Goal: Task Accomplishment & Management: Use online tool/utility

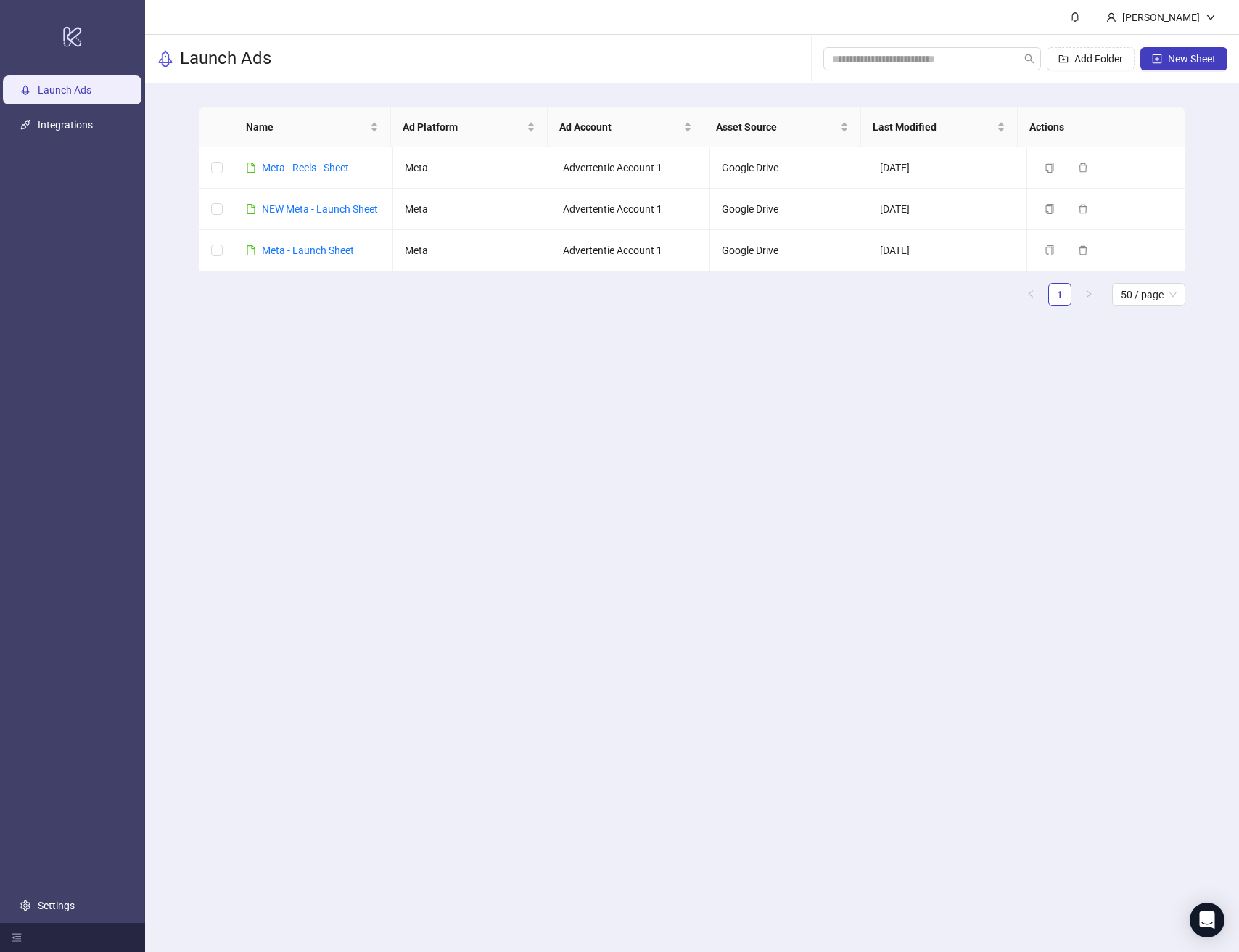
click at [414, 371] on main "Bob Meijer Launch Ads Add Folder New Sheet Name Ad Platform Ad Account Asset So…" at bounding box center [692, 476] width 1094 height 952
click at [307, 212] on link "NEW Meta - Launch Sheet" at bounding box center [319, 209] width 116 height 11
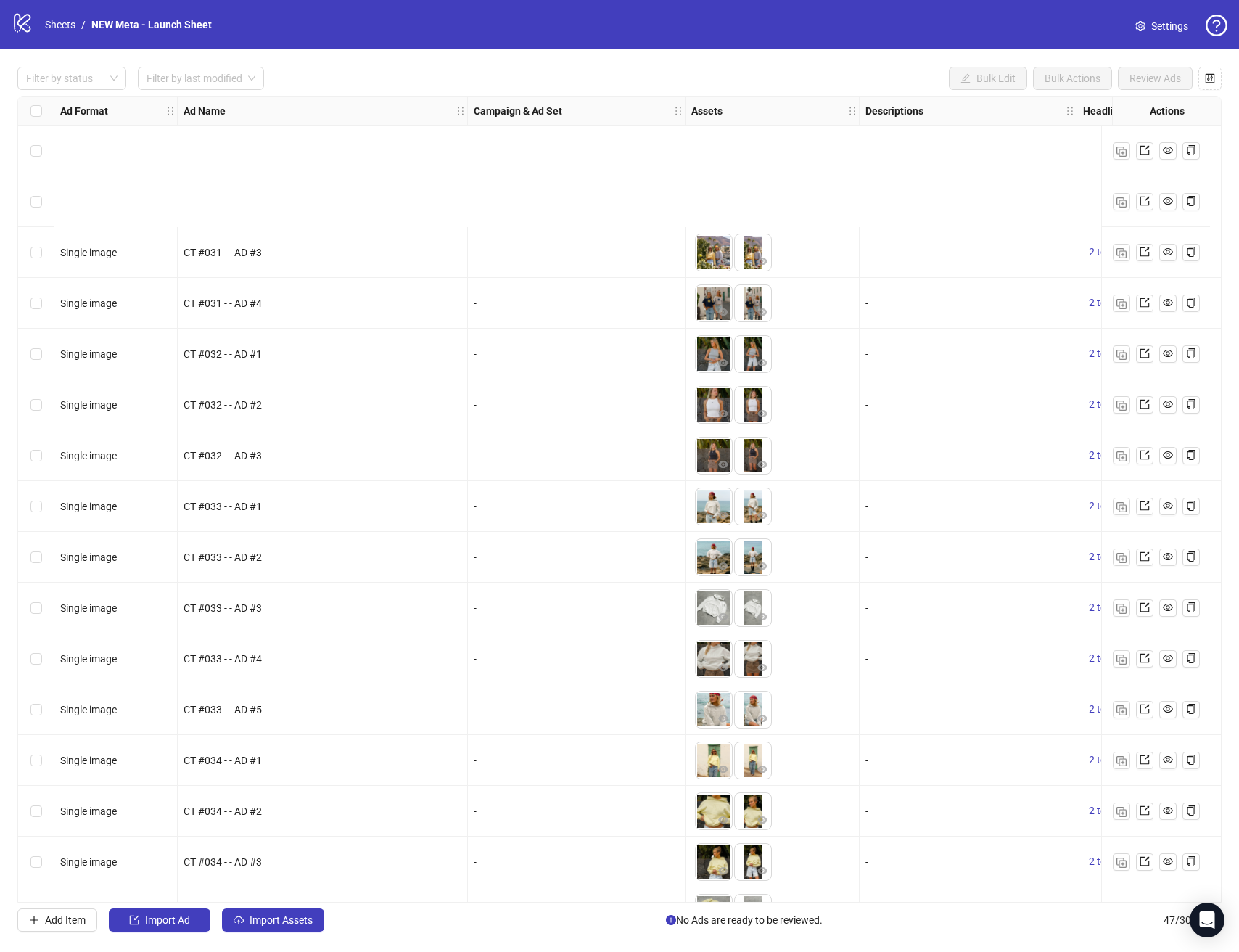
scroll to position [1616, 0]
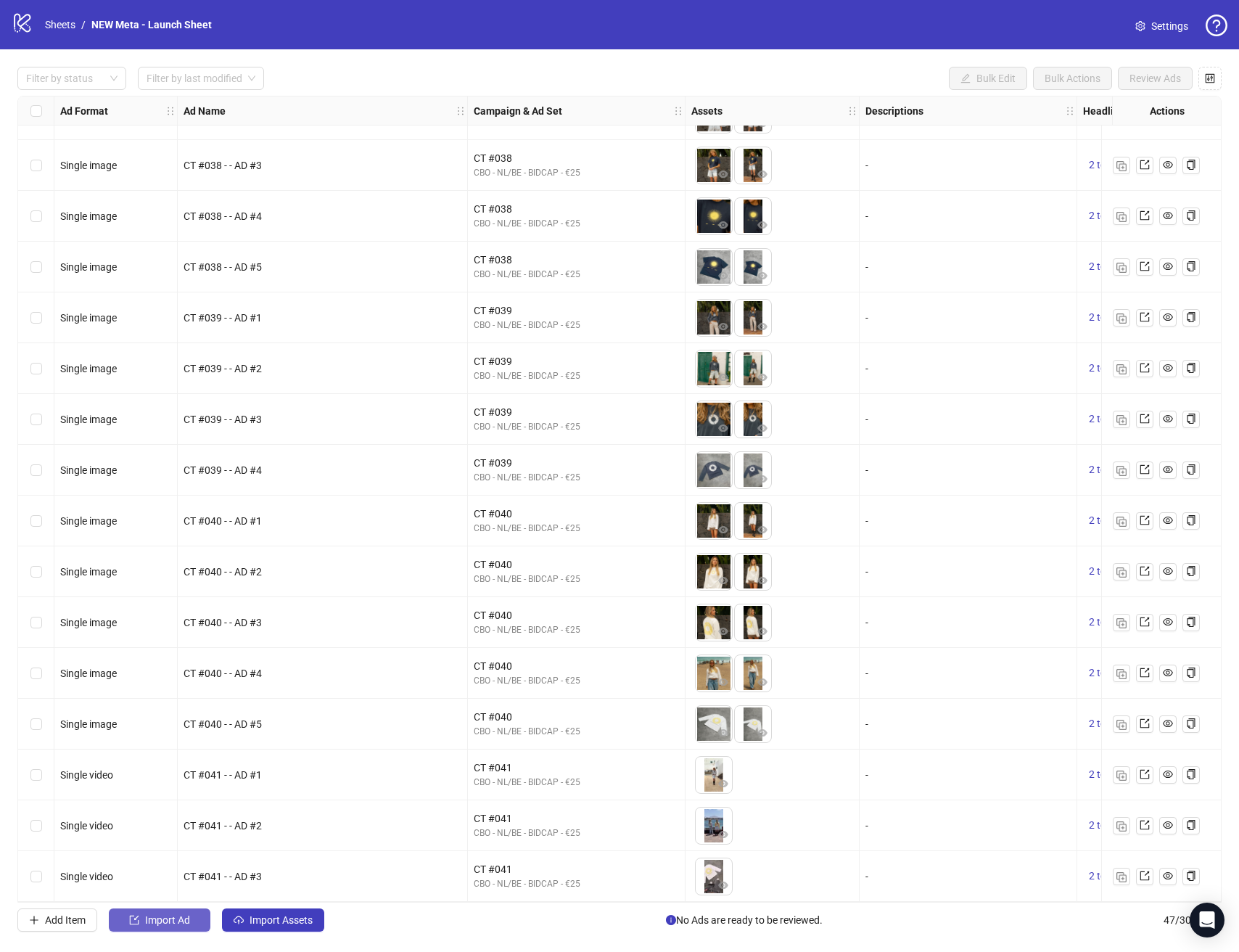
click at [157, 924] on span "Import Ad" at bounding box center [167, 920] width 45 height 11
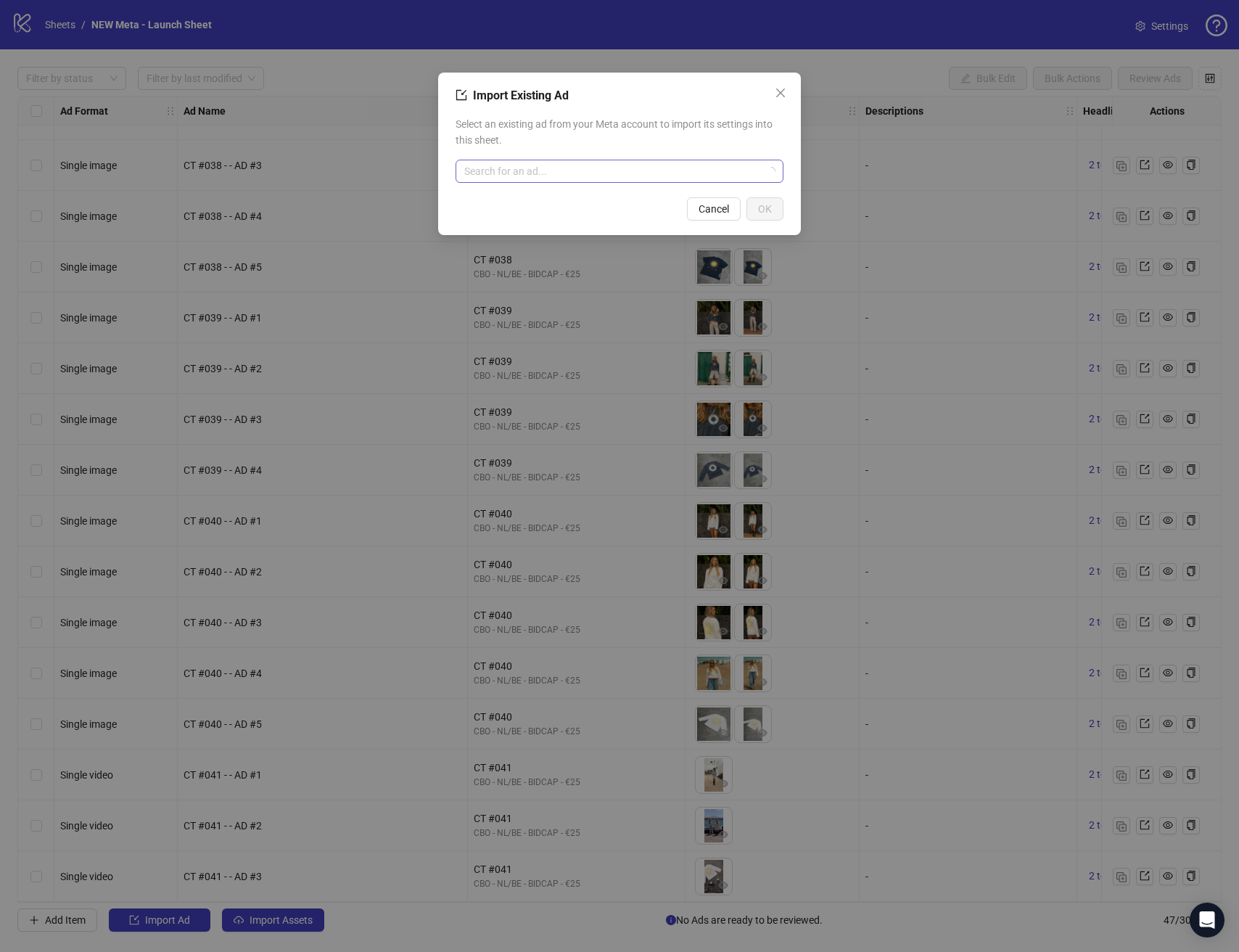
click at [582, 165] on input "search" at bounding box center [612, 171] width 298 height 22
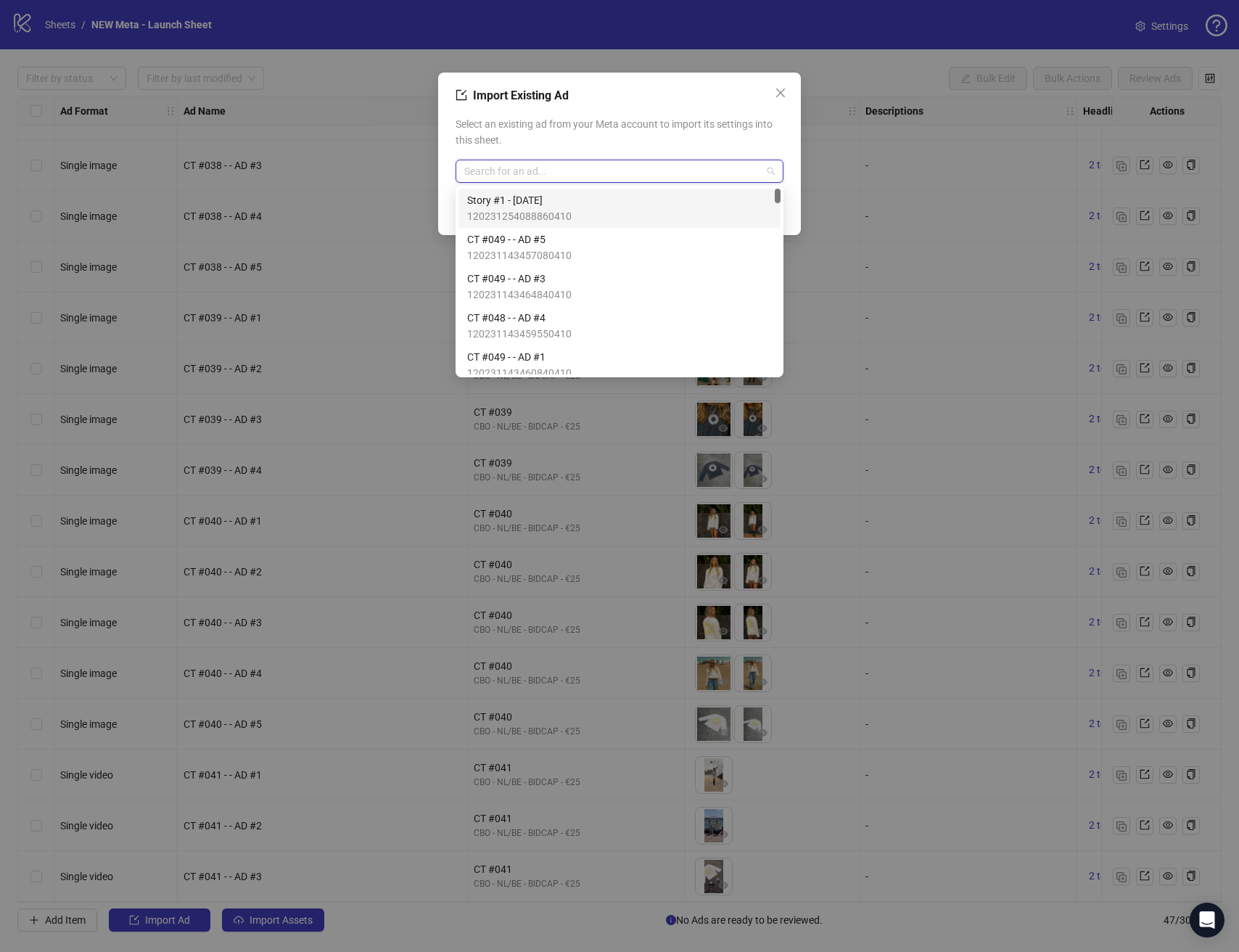
click at [630, 127] on span "Select an existing ad from your Meta account to import its settings into this s…" at bounding box center [619, 132] width 328 height 32
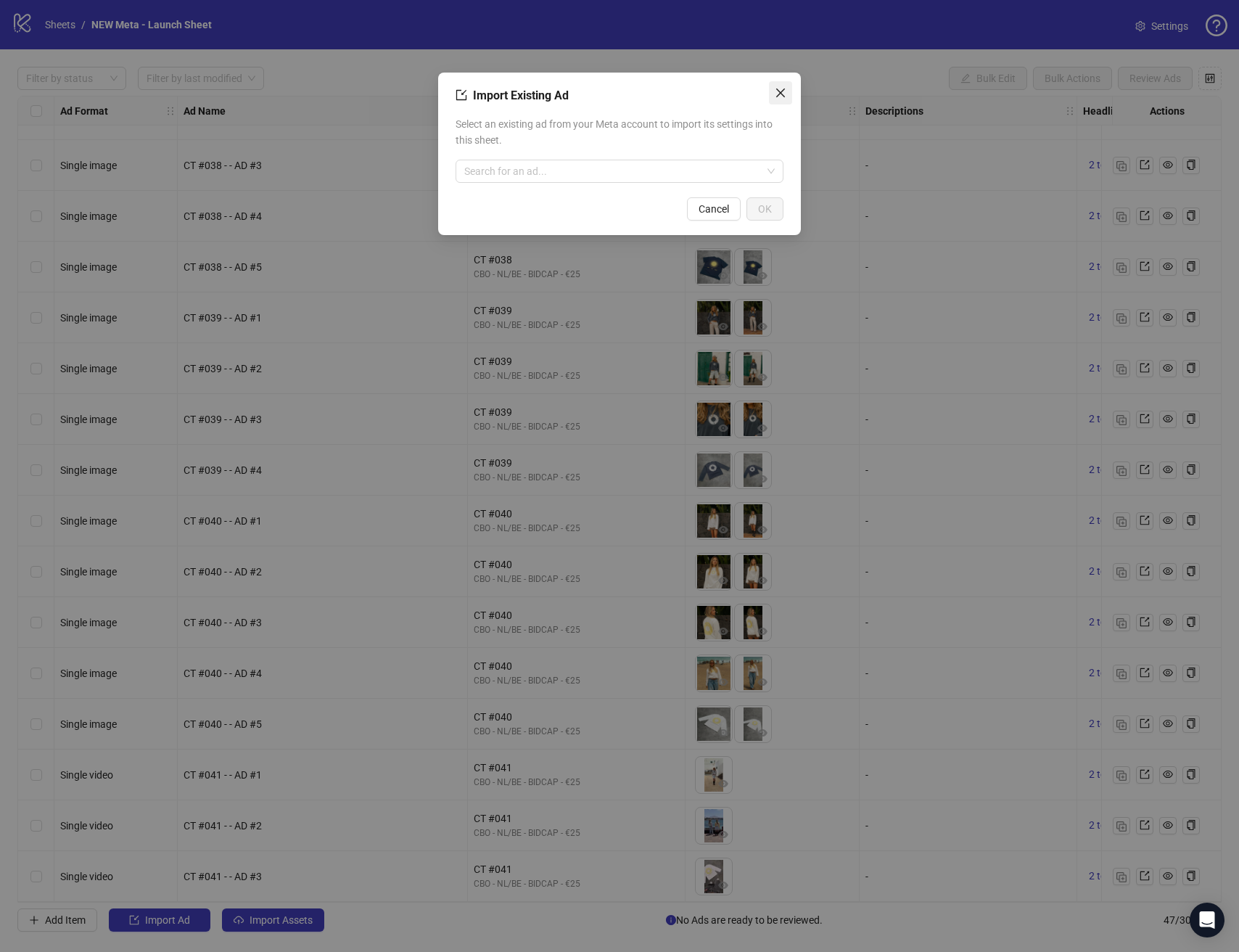
click at [770, 92] on span "Close" at bounding box center [780, 93] width 23 height 11
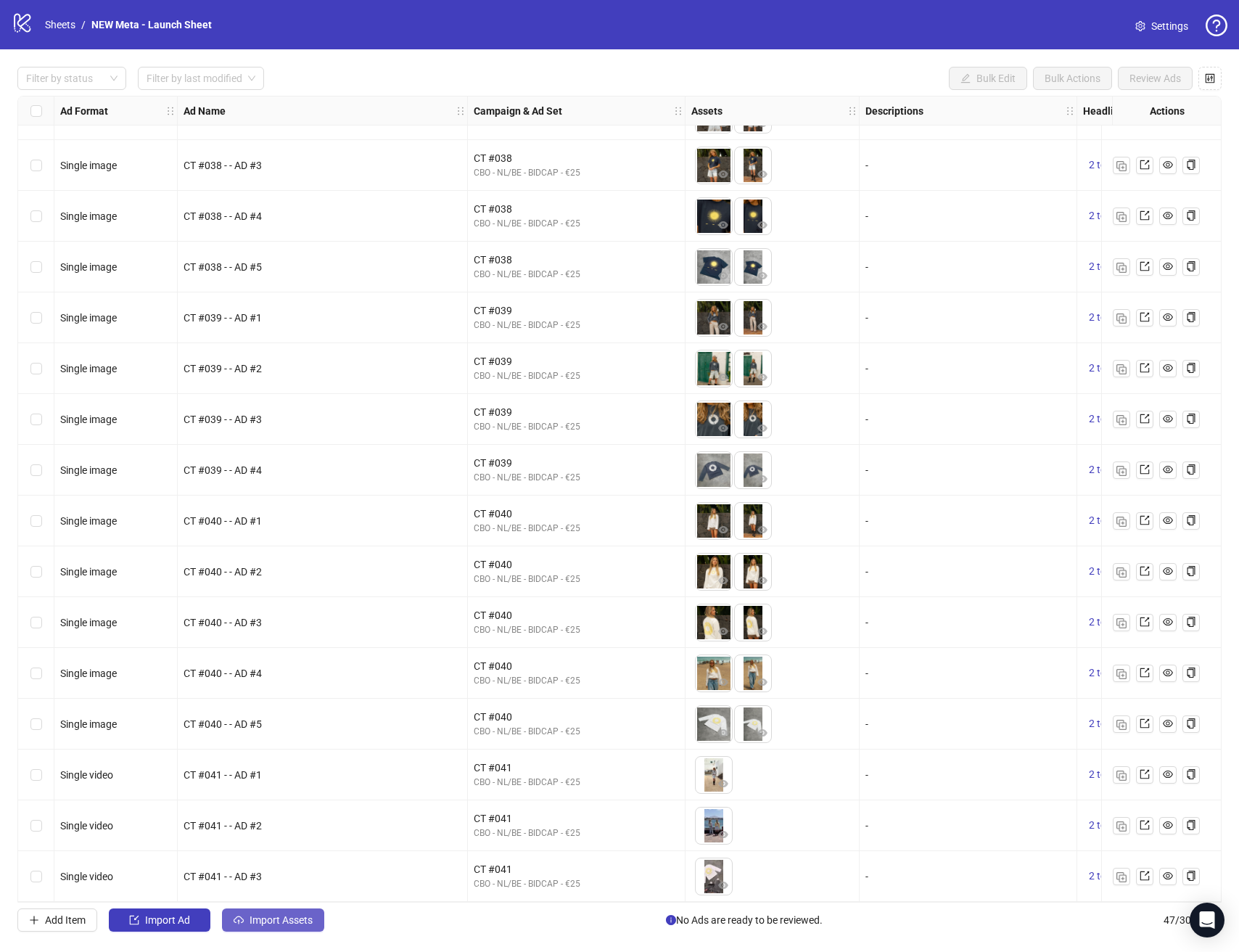
click at [249, 923] on span "Import Assets" at bounding box center [281, 920] width 63 height 11
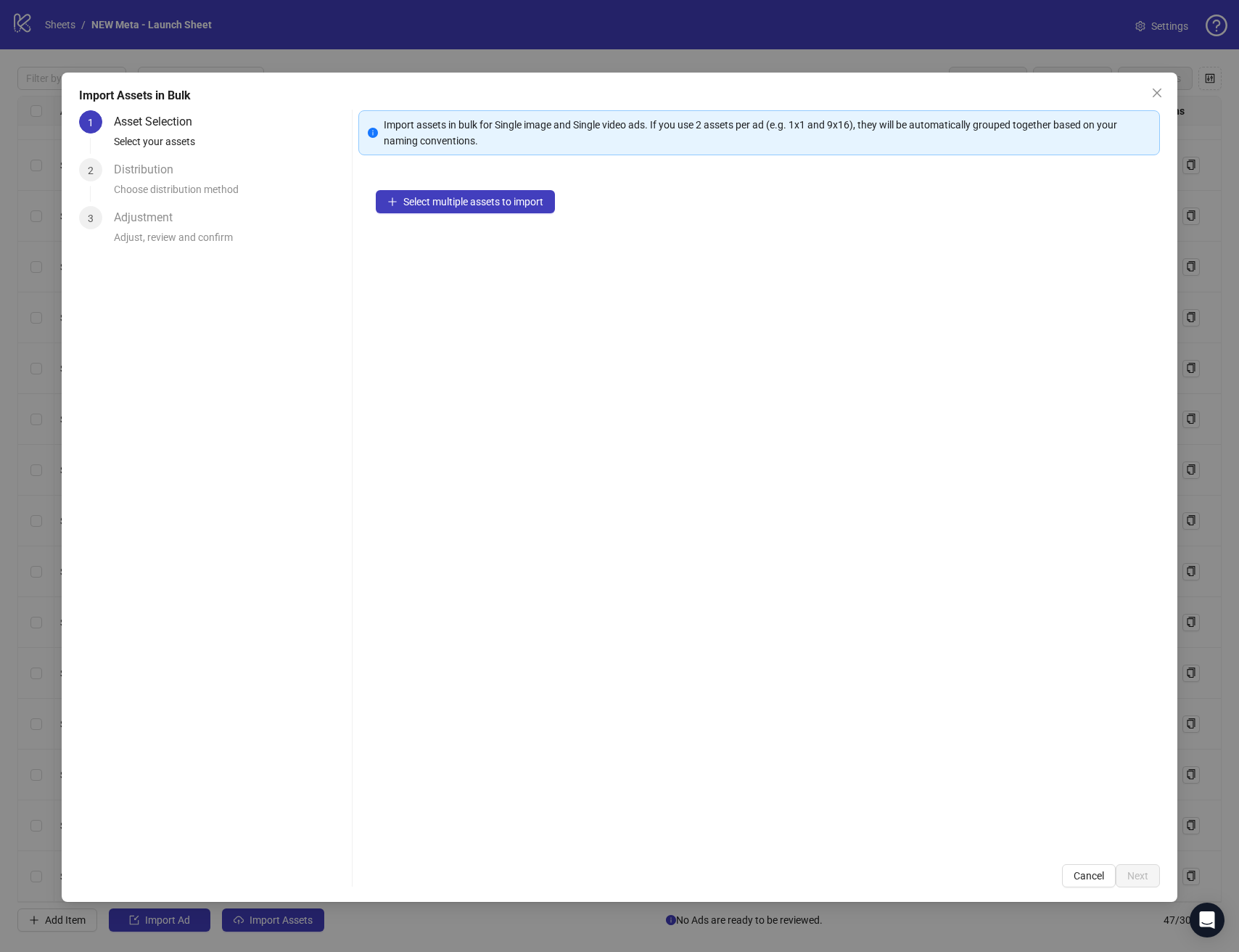
click at [472, 185] on div "Select multiple assets to import" at bounding box center [759, 510] width 801 height 673
click at [470, 197] on span "Select multiple assets to import" at bounding box center [473, 202] width 140 height 11
click at [753, 568] on div "28 assets selected Add more assets" at bounding box center [759, 510] width 801 height 673
click at [1142, 876] on span "Next" at bounding box center [1137, 875] width 21 height 11
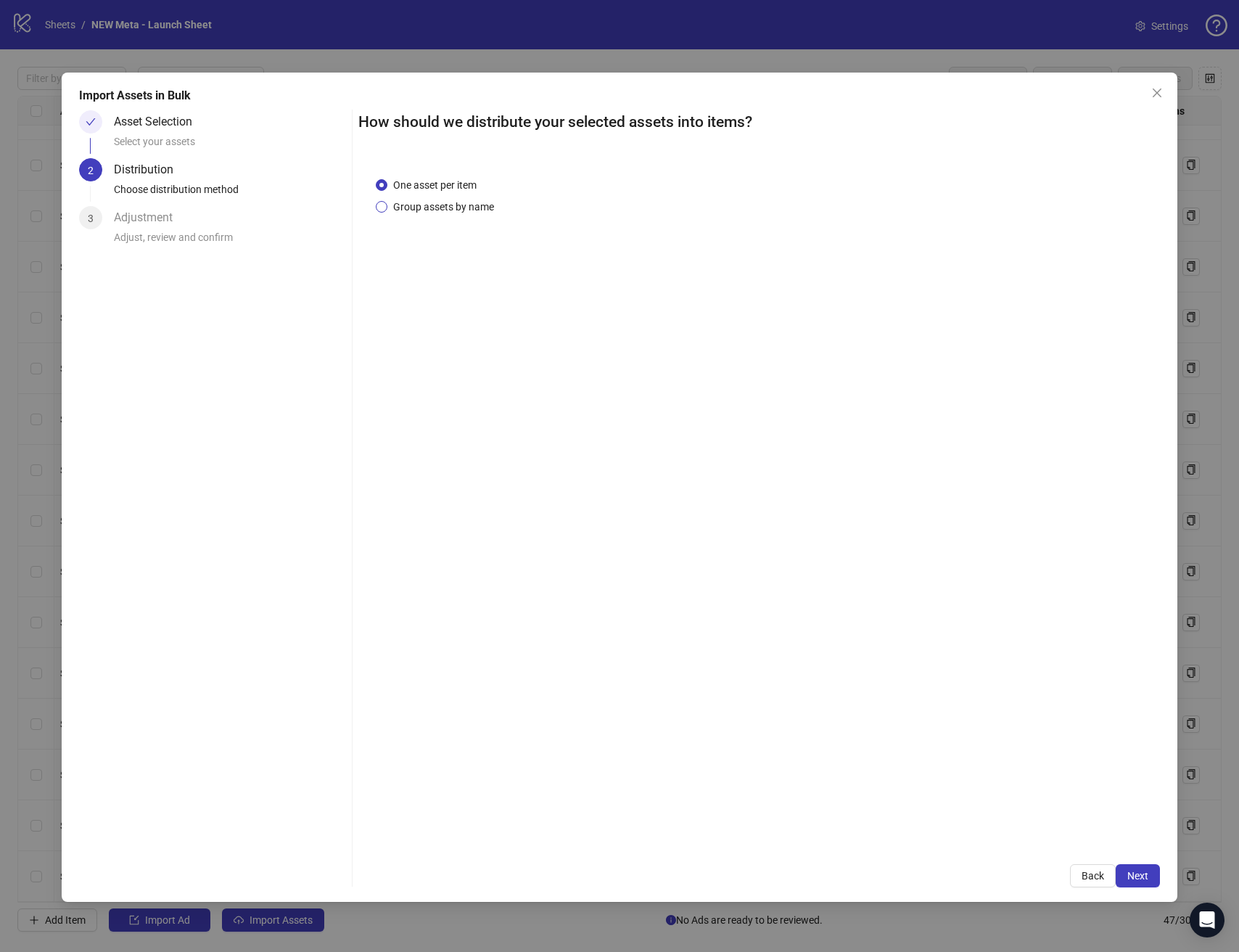
click at [431, 211] on span "Group assets by name" at bounding box center [443, 206] width 112 height 16
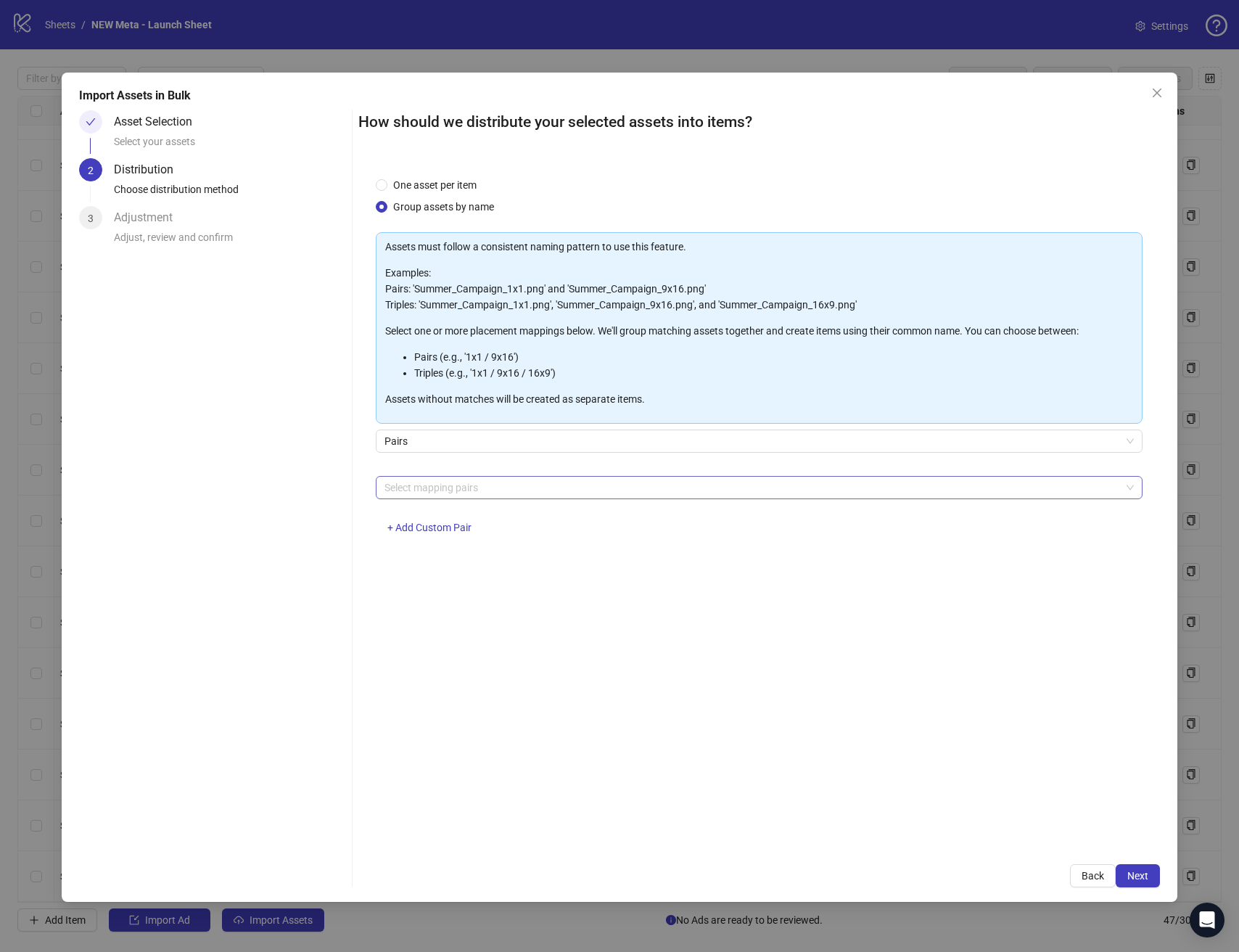
click at [463, 489] on div at bounding box center [750, 487] width 745 height 20
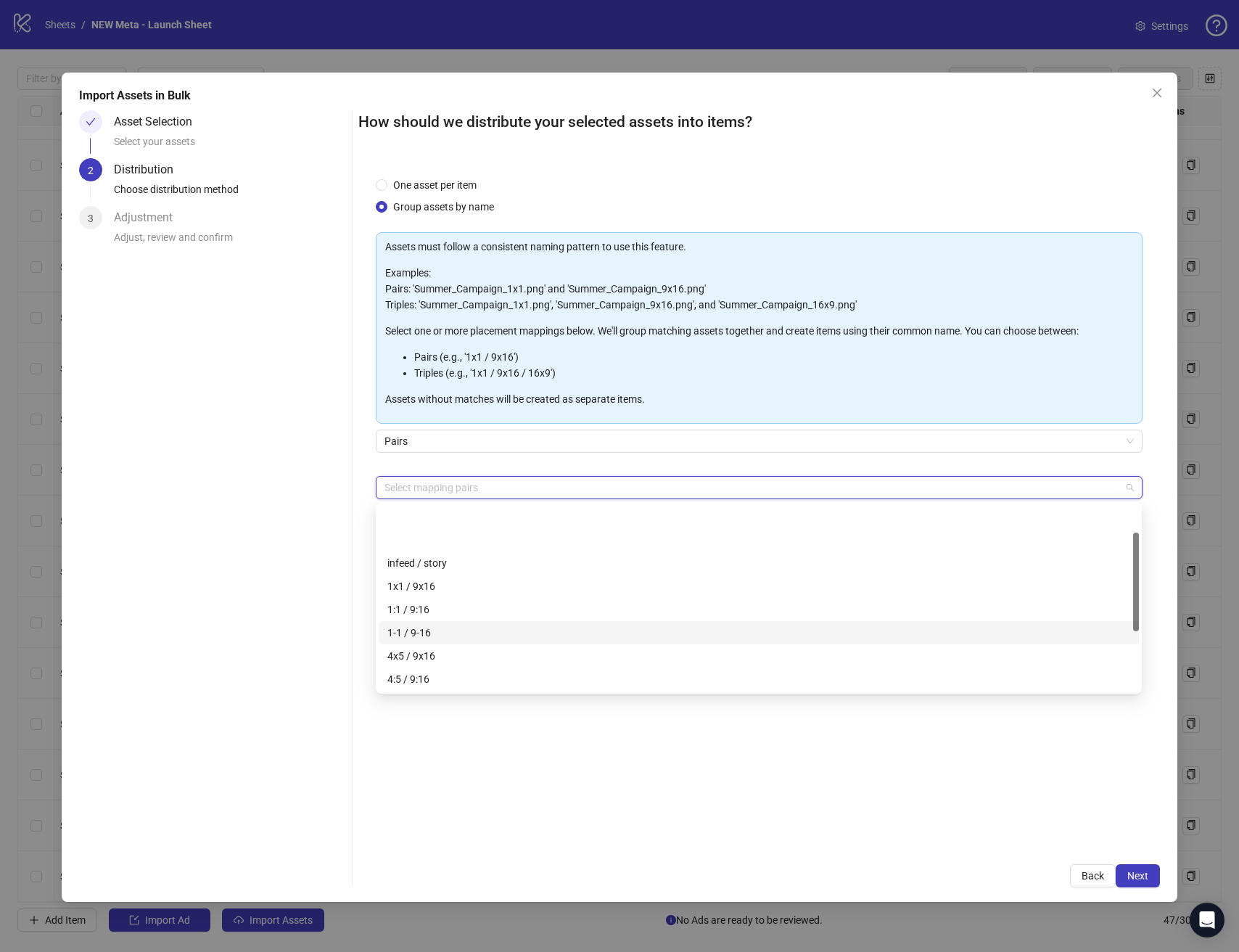
scroll to position [163, 0]
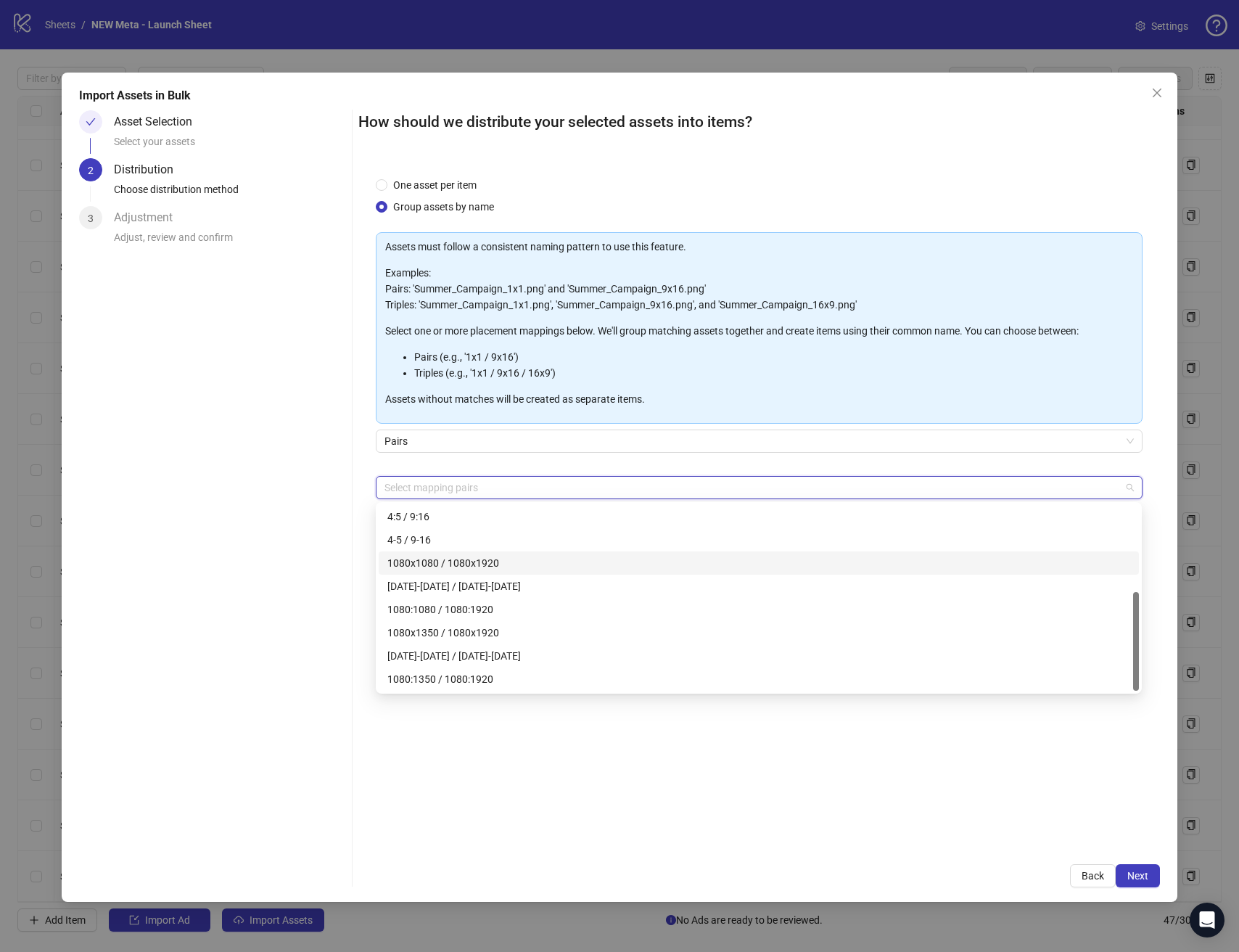
click at [521, 564] on div "1080x1080 / 1080x1920" at bounding box center [758, 562] width 743 height 16
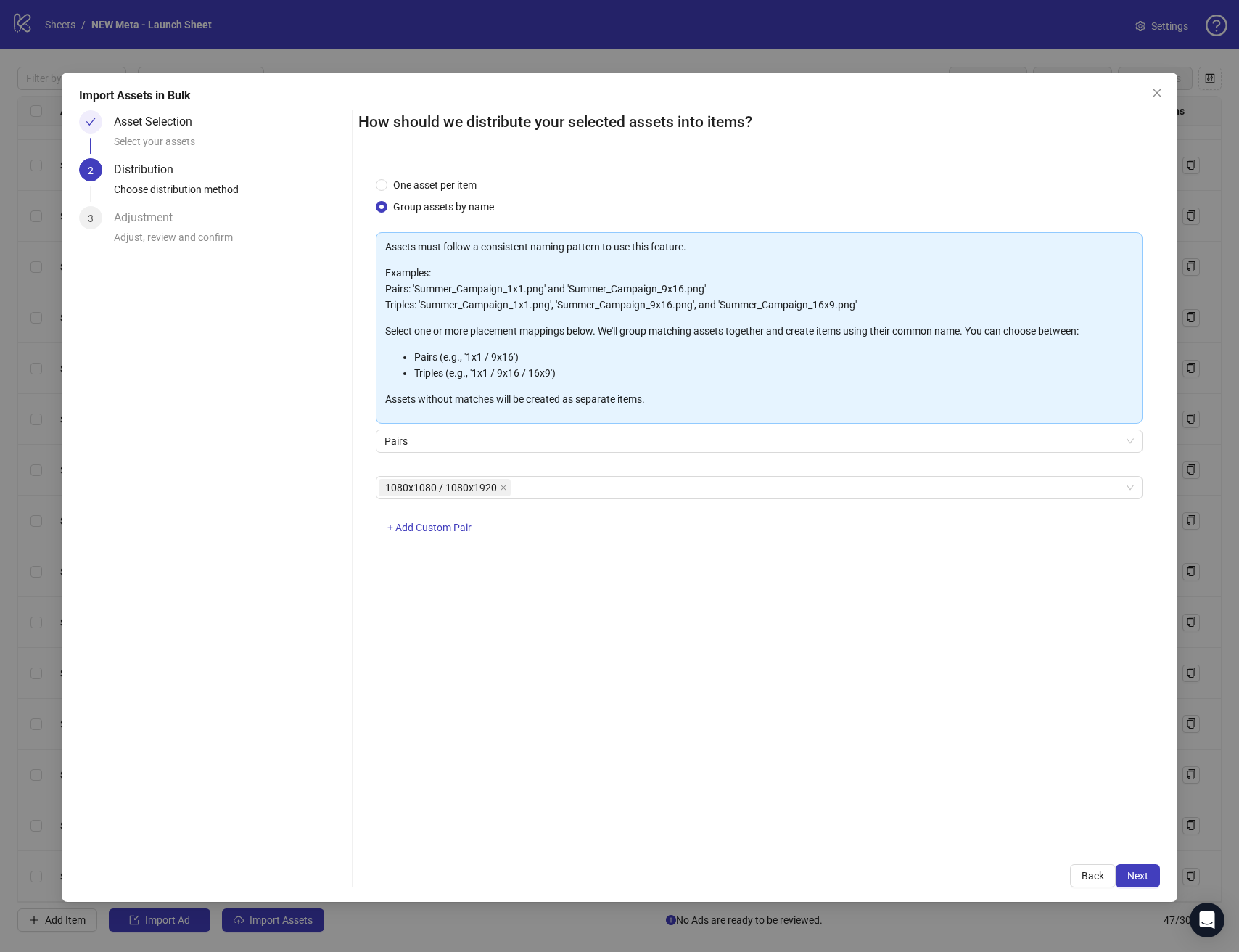
click at [798, 771] on div "One asset per item Group assets by name Assets must follow a consistent naming …" at bounding box center [759, 503] width 801 height 687
click at [1127, 877] on span "Next" at bounding box center [1137, 875] width 21 height 11
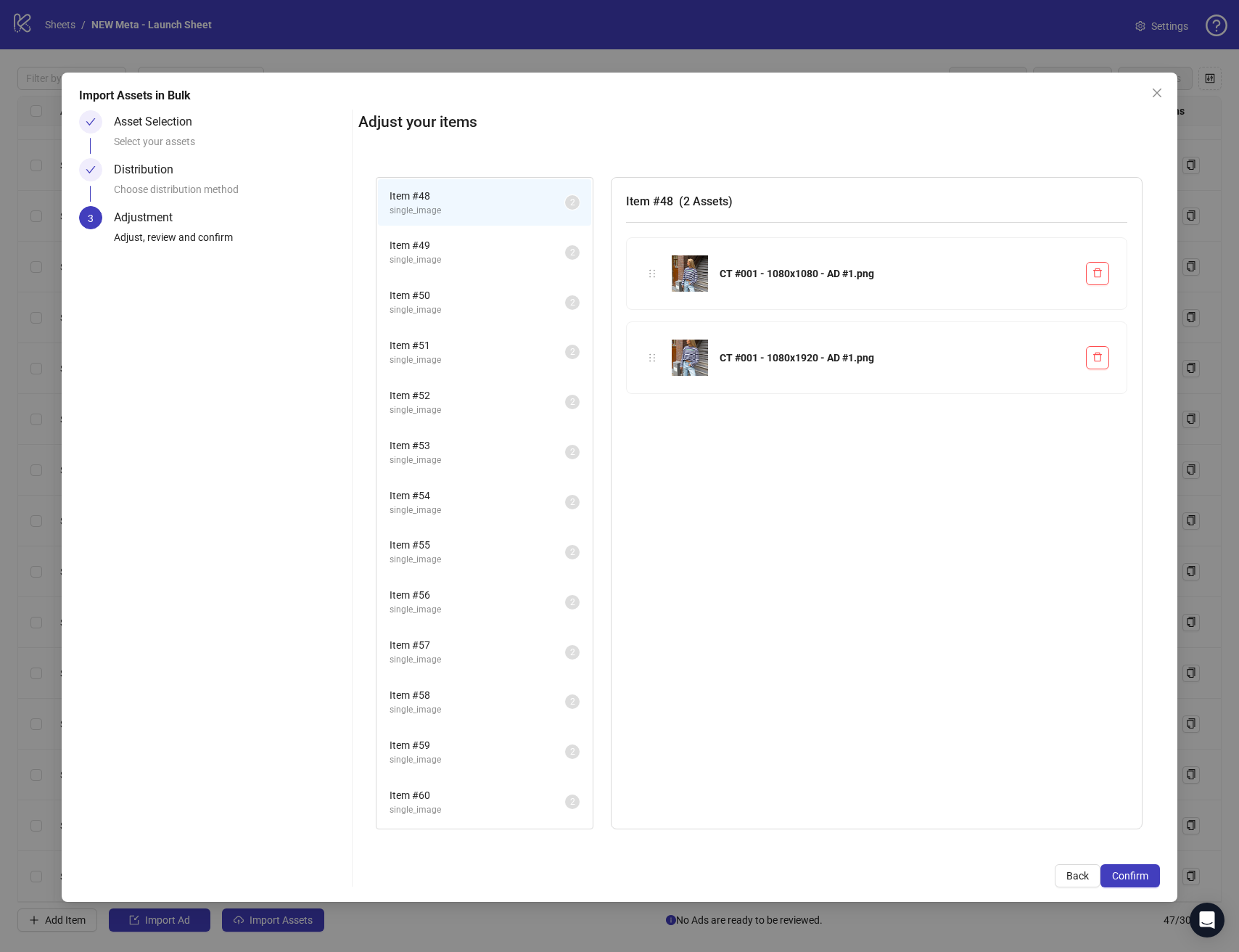
click at [451, 250] on span "Item # 49" at bounding box center [477, 244] width 176 height 16
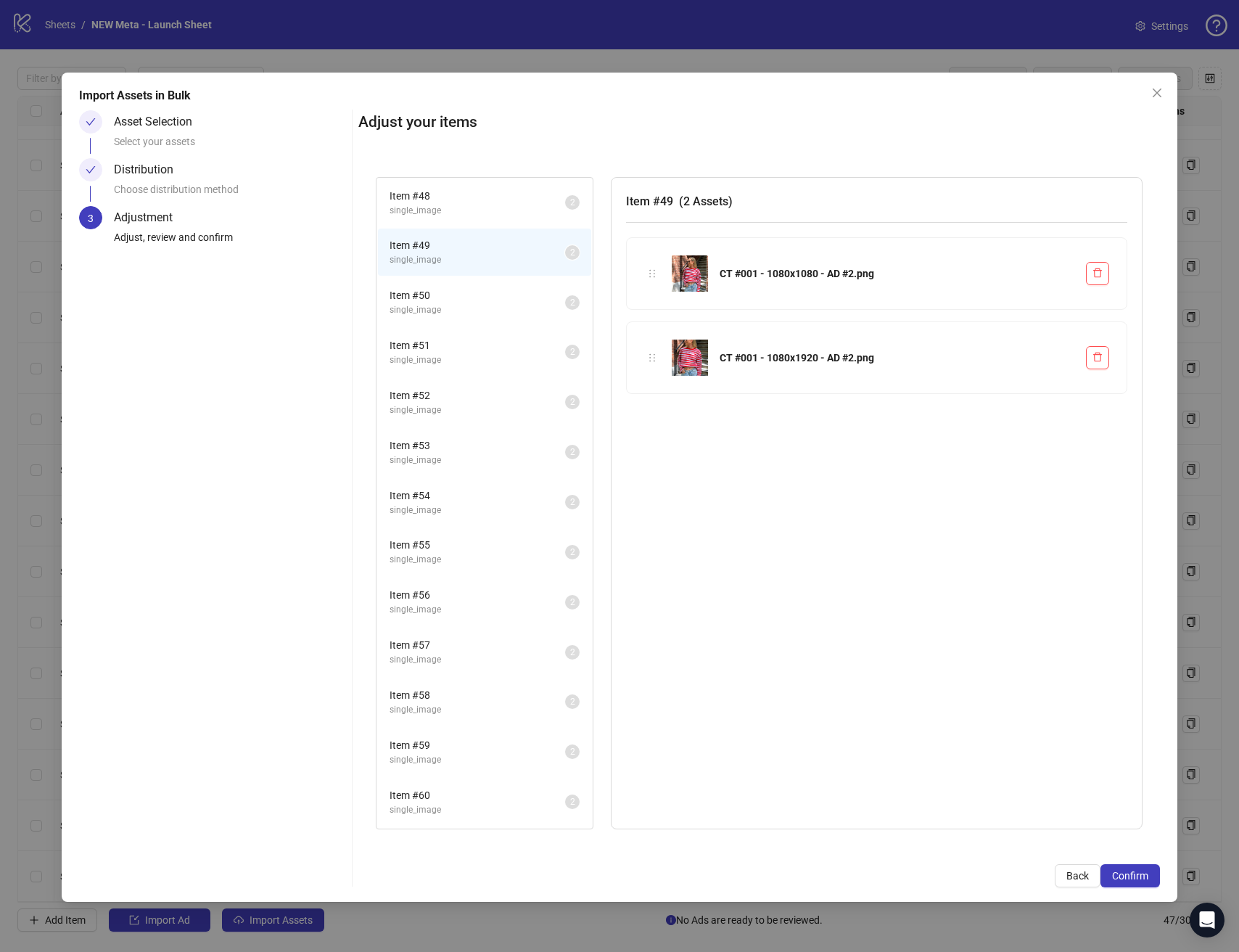
click at [456, 297] on span "Item # 50" at bounding box center [477, 295] width 176 height 16
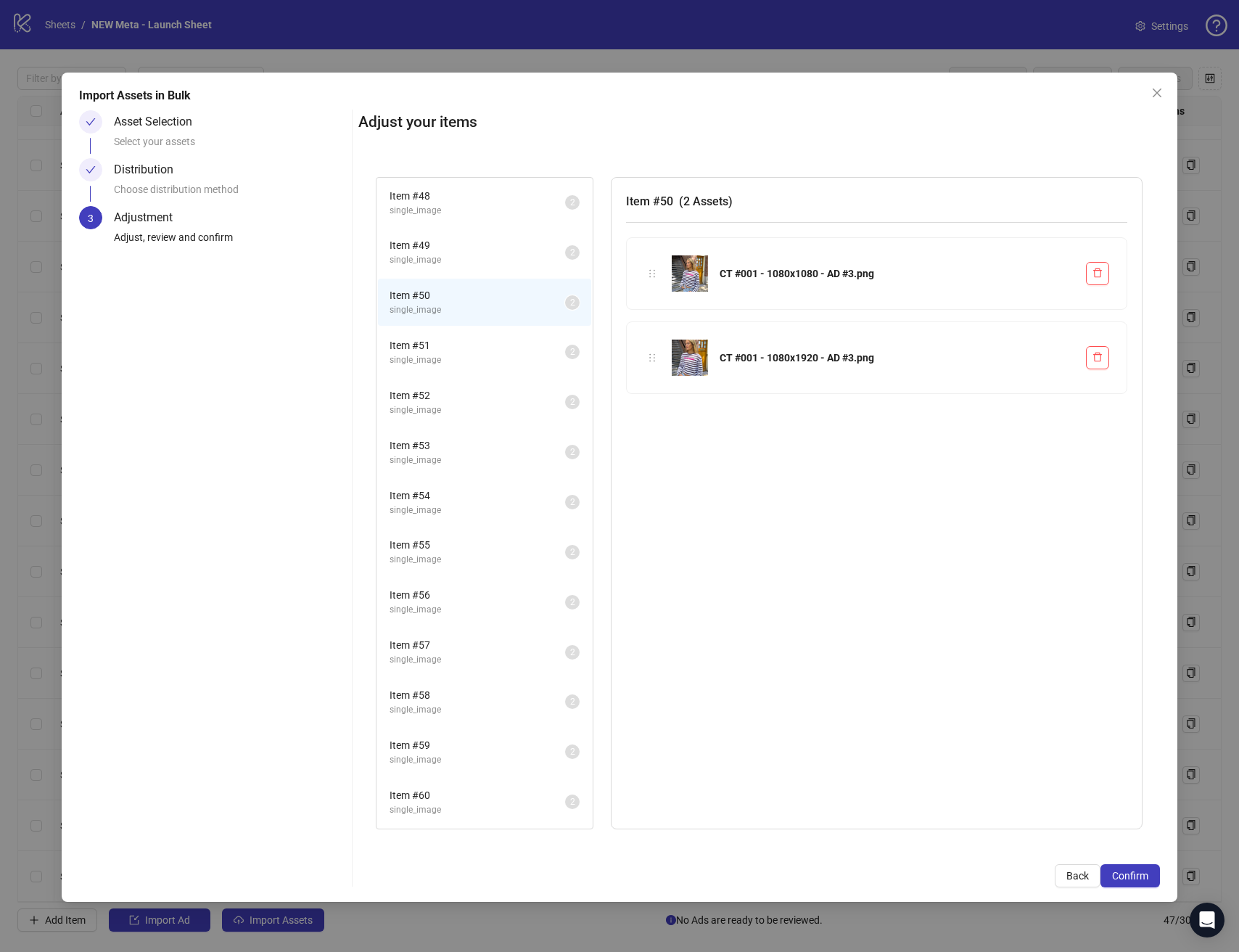
click at [463, 342] on span "Item # 51" at bounding box center [477, 345] width 176 height 16
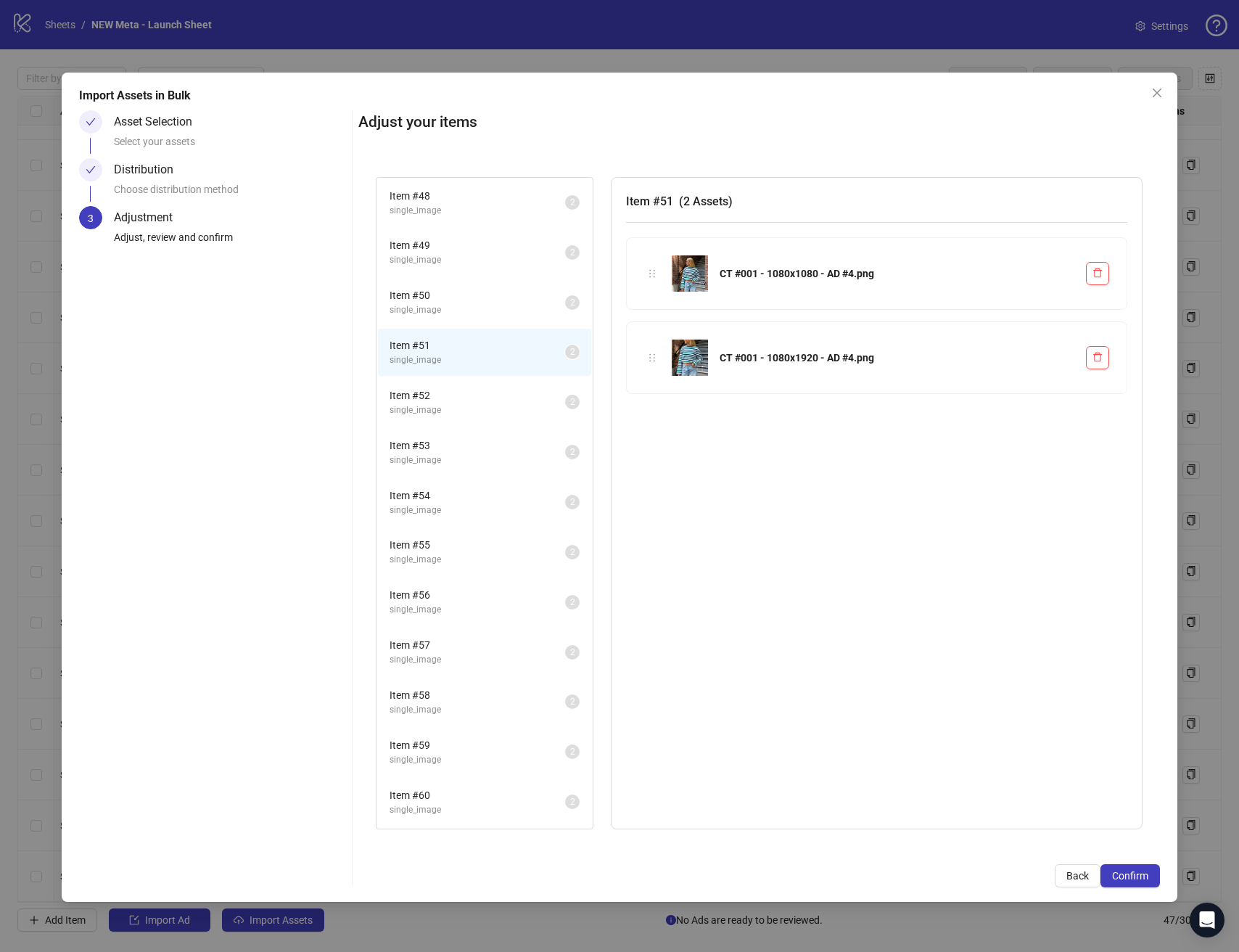
click at [469, 390] on span "Item # 52" at bounding box center [477, 395] width 176 height 16
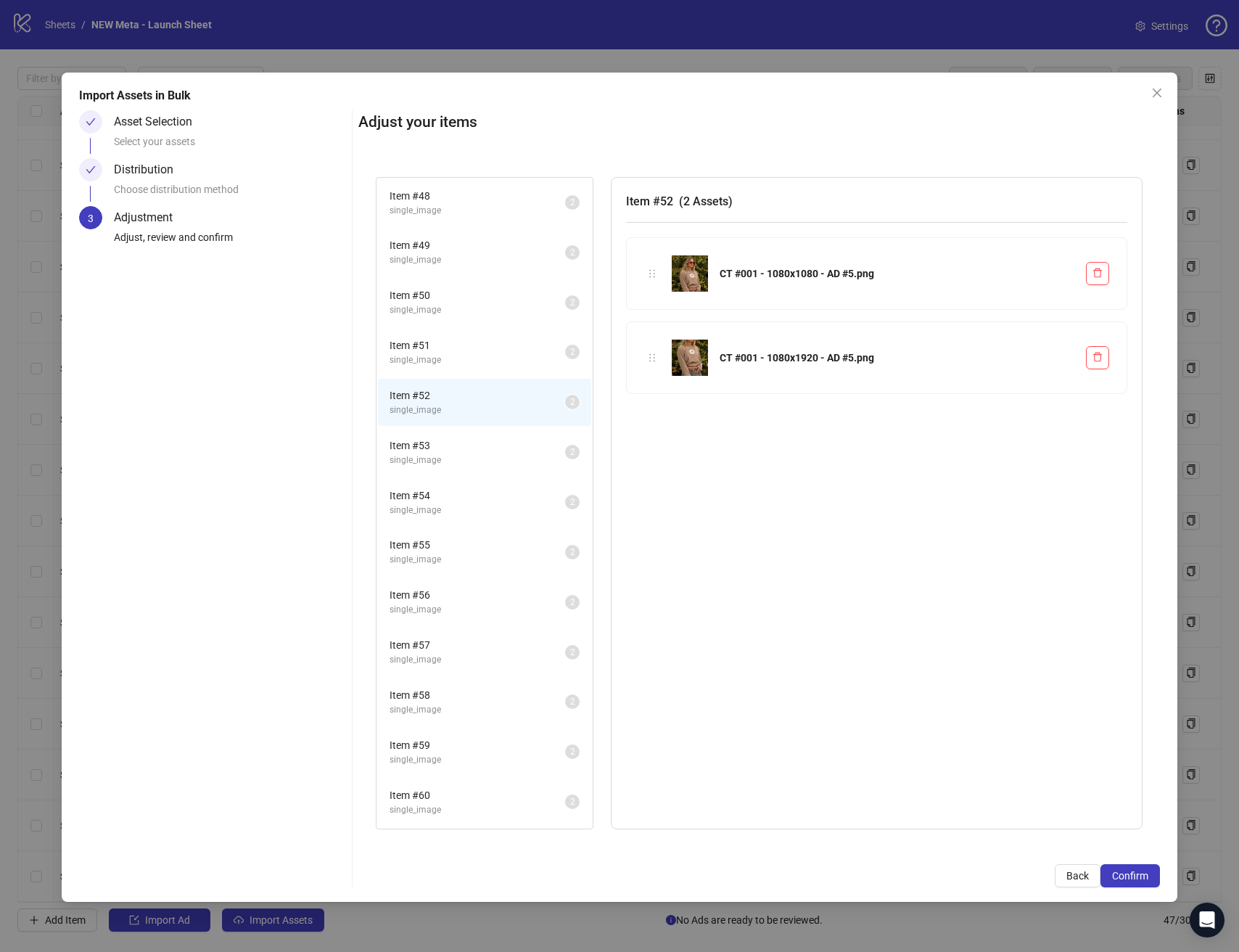
click at [470, 447] on span "Item # 53" at bounding box center [477, 445] width 176 height 16
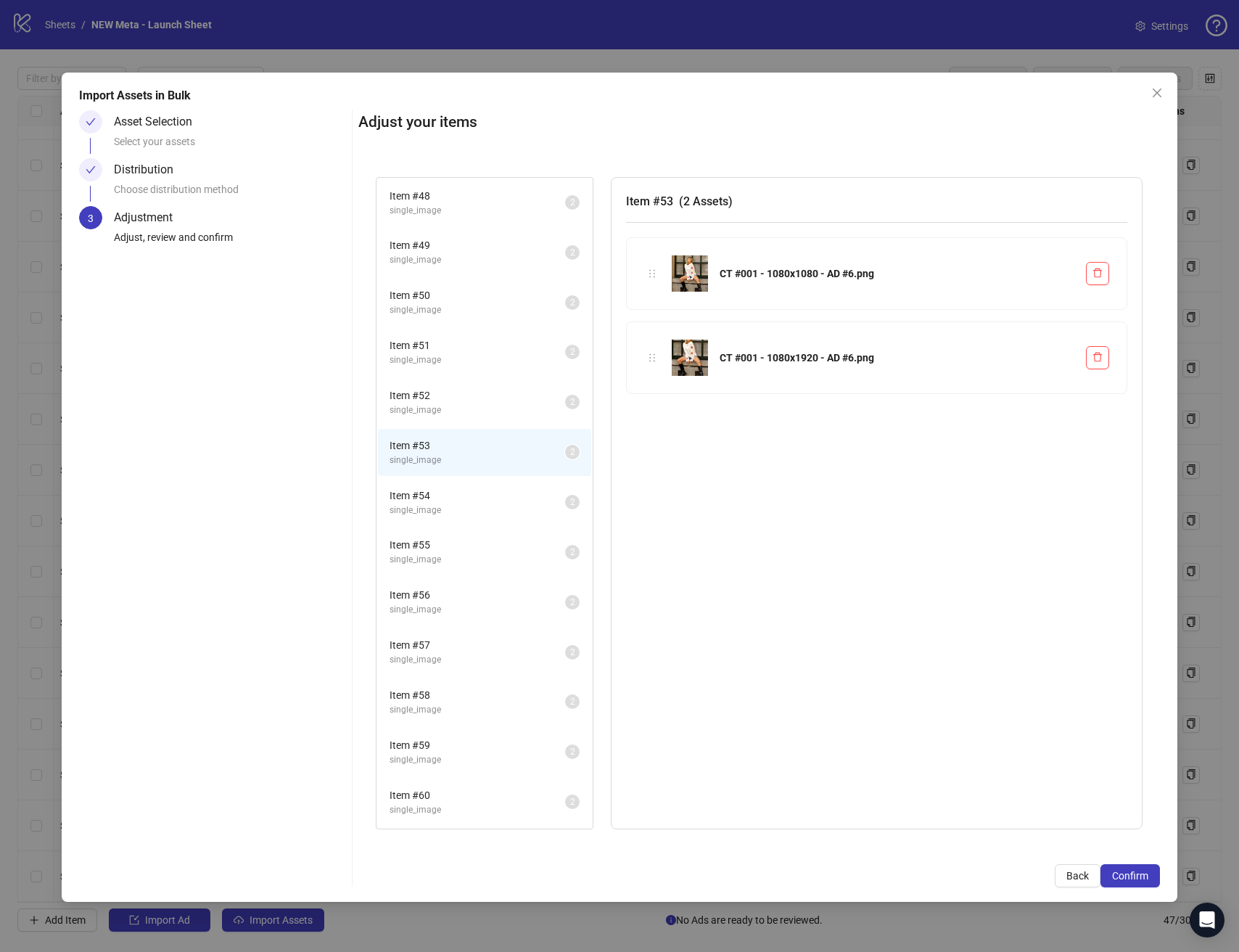
click at [477, 518] on li "Item # 54 single_image 2" at bounding box center [484, 502] width 213 height 48
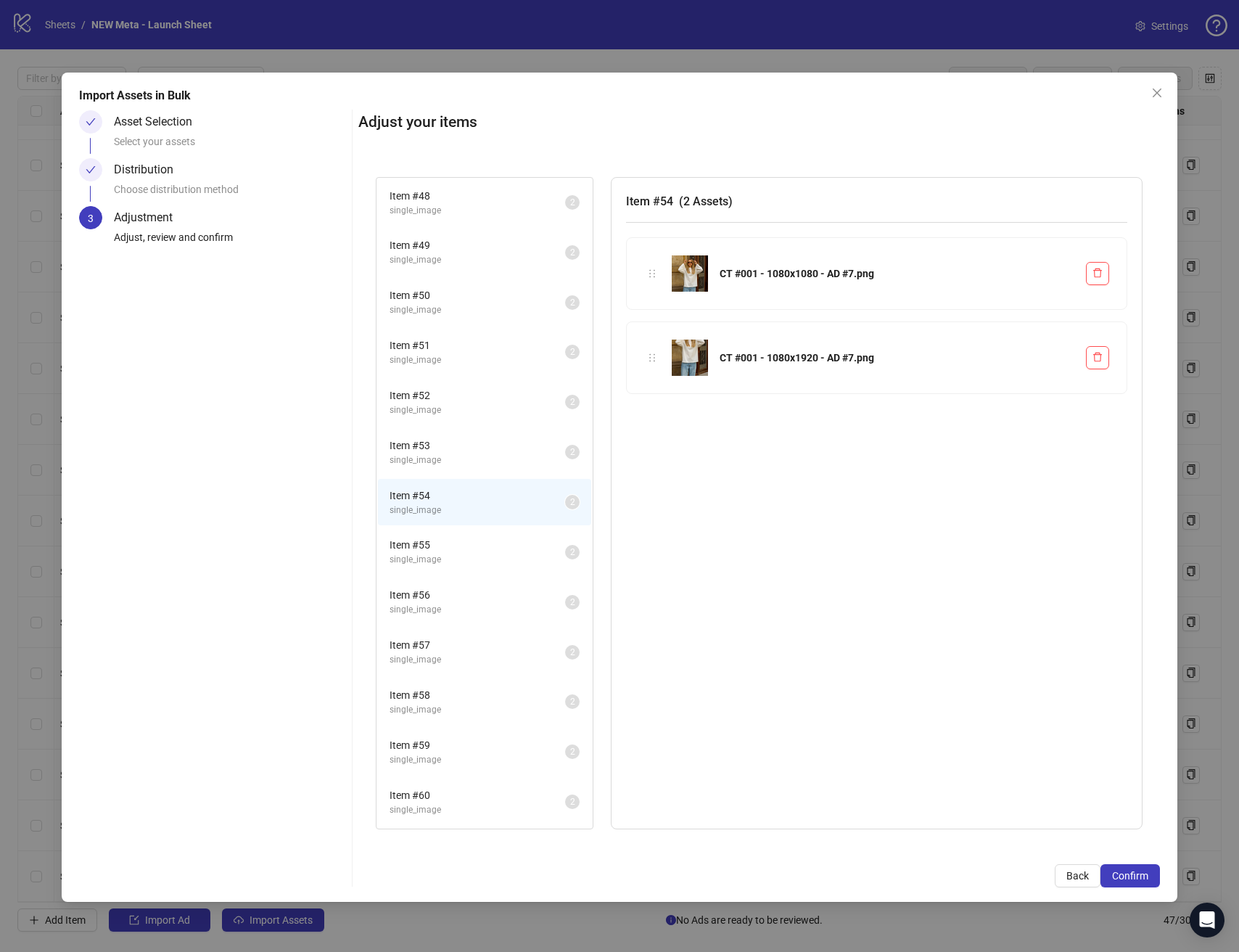
click at [481, 586] on li "Item # 56 single_image 2" at bounding box center [484, 602] width 213 height 48
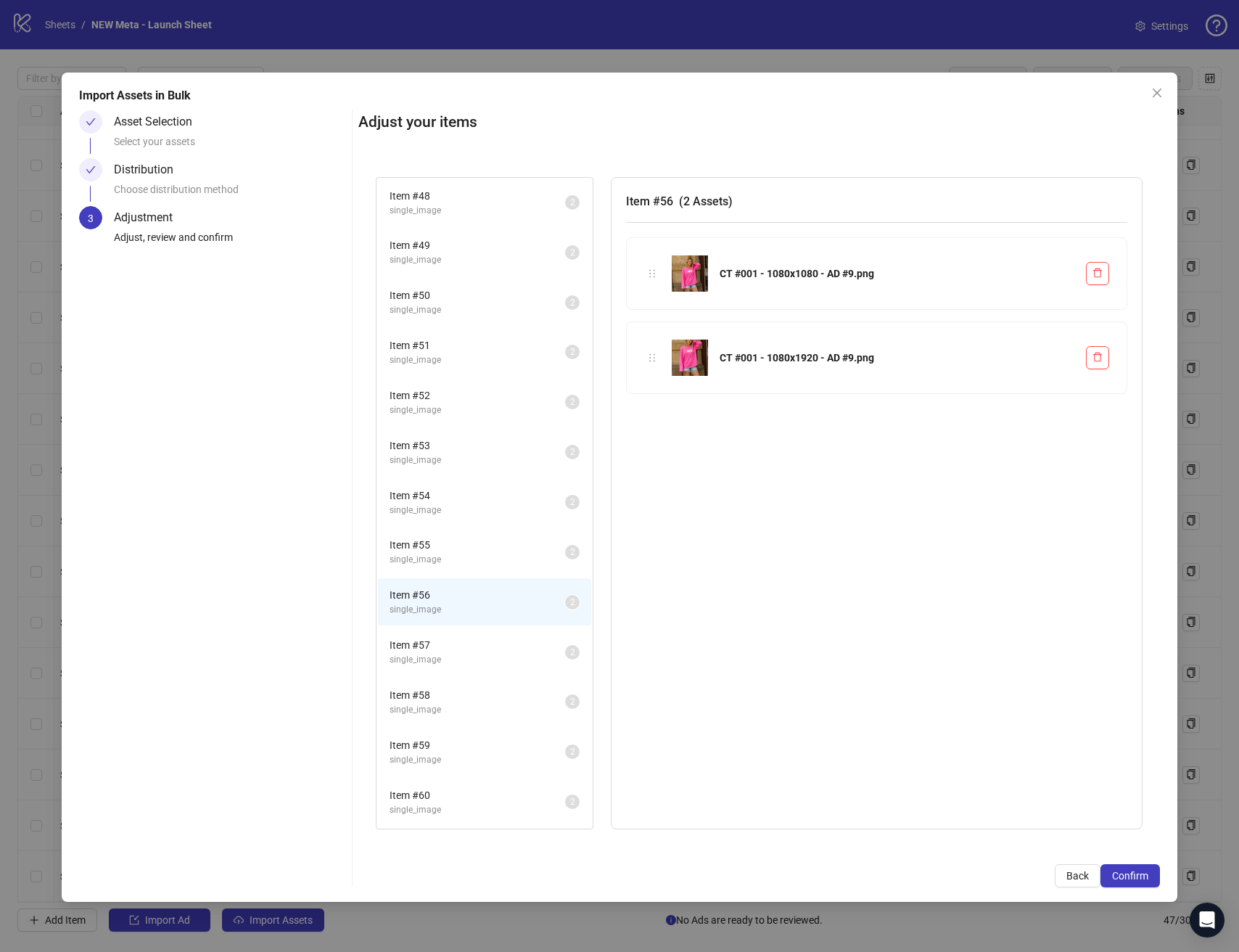
click at [454, 668] on li "Item # 57 single_image 2" at bounding box center [484, 651] width 213 height 48
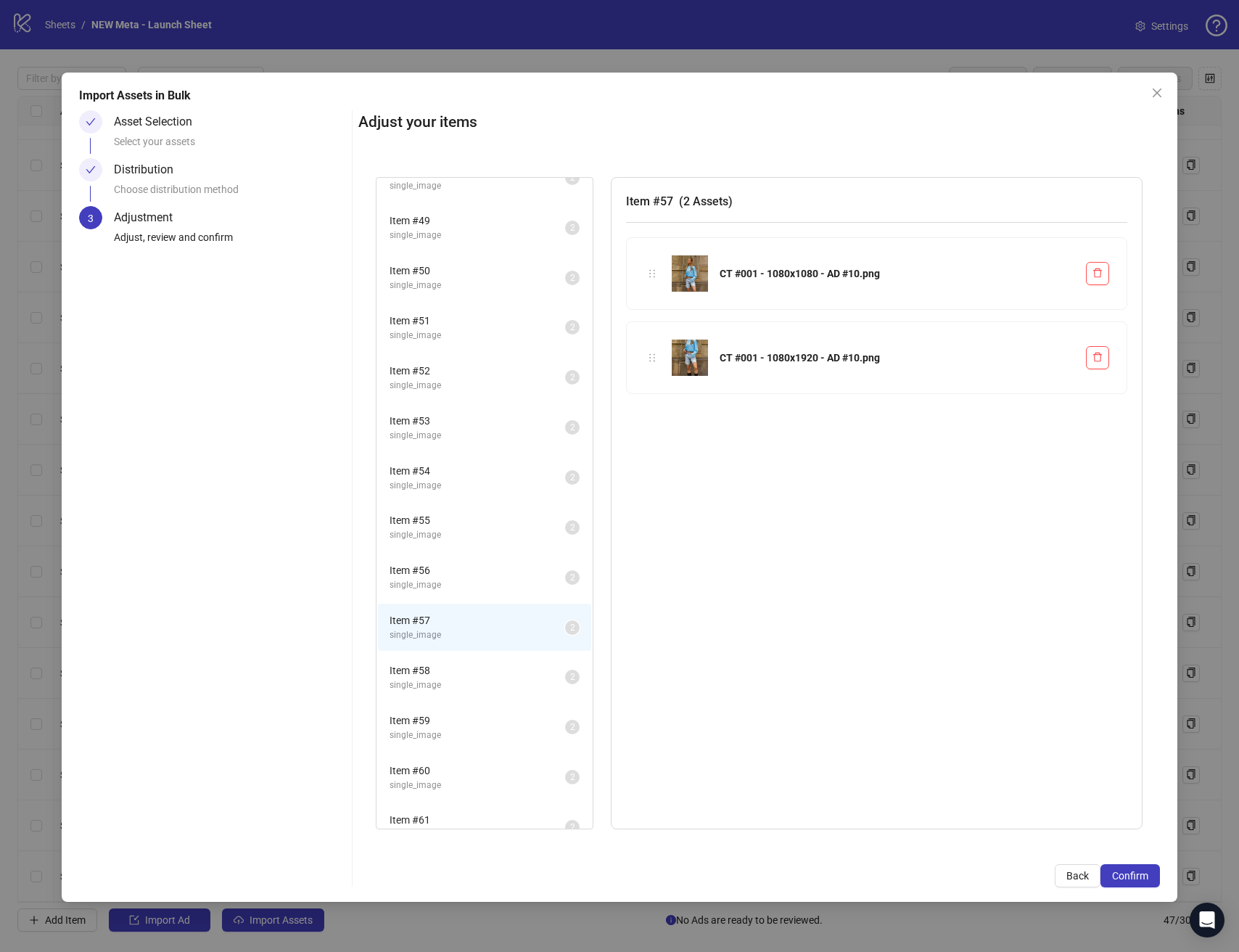
scroll to position [48, 0]
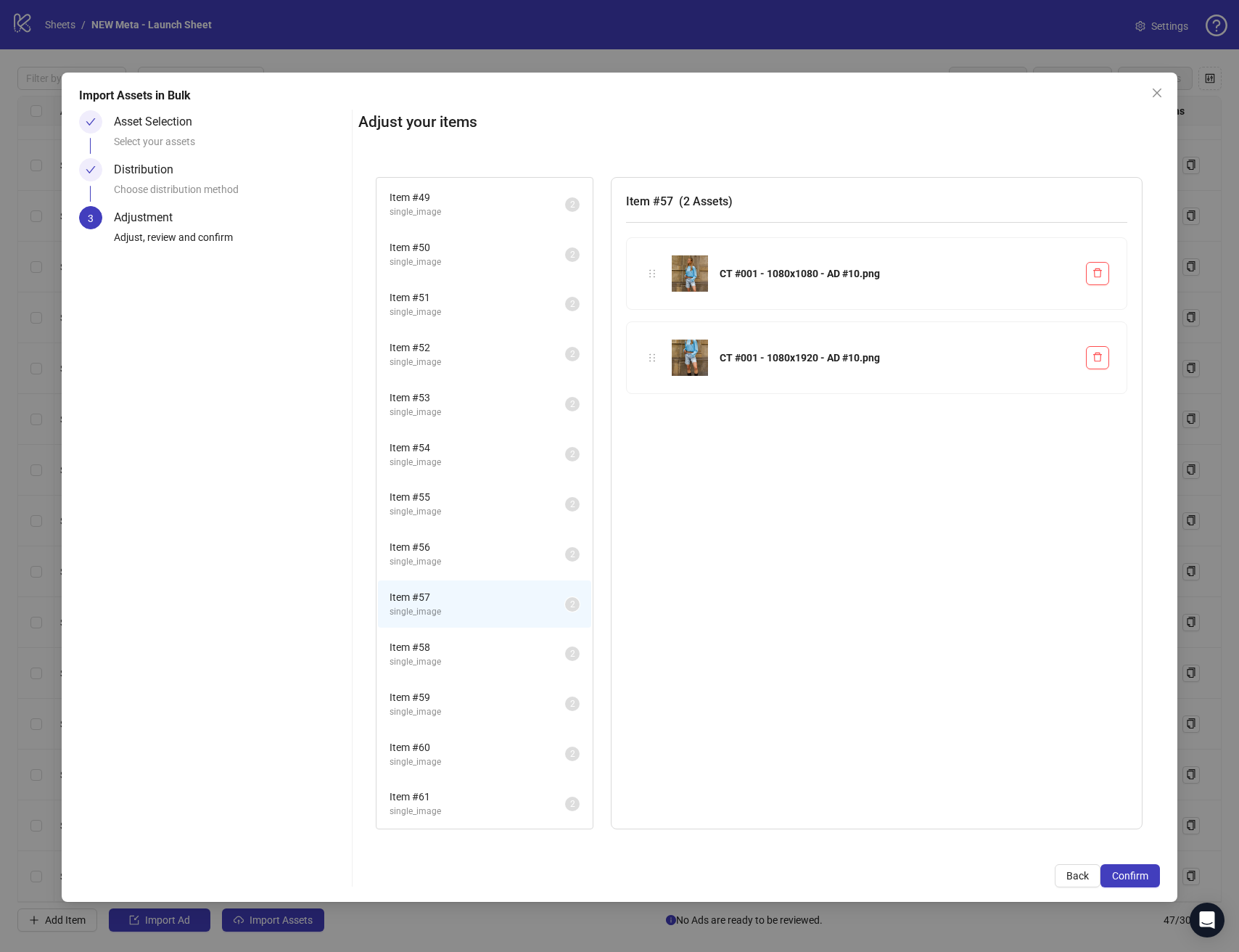
click at [454, 813] on span "single_image" at bounding box center [477, 811] width 176 height 13
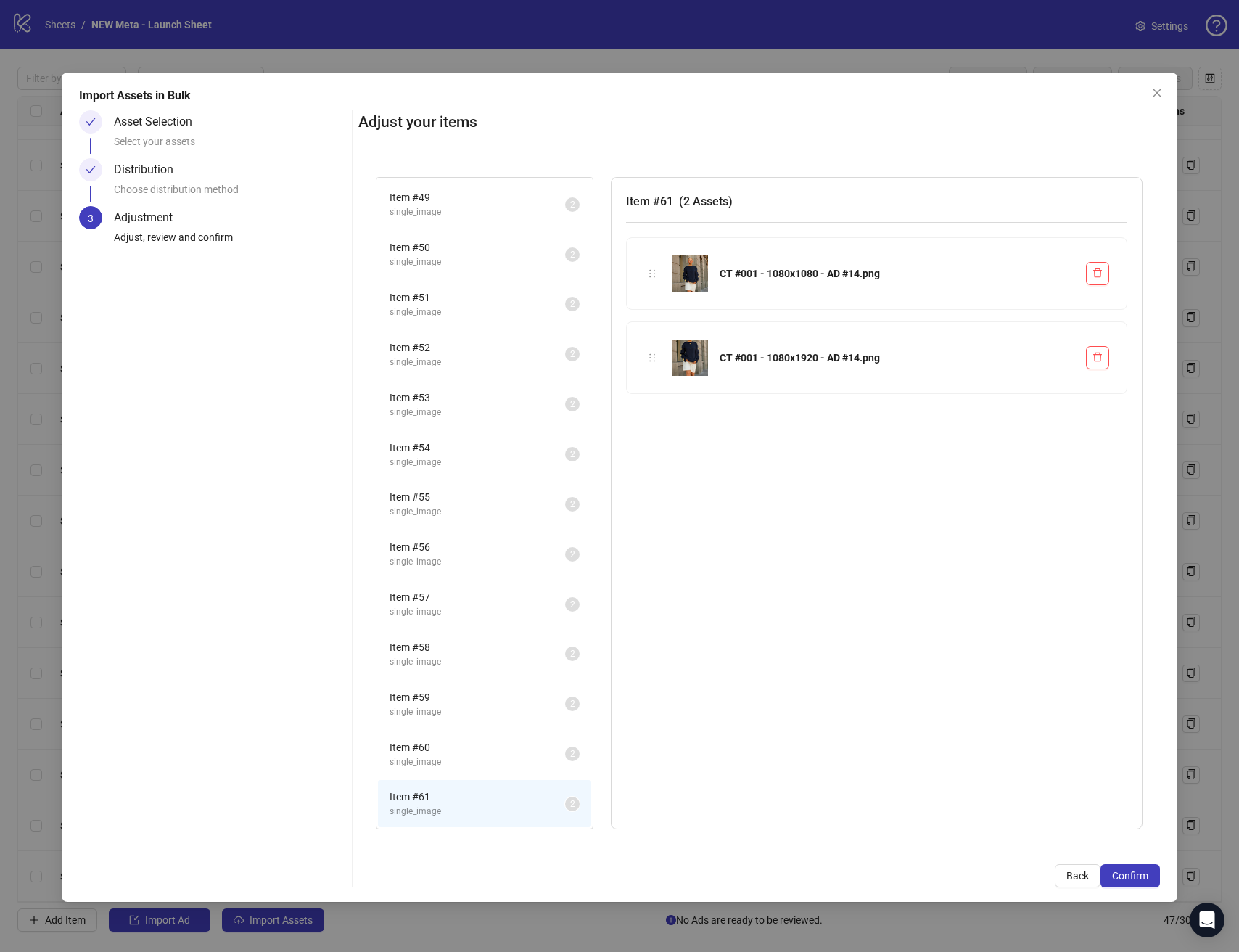
click at [463, 777] on div "Item # 60 single_image 2" at bounding box center [484, 753] width 216 height 50
click at [1137, 873] on span "Confirm" at bounding box center [1130, 875] width 36 height 11
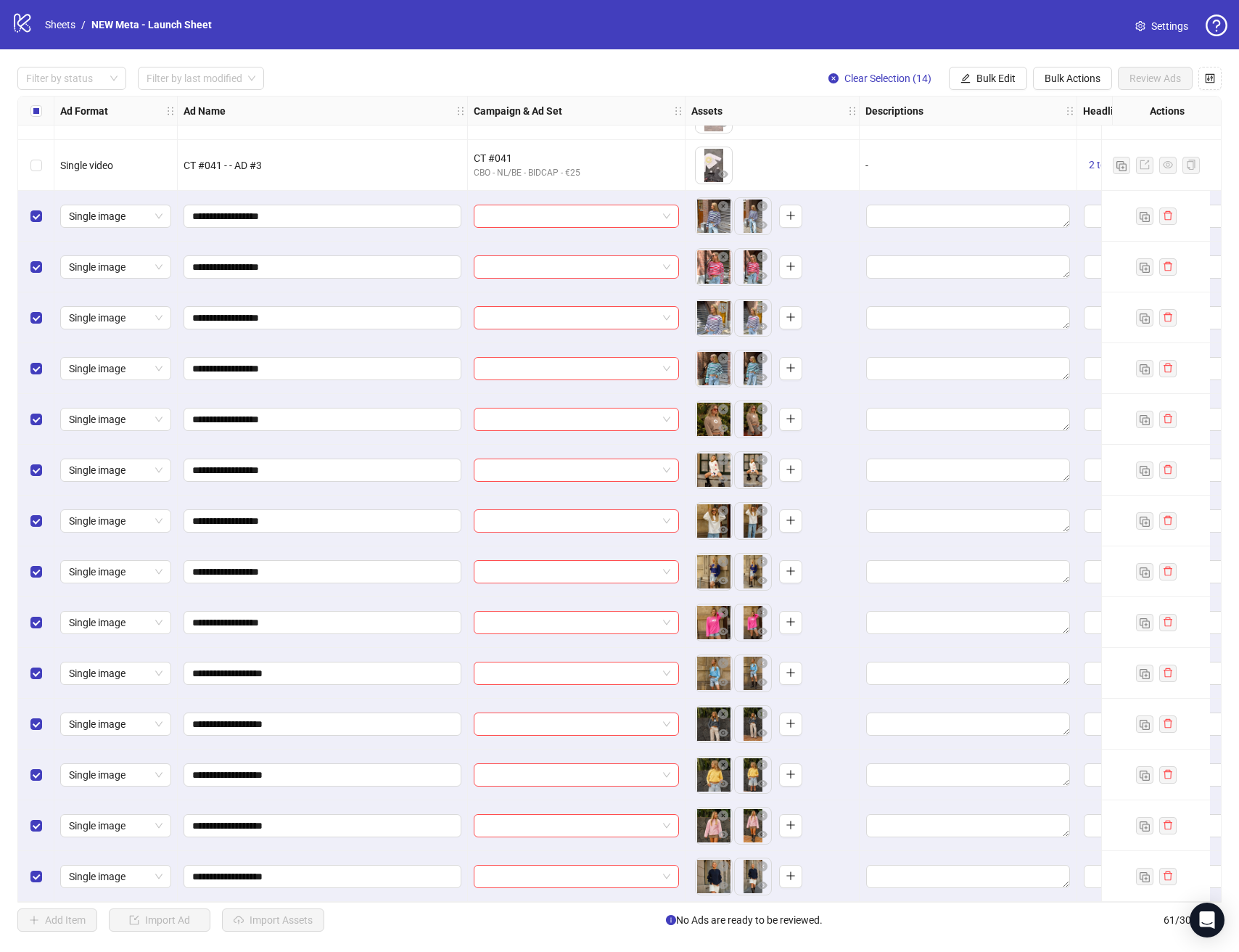
scroll to position [2327, 0]
click at [615, 205] on input "search" at bounding box center [570, 216] width 175 height 22
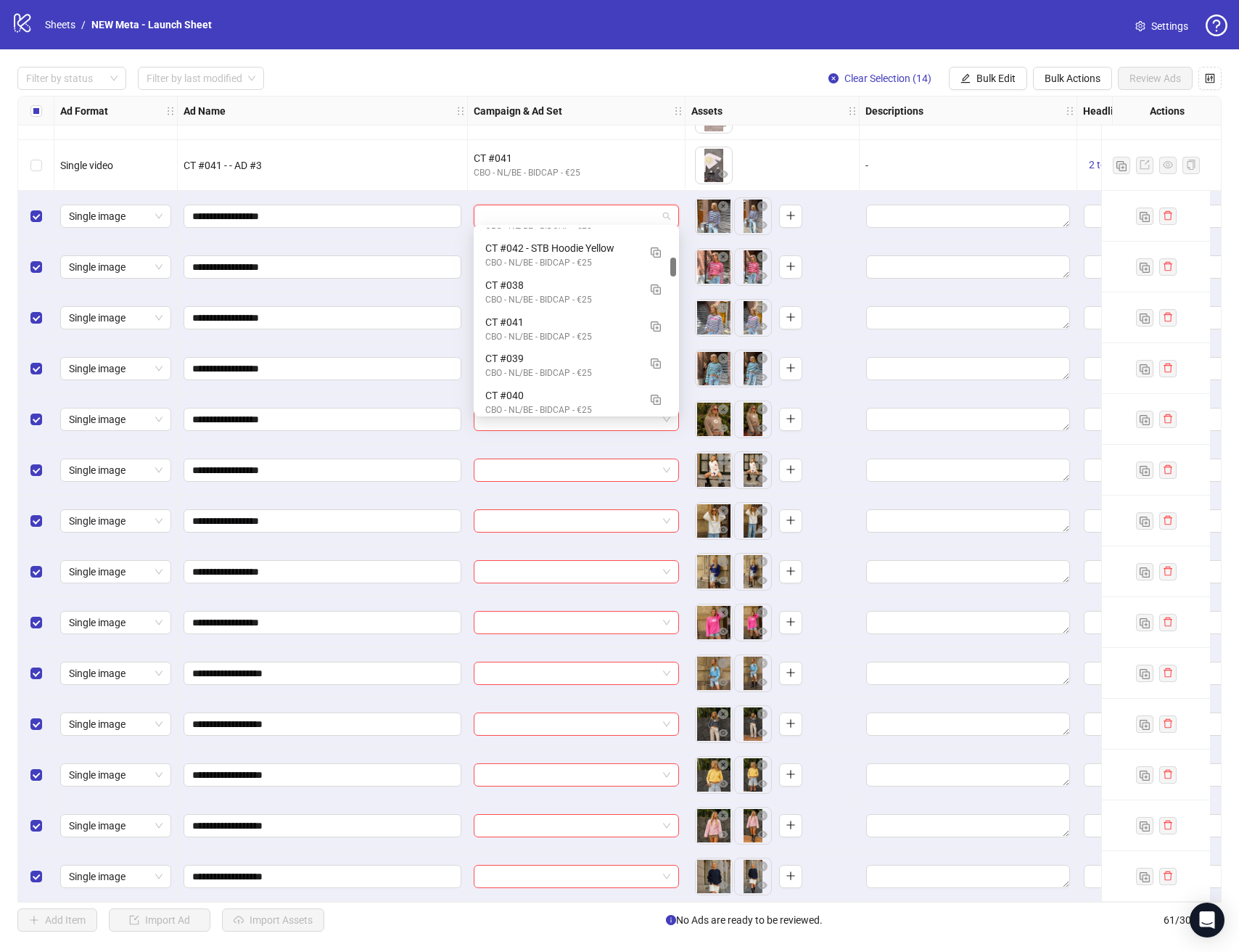
scroll to position [0, 0]
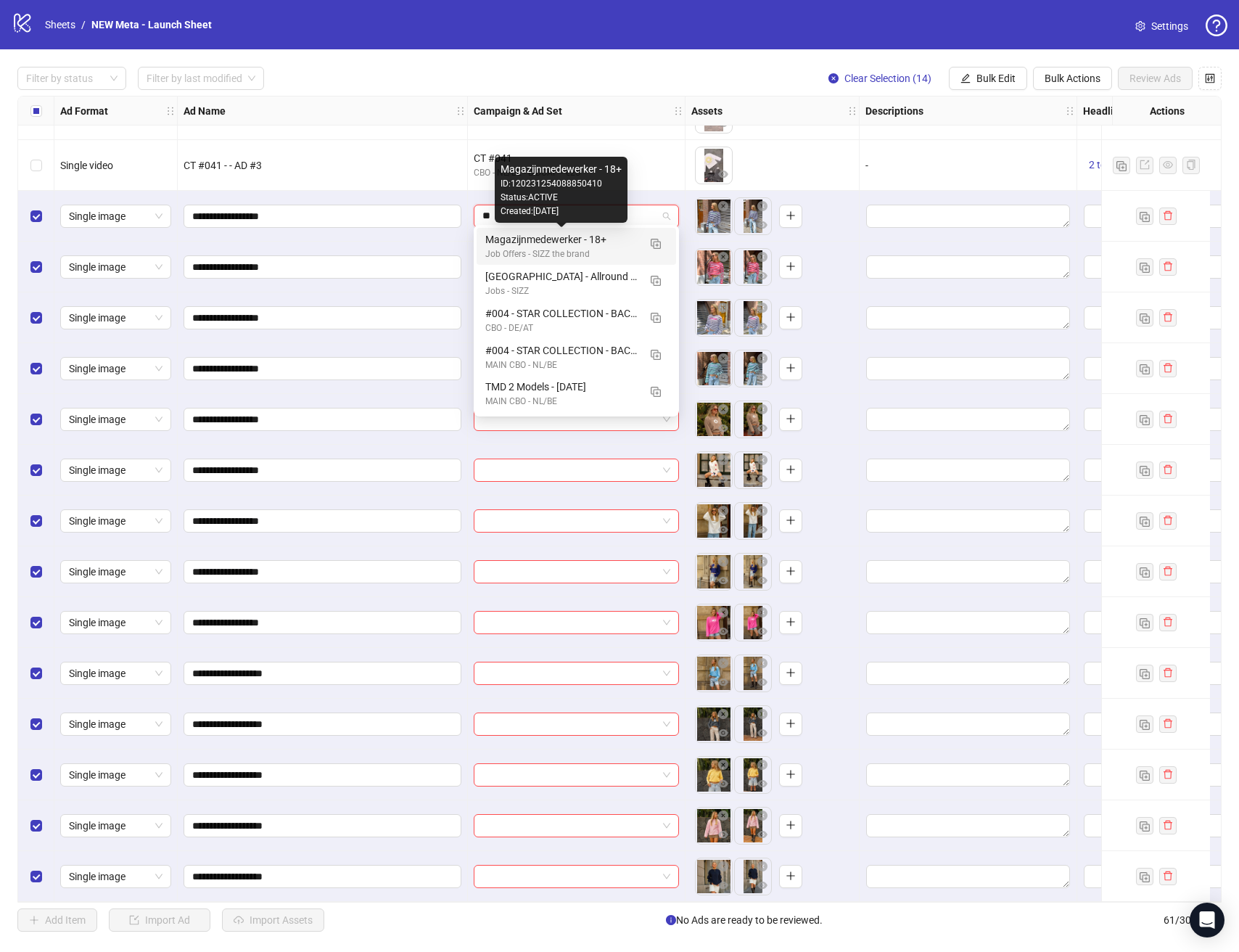
type input "*"
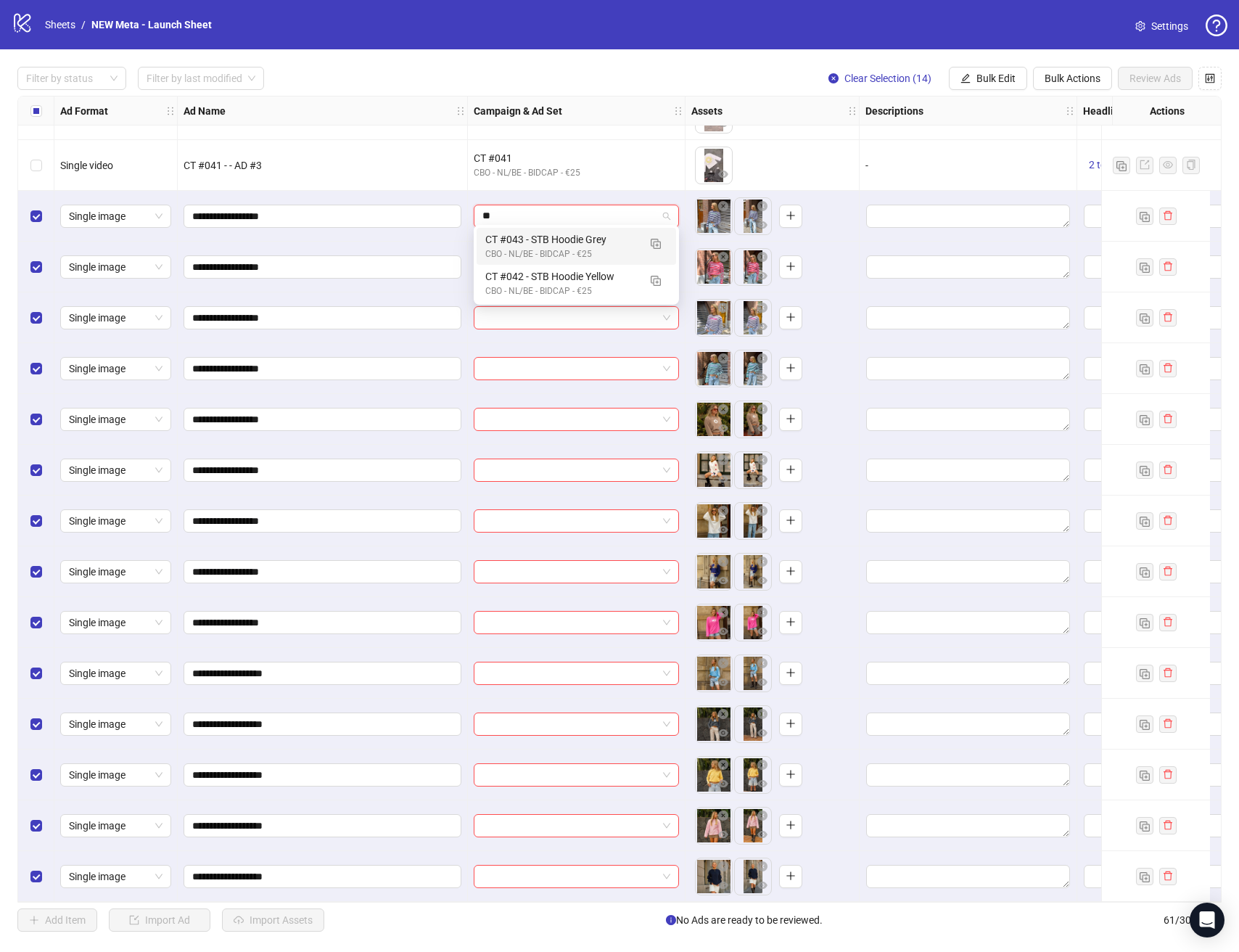
type input "*"
type input "**********"
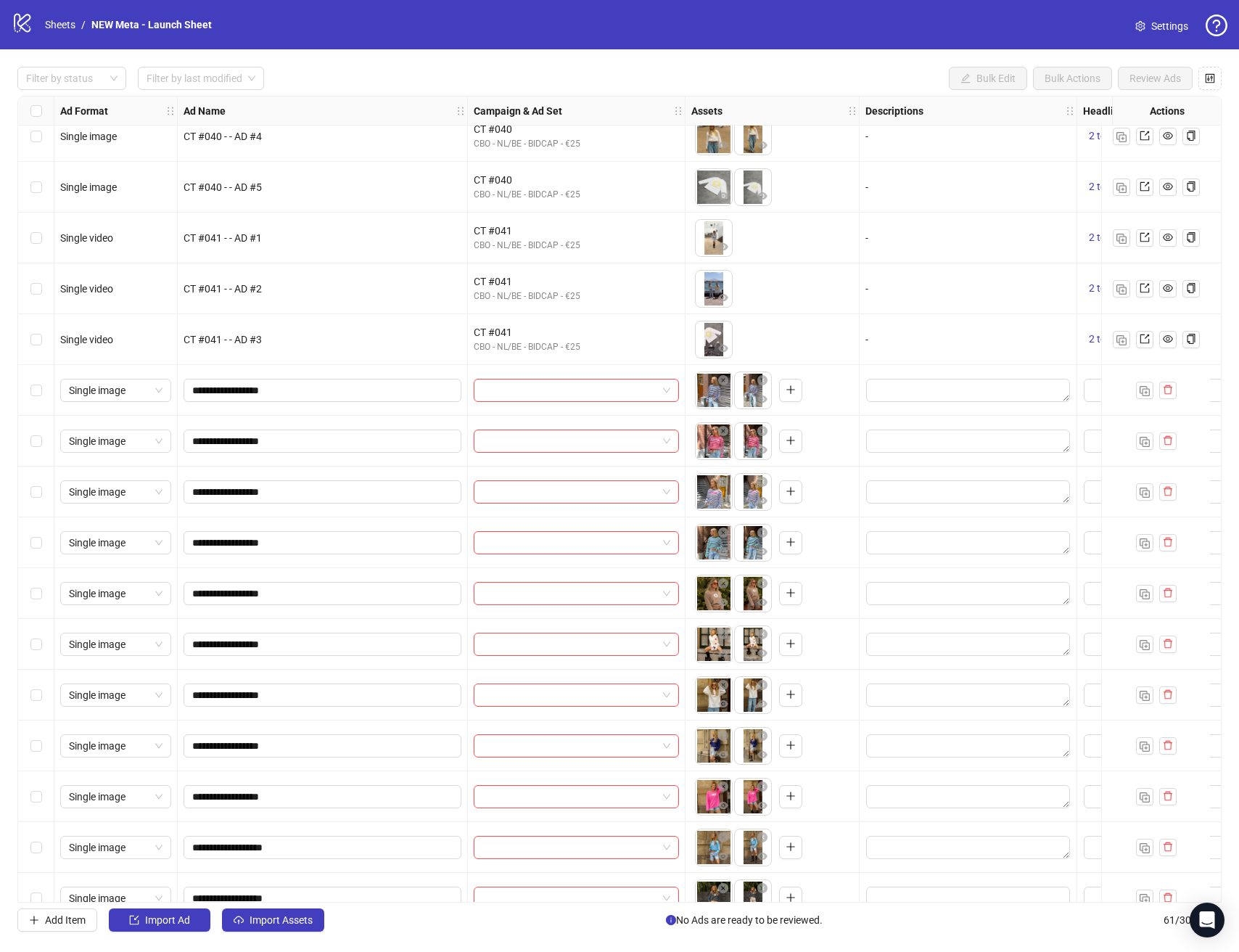
scroll to position [2142, 0]
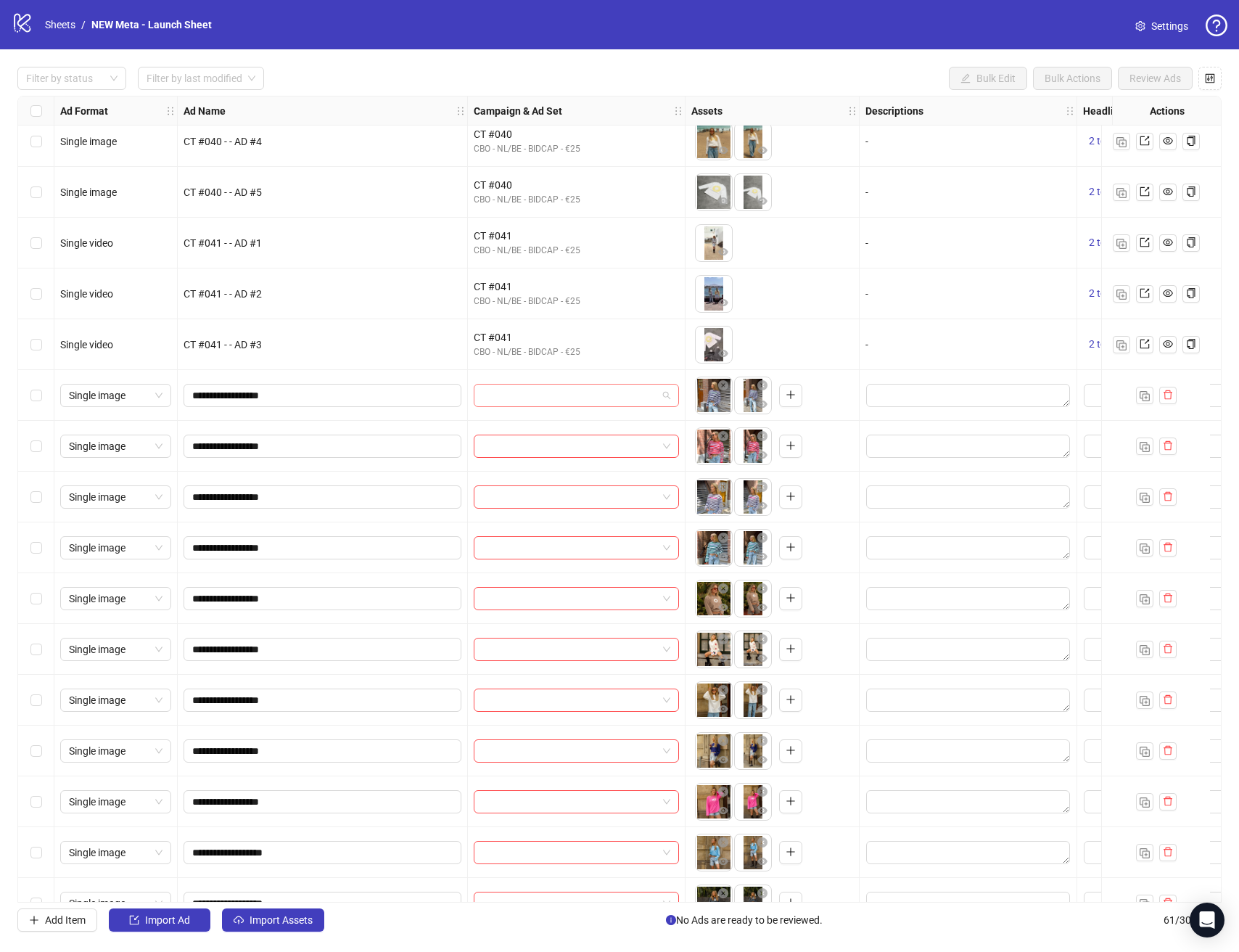
click at [533, 398] on input "search" at bounding box center [570, 395] width 175 height 22
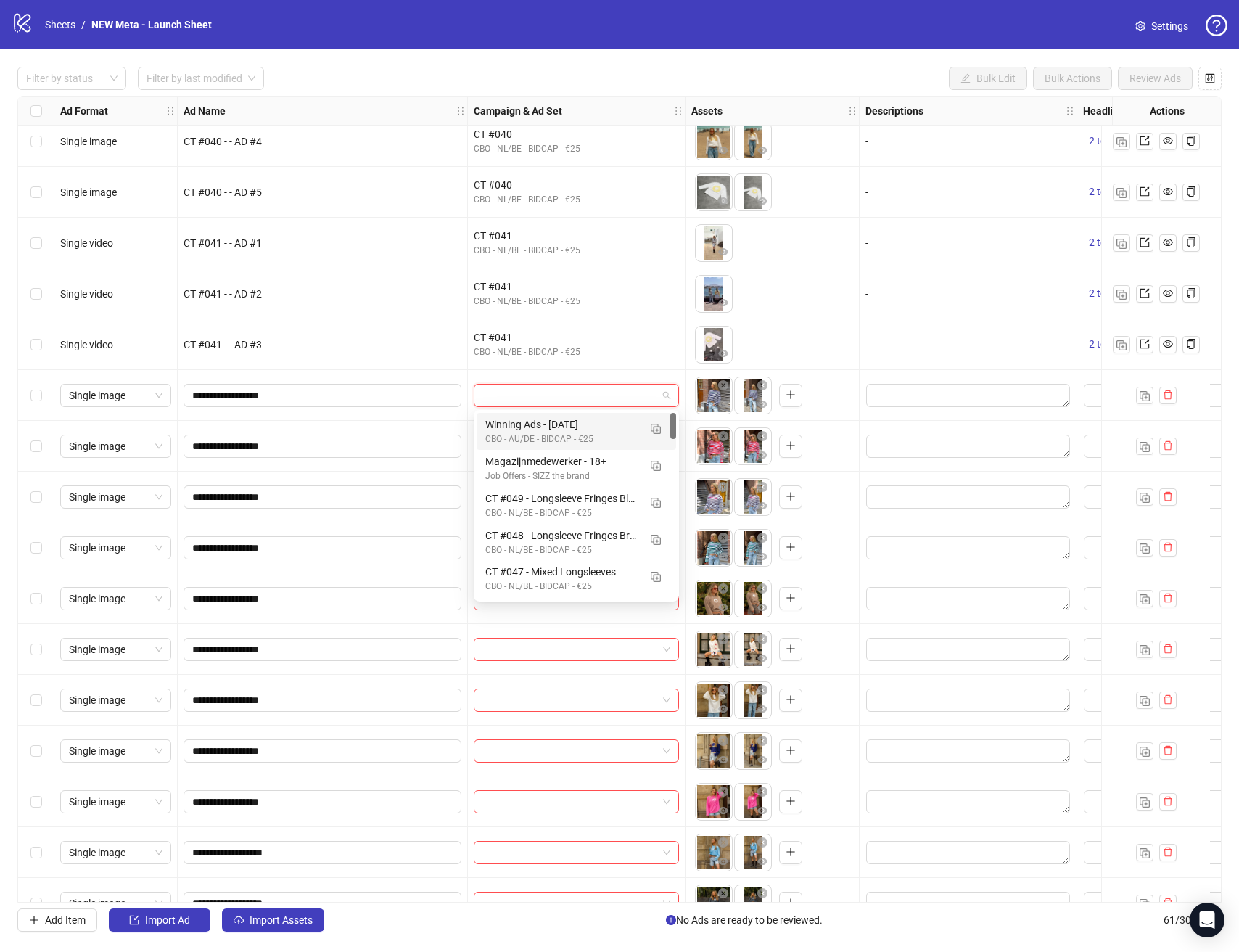
click at [574, 429] on div "Winning Ads - [DATE]" at bounding box center [561, 424] width 153 height 16
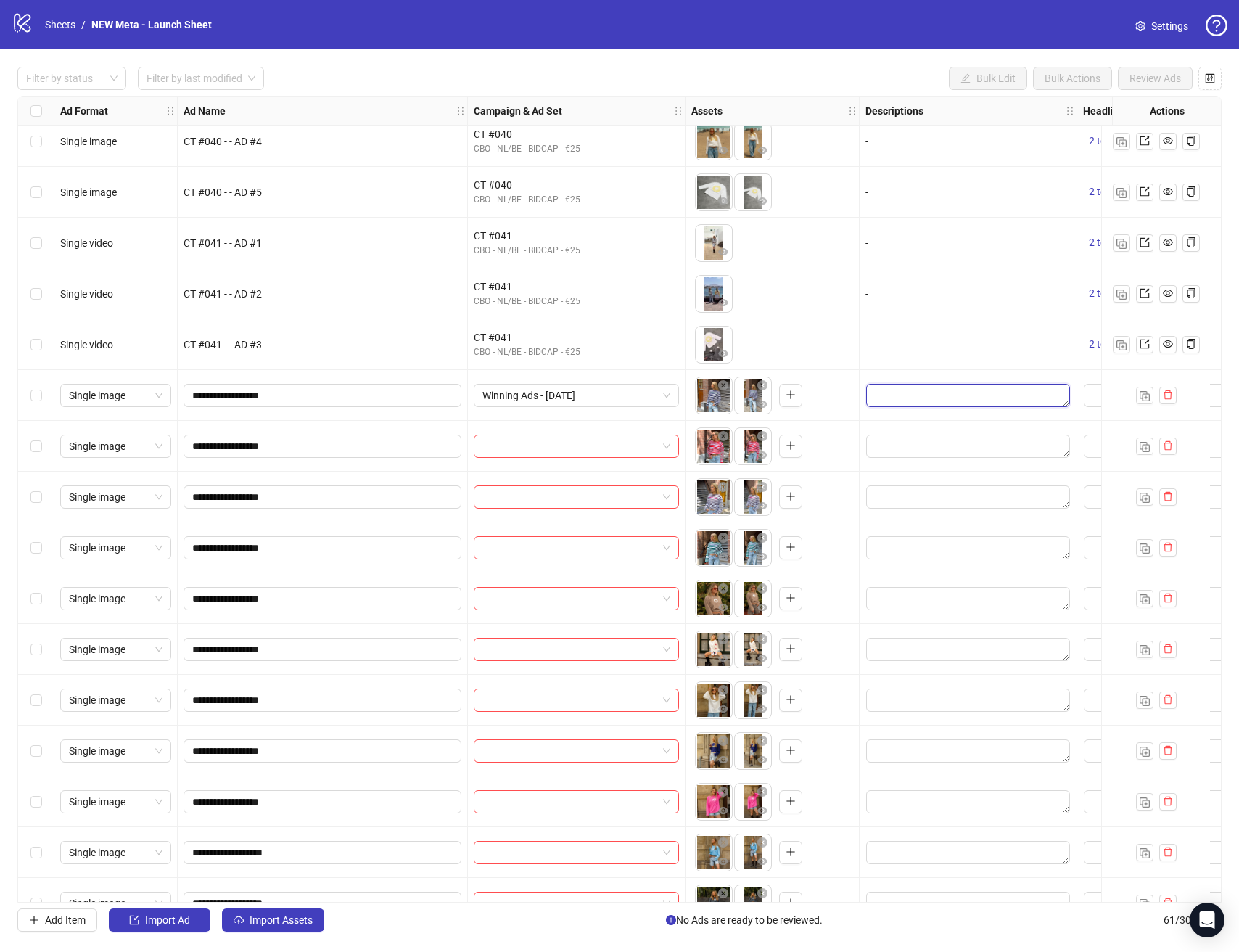
click at [964, 400] on textarea "Edit values" at bounding box center [968, 395] width 203 height 23
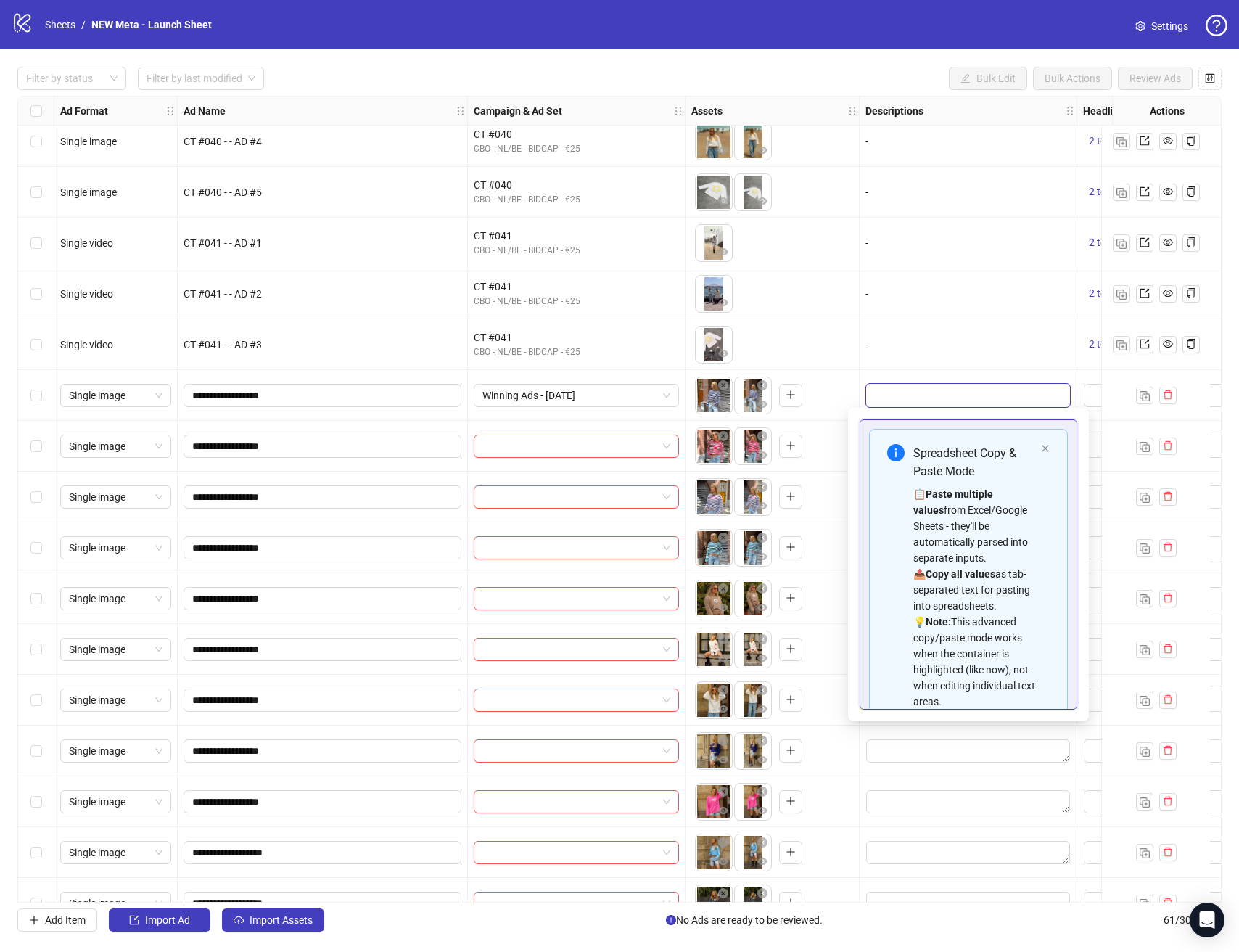
scroll to position [130, 0]
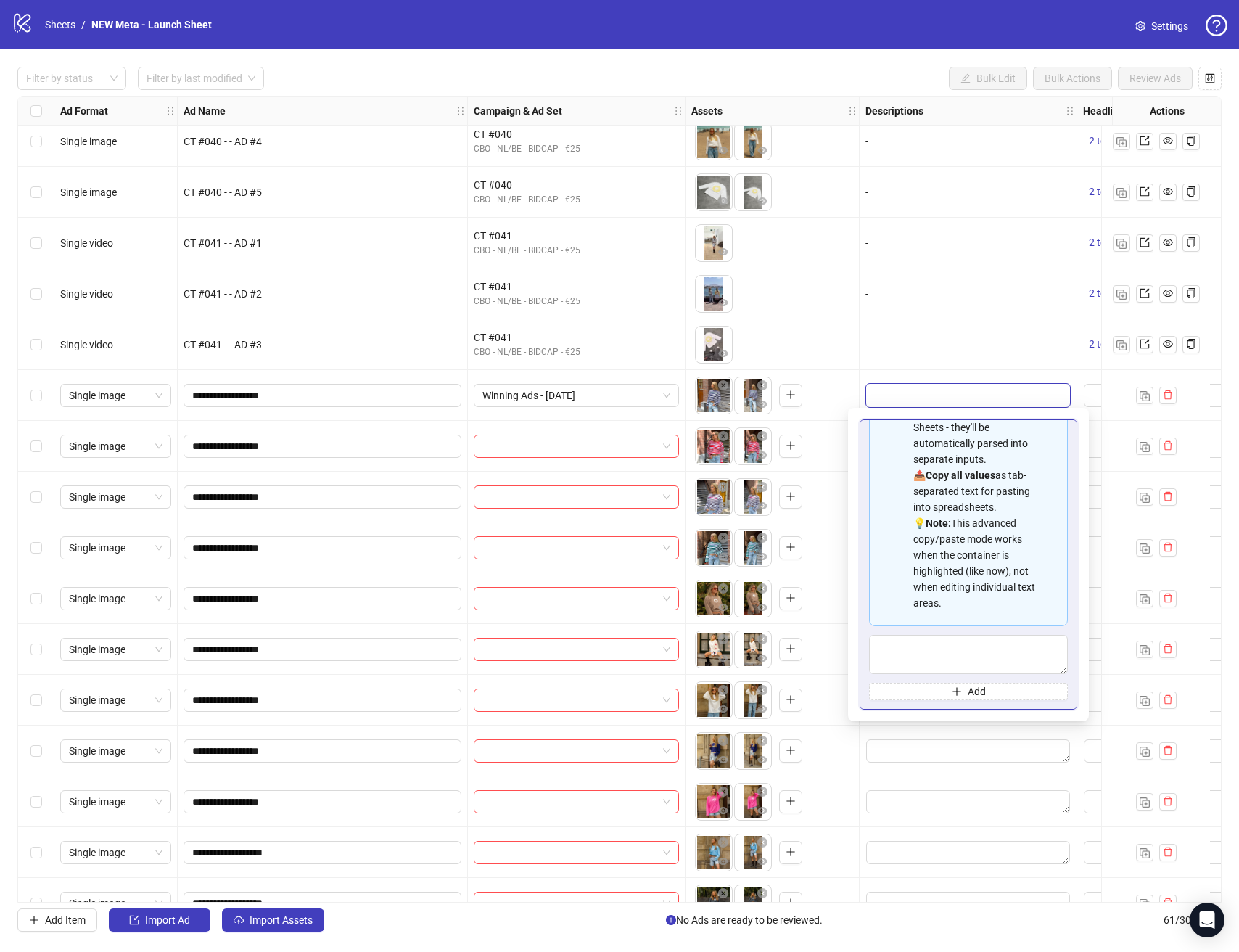
click at [1080, 388] on div at bounding box center [1186, 395] width 218 height 50
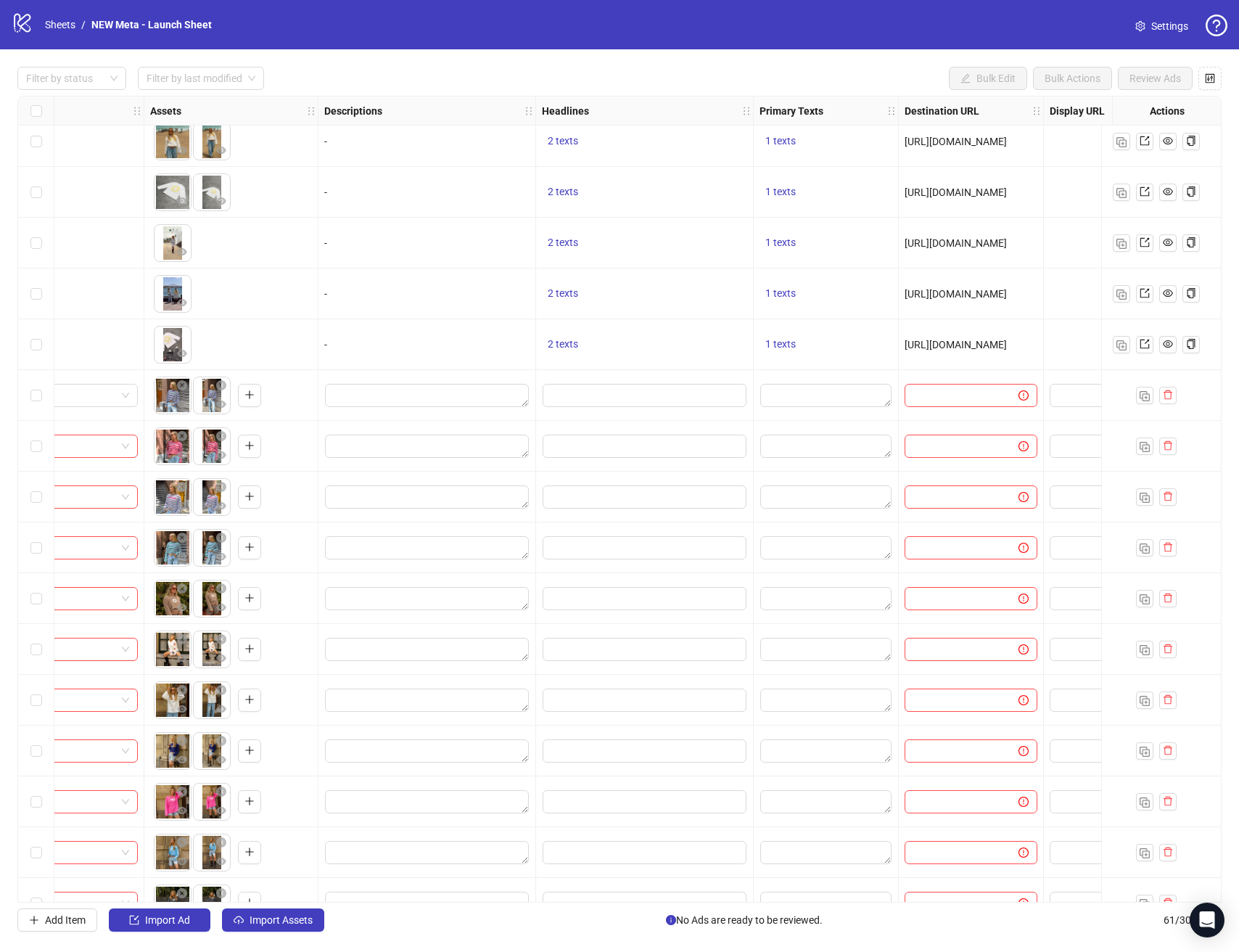
scroll to position [2142, 554]
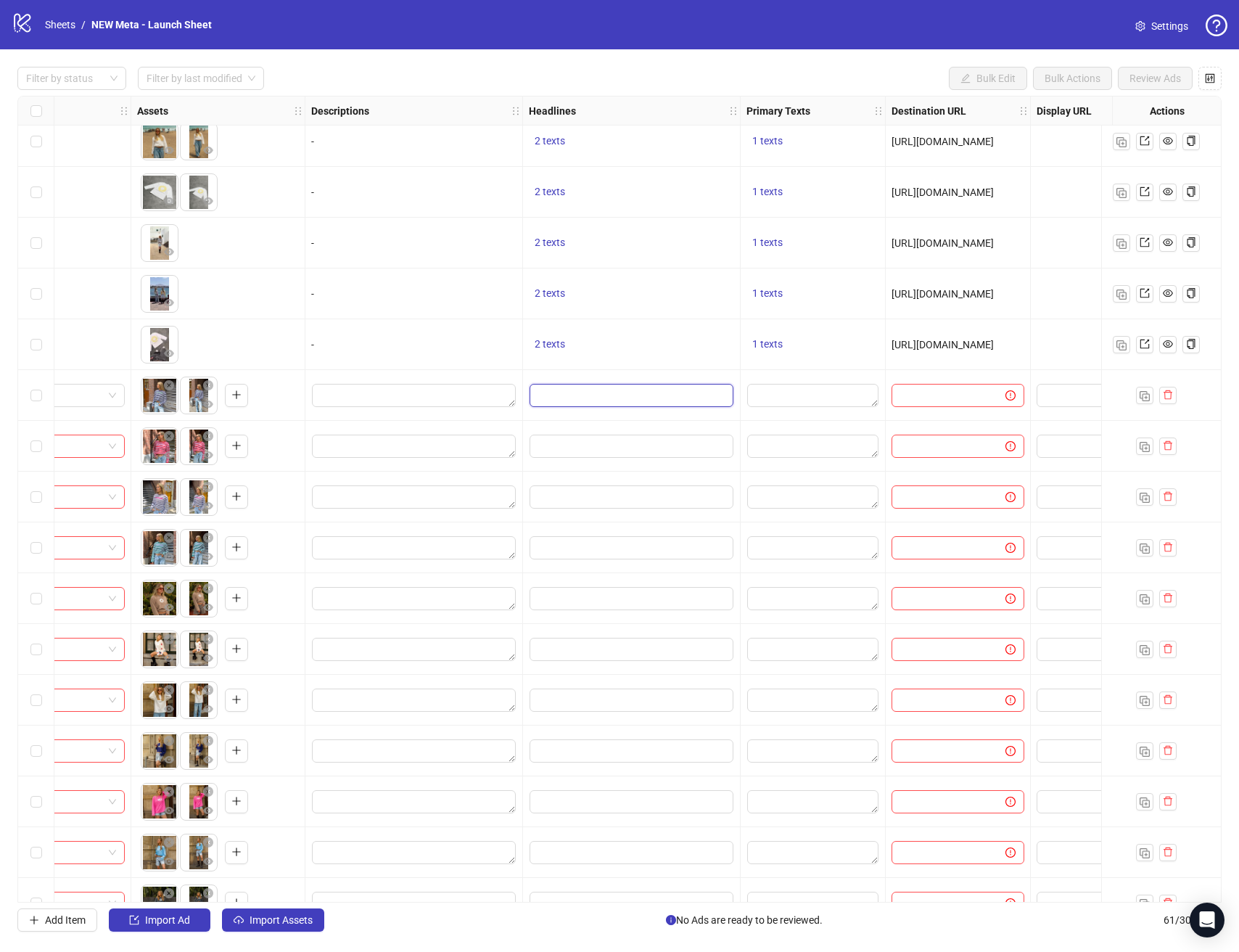
click at [592, 402] on input "Edit values" at bounding box center [631, 395] width 203 height 23
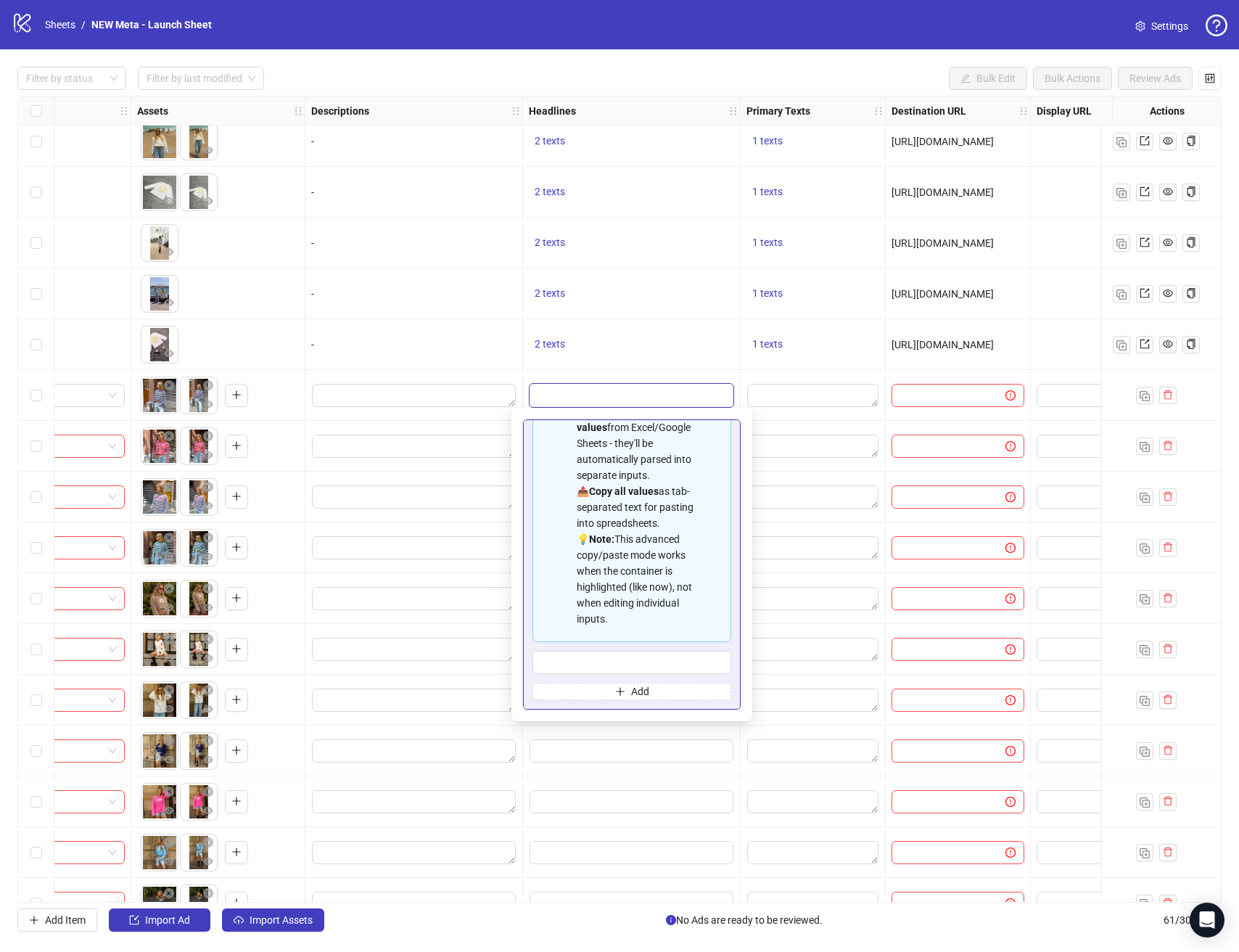
scroll to position [114, 0]
click at [631, 347] on div "2 texts" at bounding box center [631, 344] width 205 height 17
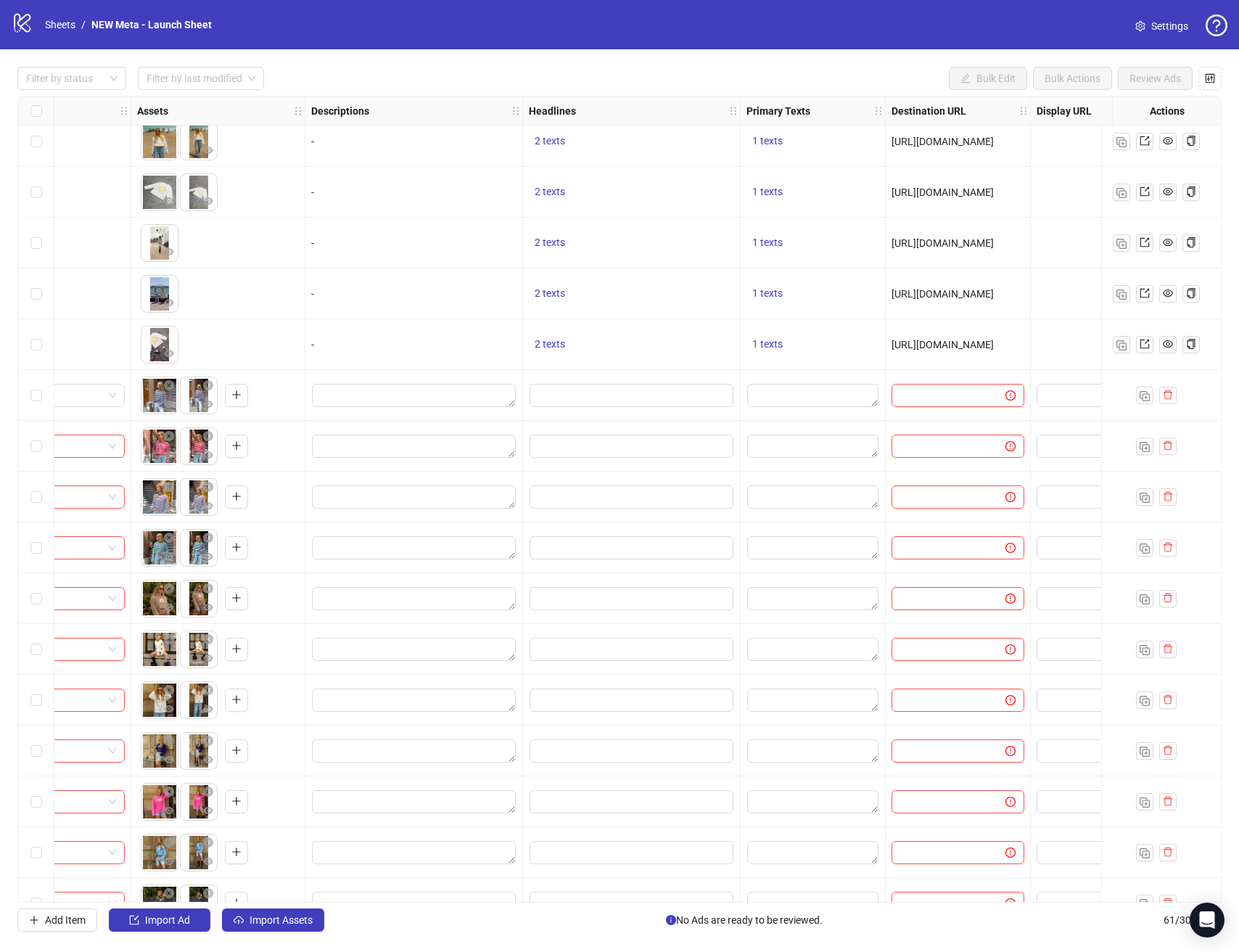
click at [523, 329] on div "2 texts" at bounding box center [631, 344] width 218 height 50
click at [534, 336] on div "2 texts" at bounding box center [631, 344] width 205 height 17
click at [538, 340] on span "2 texts" at bounding box center [550, 343] width 30 height 11
click at [728, 332] on div "UNITED BY STYLE." at bounding box center [697, 333] width 121 height 16
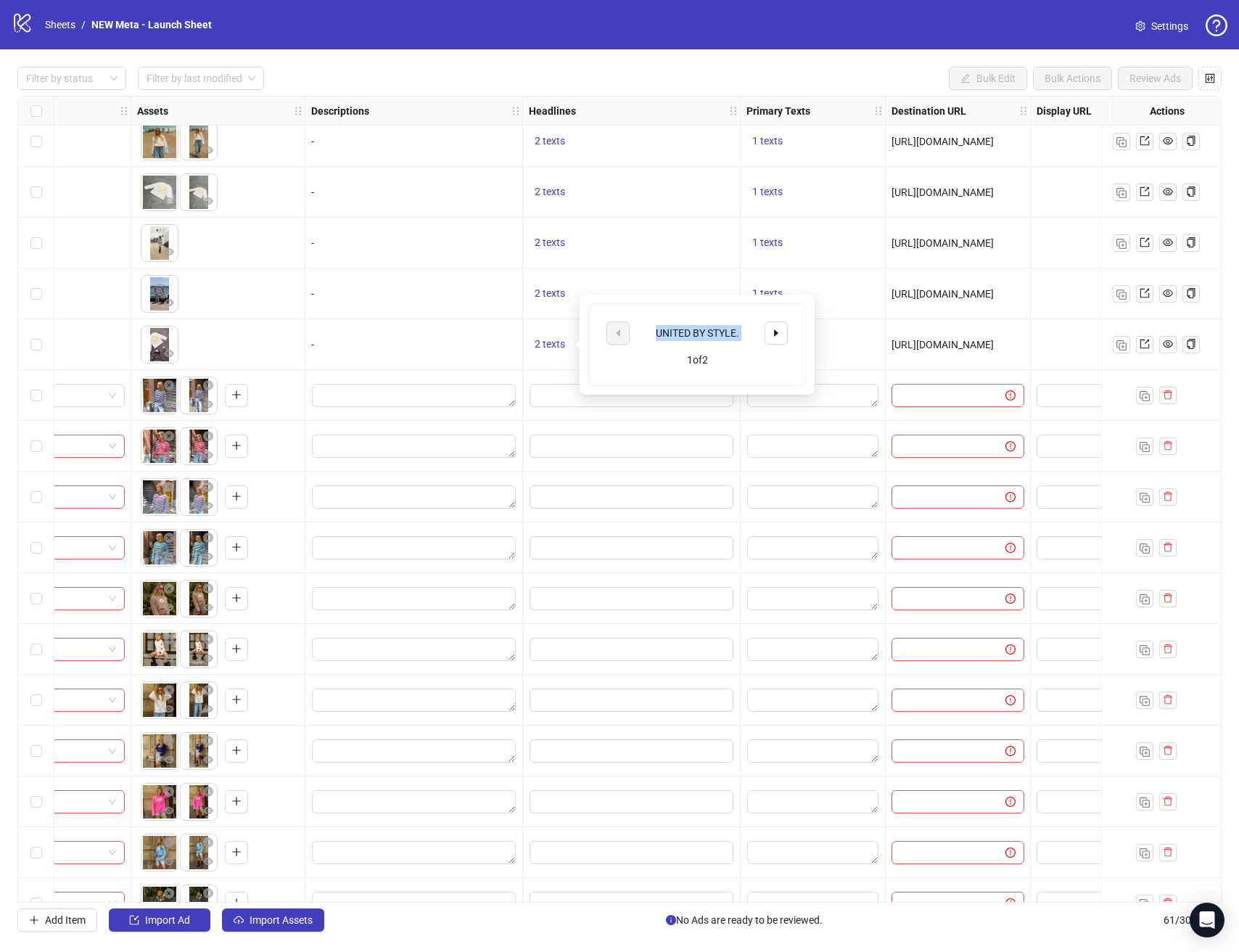
click at [728, 332] on div "UNITED BY STYLE." at bounding box center [697, 333] width 121 height 16
copy div "UNITED BY STYLE."
drag, startPoint x: 549, startPoint y: 391, endPoint x: 613, endPoint y: 393, distance: 64.0
click at [549, 391] on input "Edit values" at bounding box center [631, 395] width 203 height 23
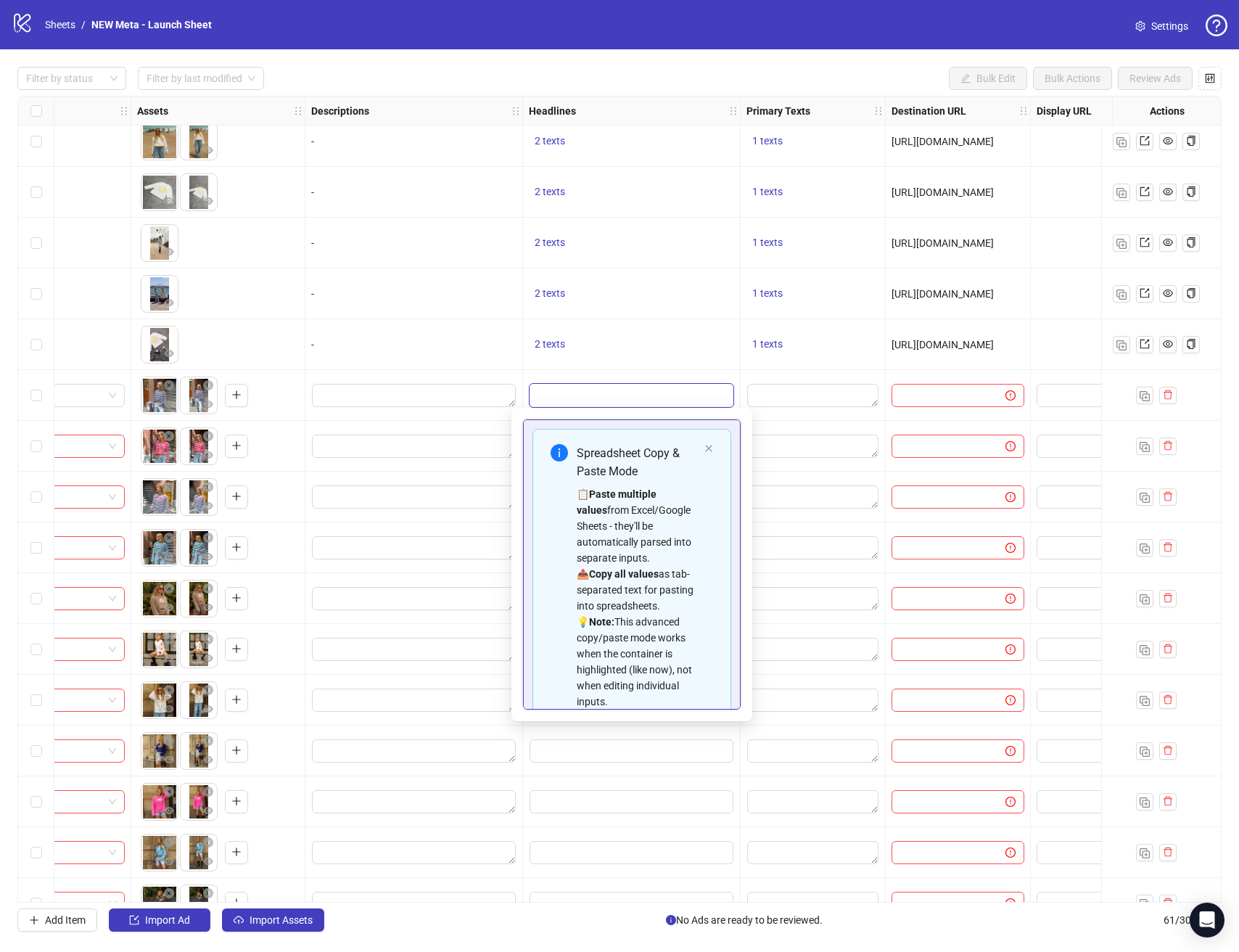
type input "**********"
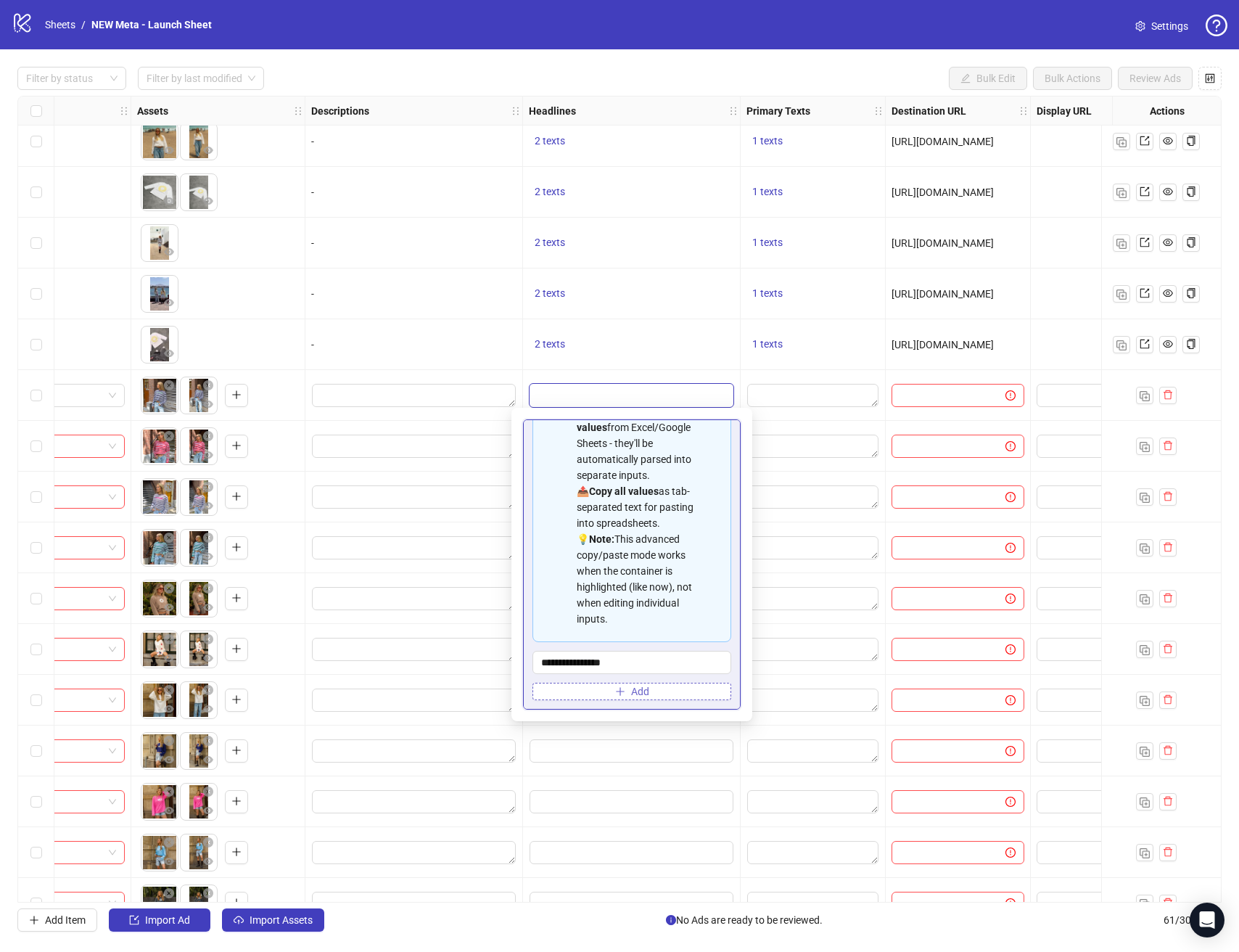
click at [635, 683] on button "Add" at bounding box center [631, 691] width 199 height 17
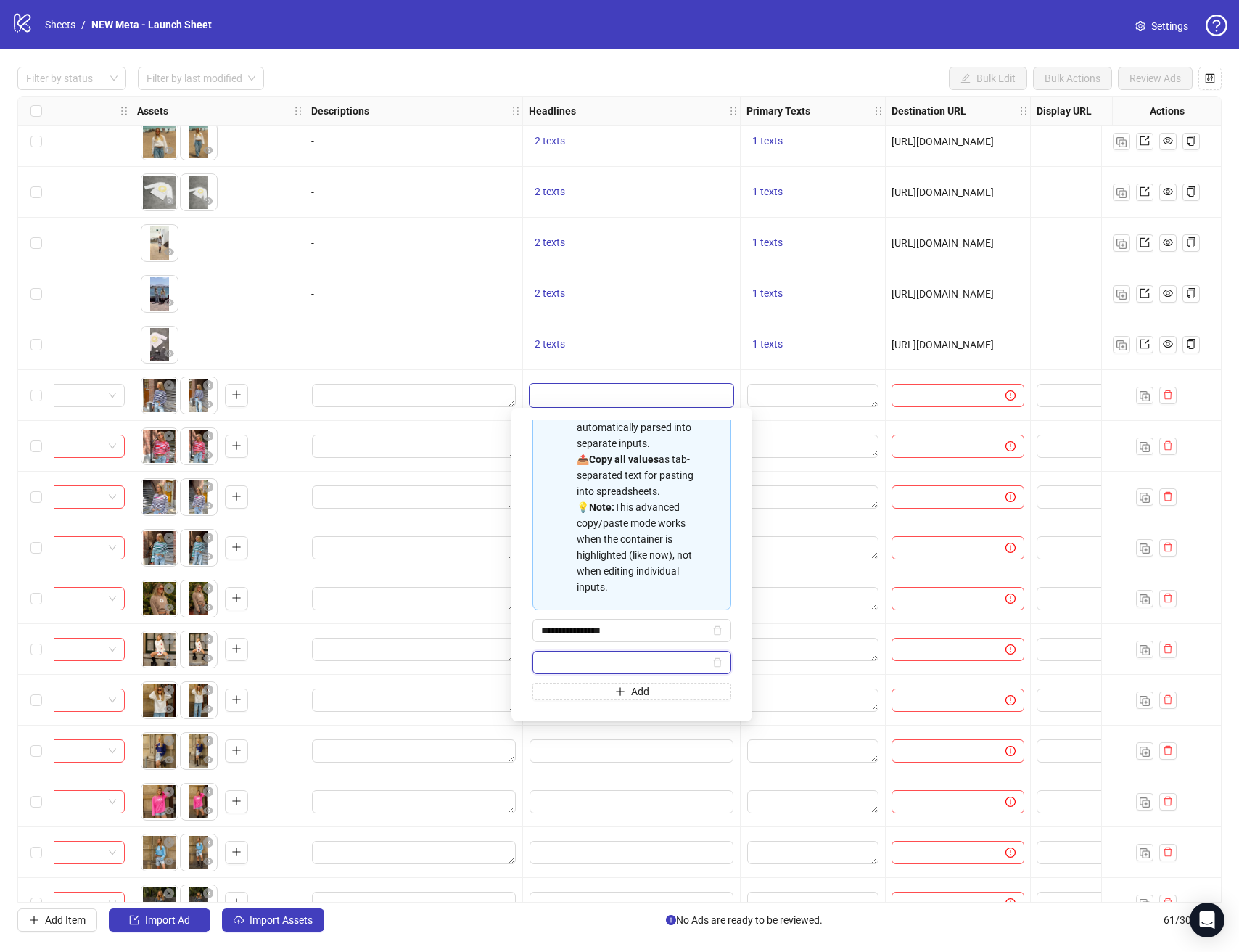
paste input "**********"
click at [658, 670] on input "**********" at bounding box center [625, 662] width 168 height 16
click at [651, 670] on input "**********" at bounding box center [625, 662] width 168 height 16
click at [664, 670] on input "**********" at bounding box center [625, 662] width 168 height 16
click at [673, 670] on input "**********" at bounding box center [625, 662] width 168 height 16
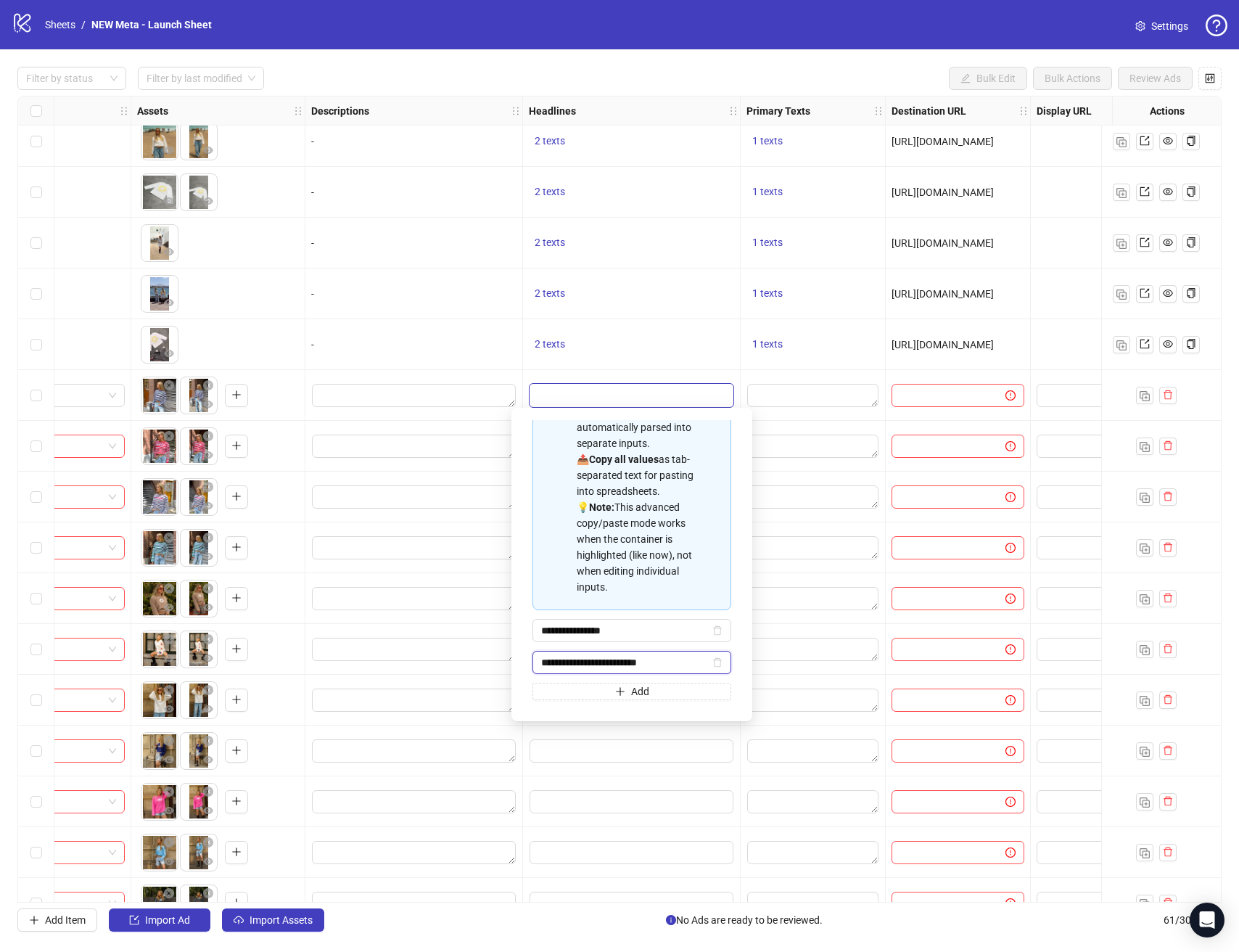
type input "**********"
click at [737, 378] on div at bounding box center [631, 395] width 218 height 50
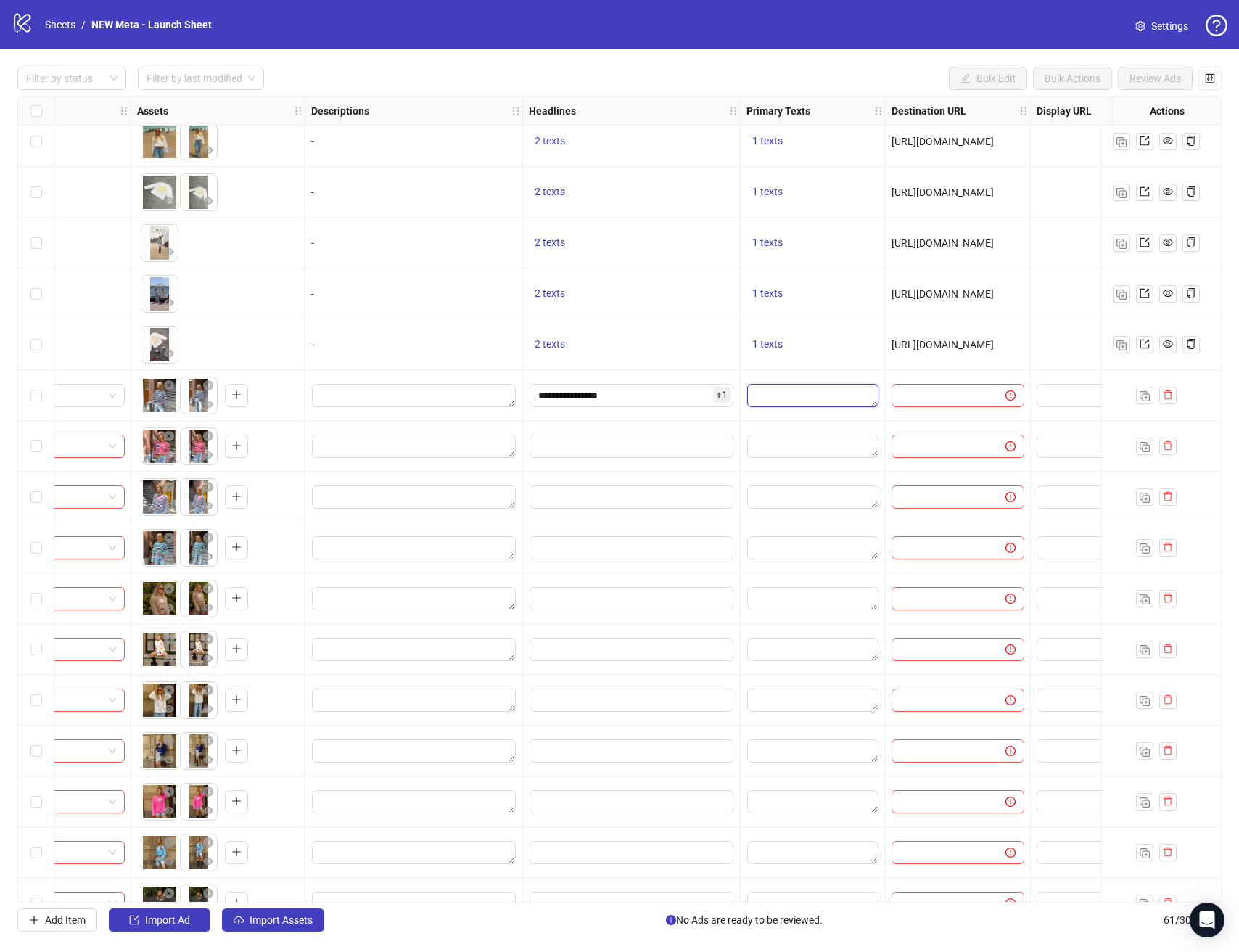
click at [807, 401] on textarea "Edit values" at bounding box center [813, 395] width 131 height 23
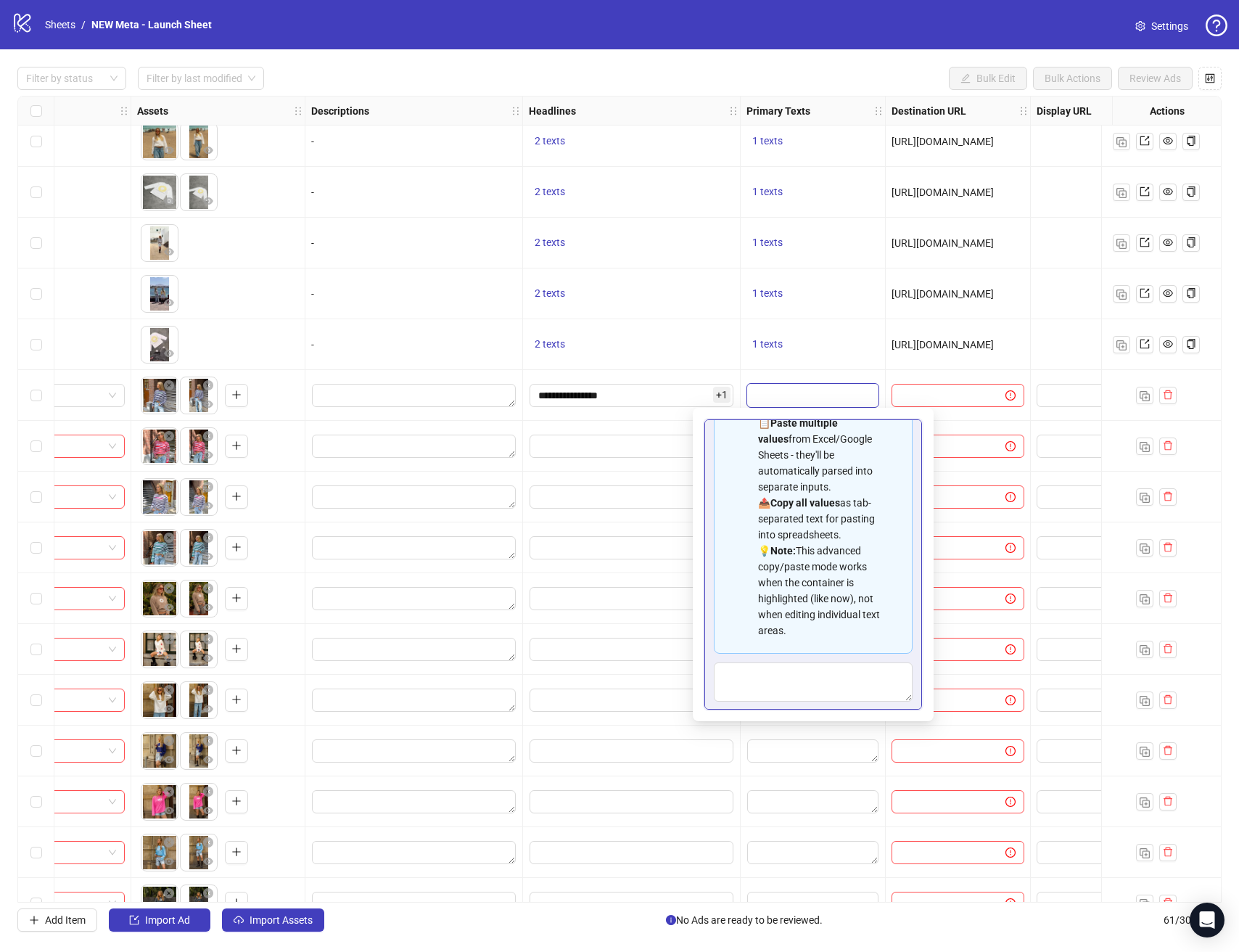
scroll to position [130, 0]
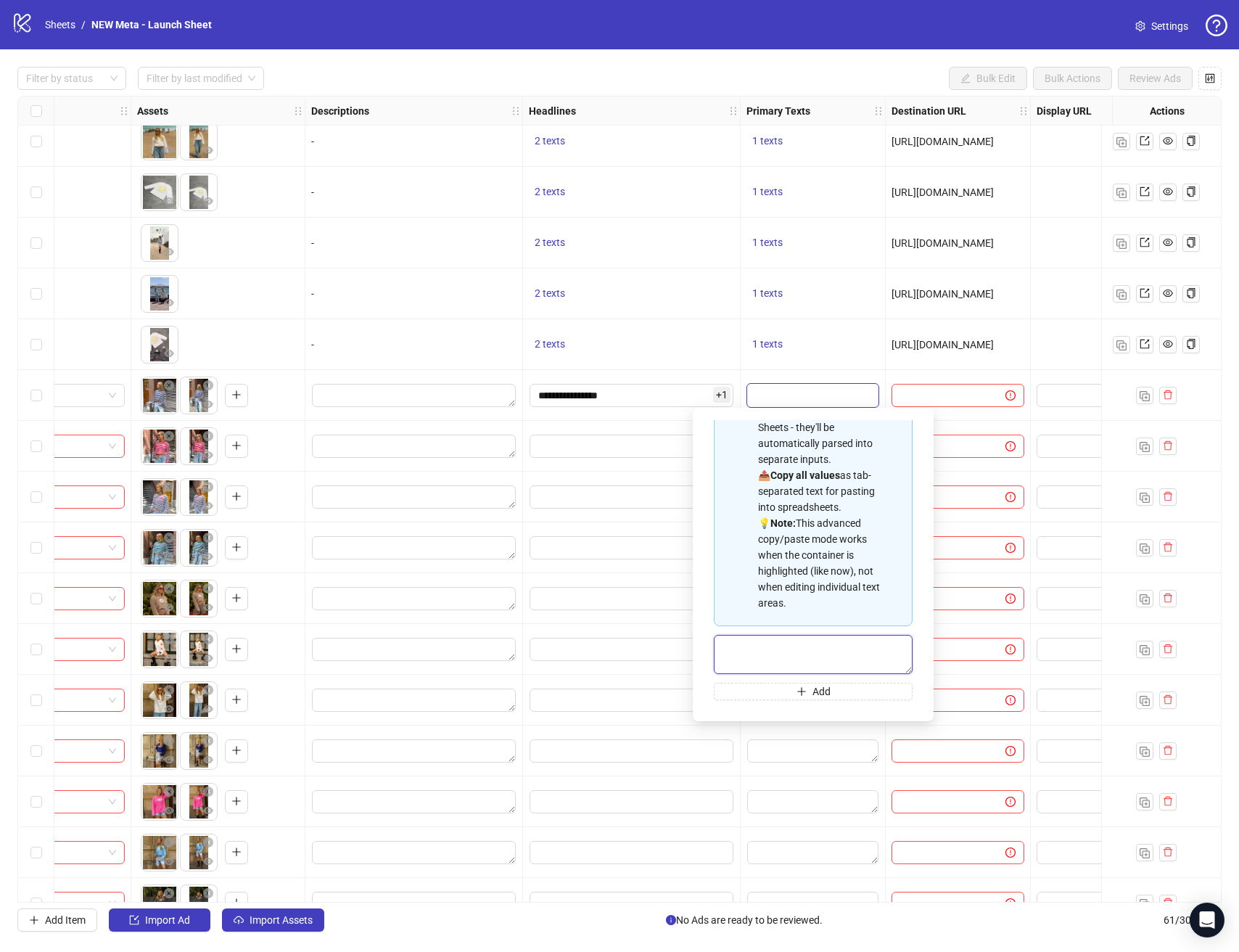
click at [806, 643] on textarea "Multi-text input container - paste or copy values" at bounding box center [812, 653] width 199 height 39
type textarea "**********"
click at [784, 237] on button "1 texts" at bounding box center [767, 243] width 42 height 17
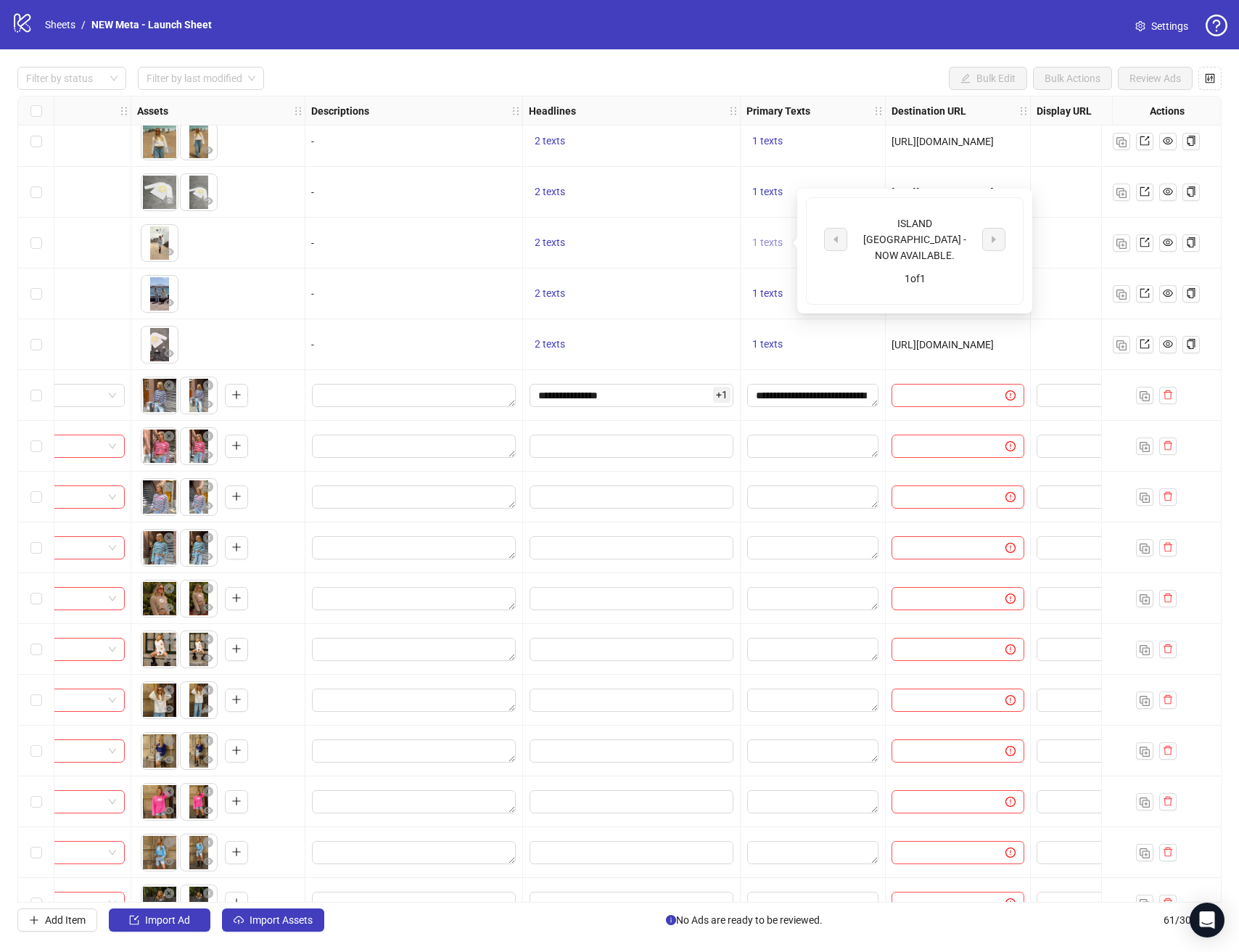
click at [758, 249] on button "1 texts" at bounding box center [767, 243] width 42 height 17
click at [758, 246] on span "1 texts" at bounding box center [767, 243] width 30 height 11
click at [762, 244] on span "1 texts" at bounding box center [767, 243] width 30 height 11
click at [768, 191] on span "1 texts" at bounding box center [767, 191] width 30 height 11
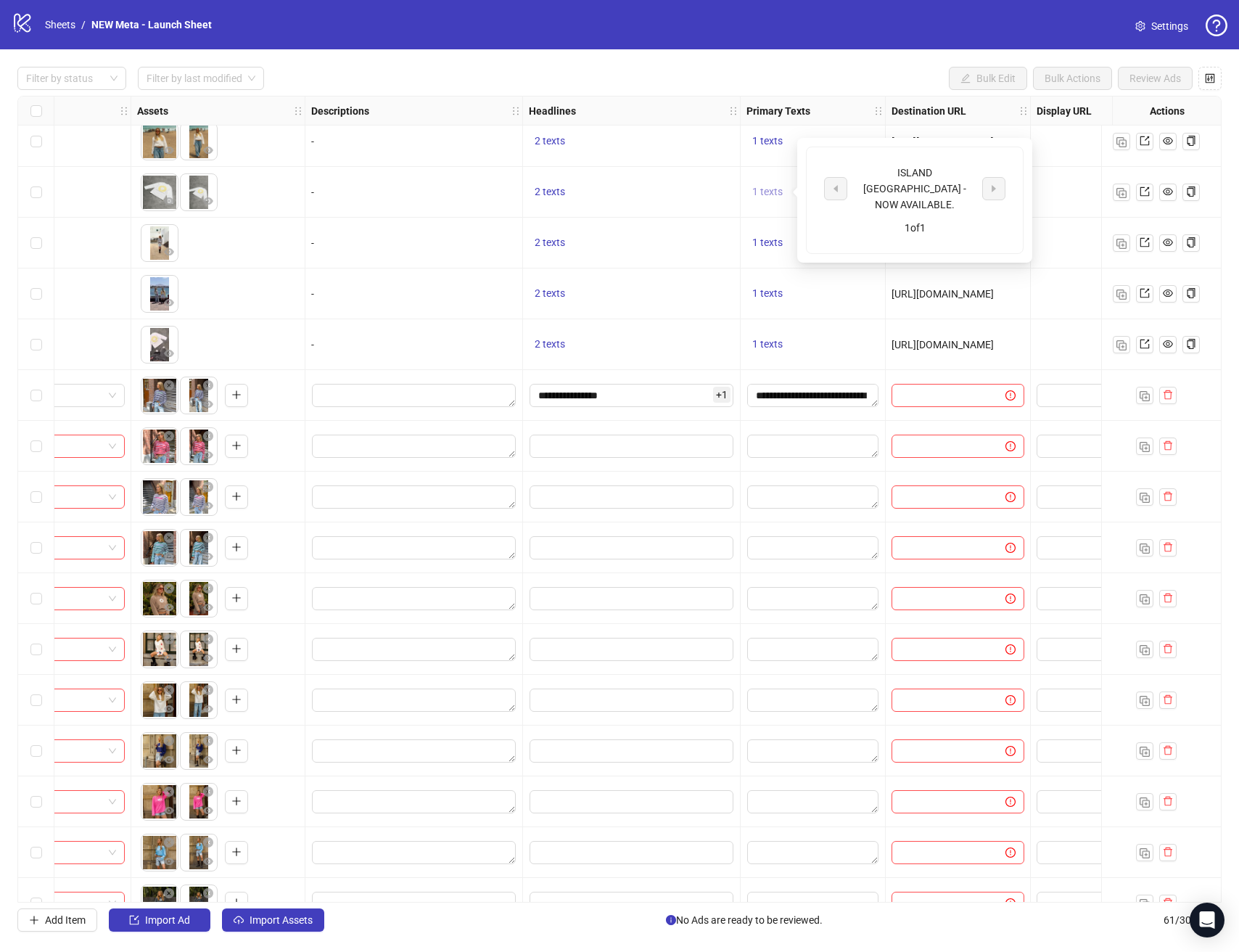
click at [768, 191] on span "1 texts" at bounding box center [767, 191] width 30 height 11
click at [973, 401] on input "text" at bounding box center [941, 395] width 85 height 16
click at [823, 394] on textarea "**********" at bounding box center [813, 395] width 131 height 23
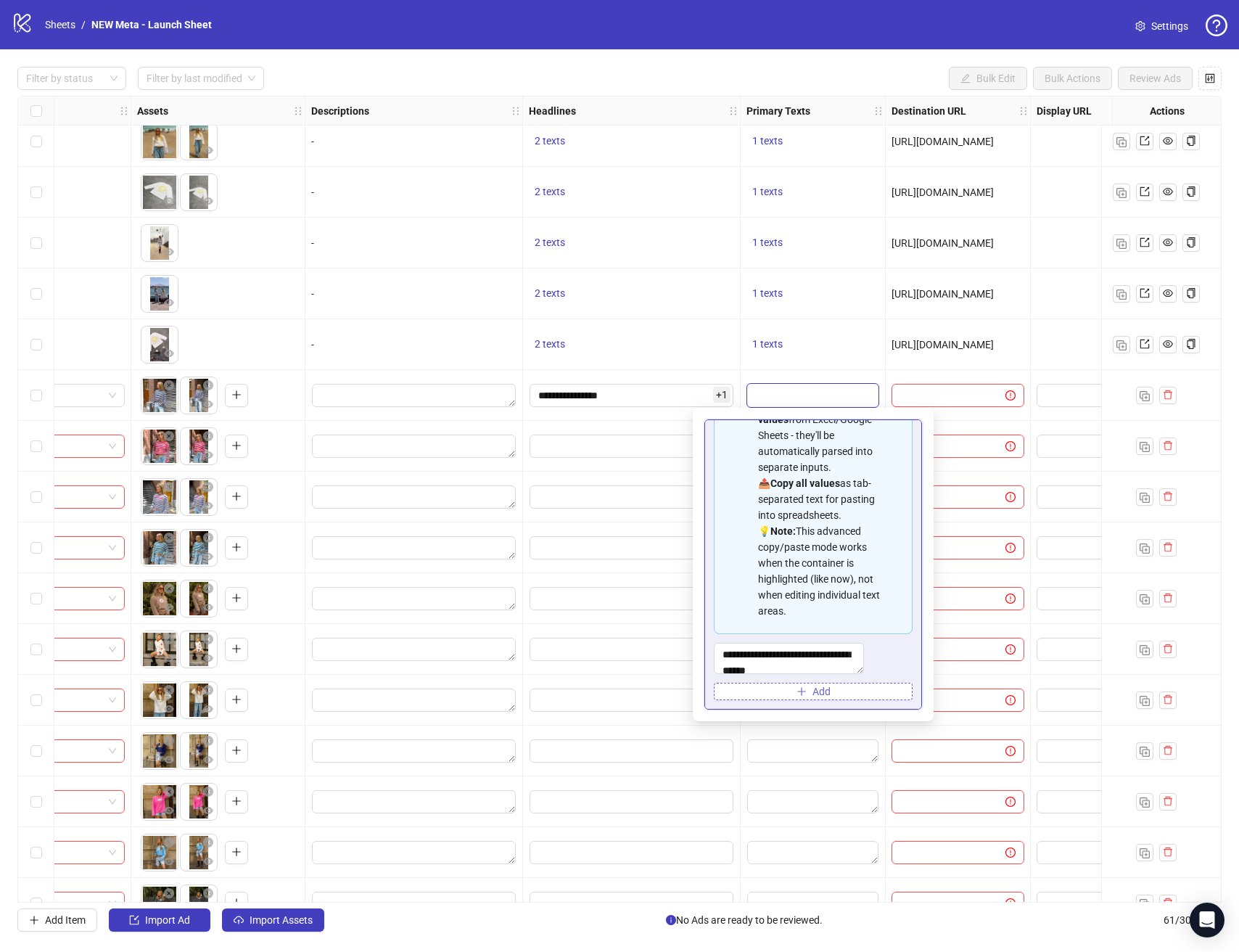
click at [834, 691] on button "Add" at bounding box center [812, 691] width 199 height 17
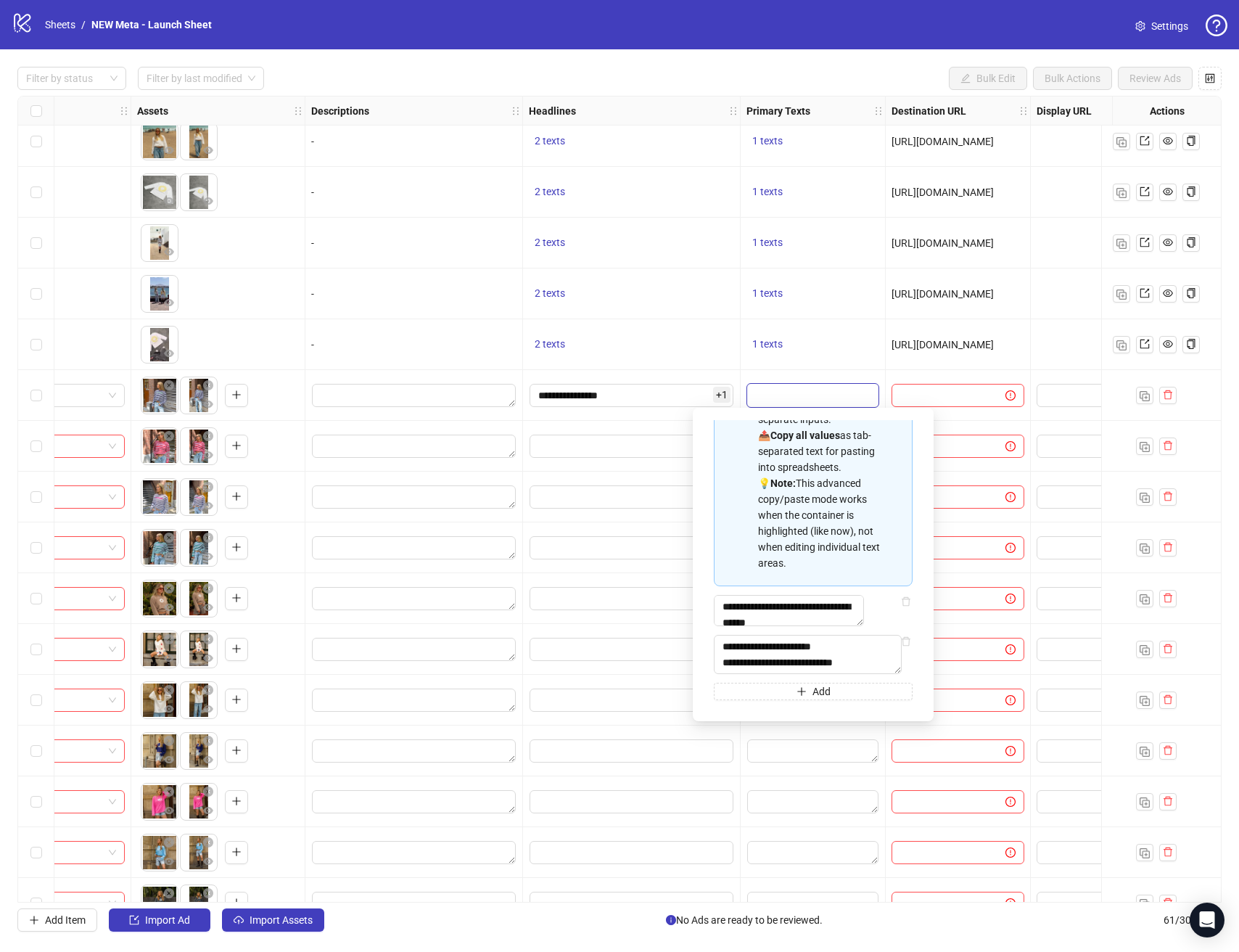
scroll to position [179, 0]
type textarea "**********"
click at [819, 596] on textarea "**********" at bounding box center [788, 610] width 150 height 31
click at [819, 595] on textarea "**********" at bounding box center [788, 610] width 150 height 31
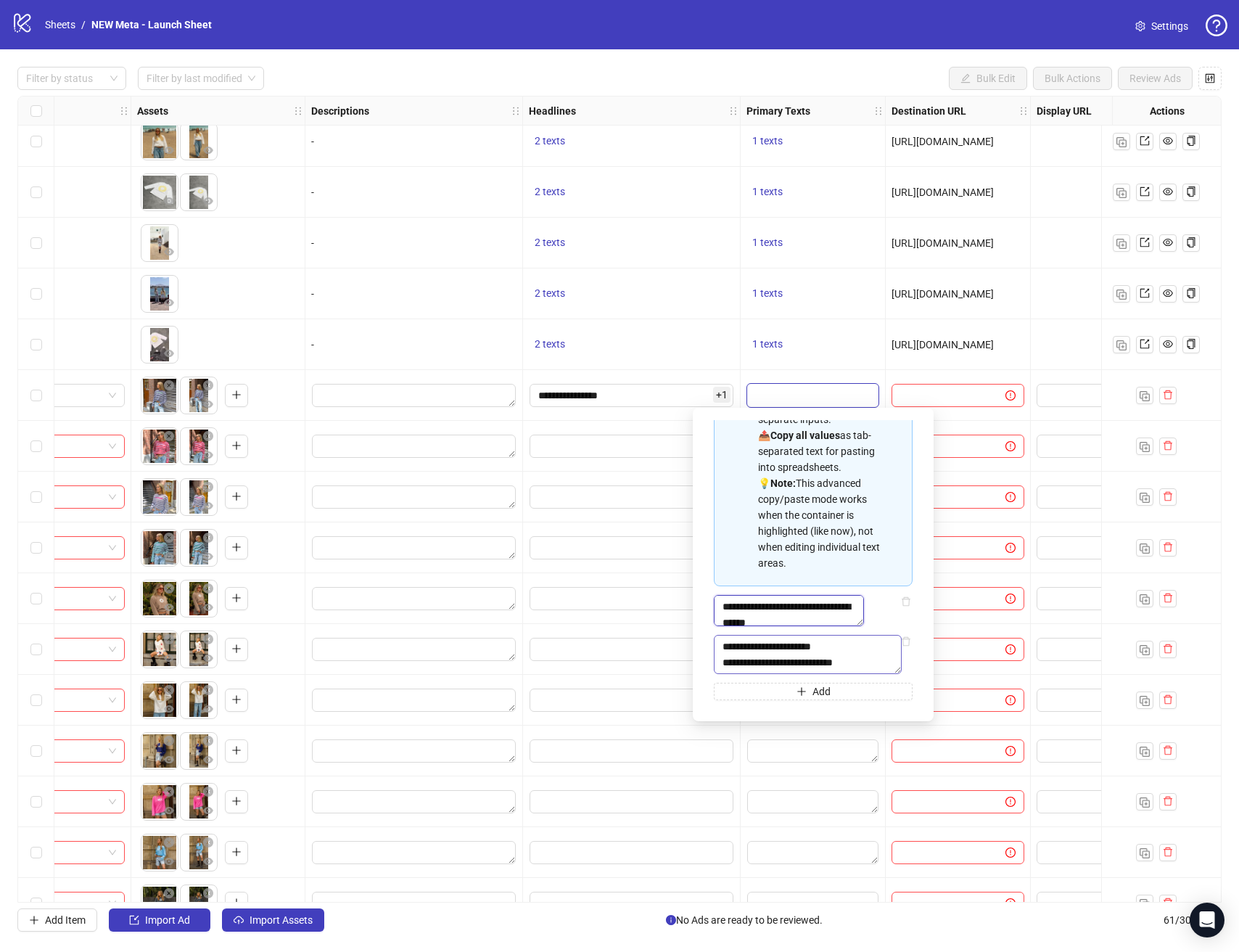
paste textarea "********"
type textarea "**********"
click at [889, 377] on div at bounding box center [958, 395] width 145 height 50
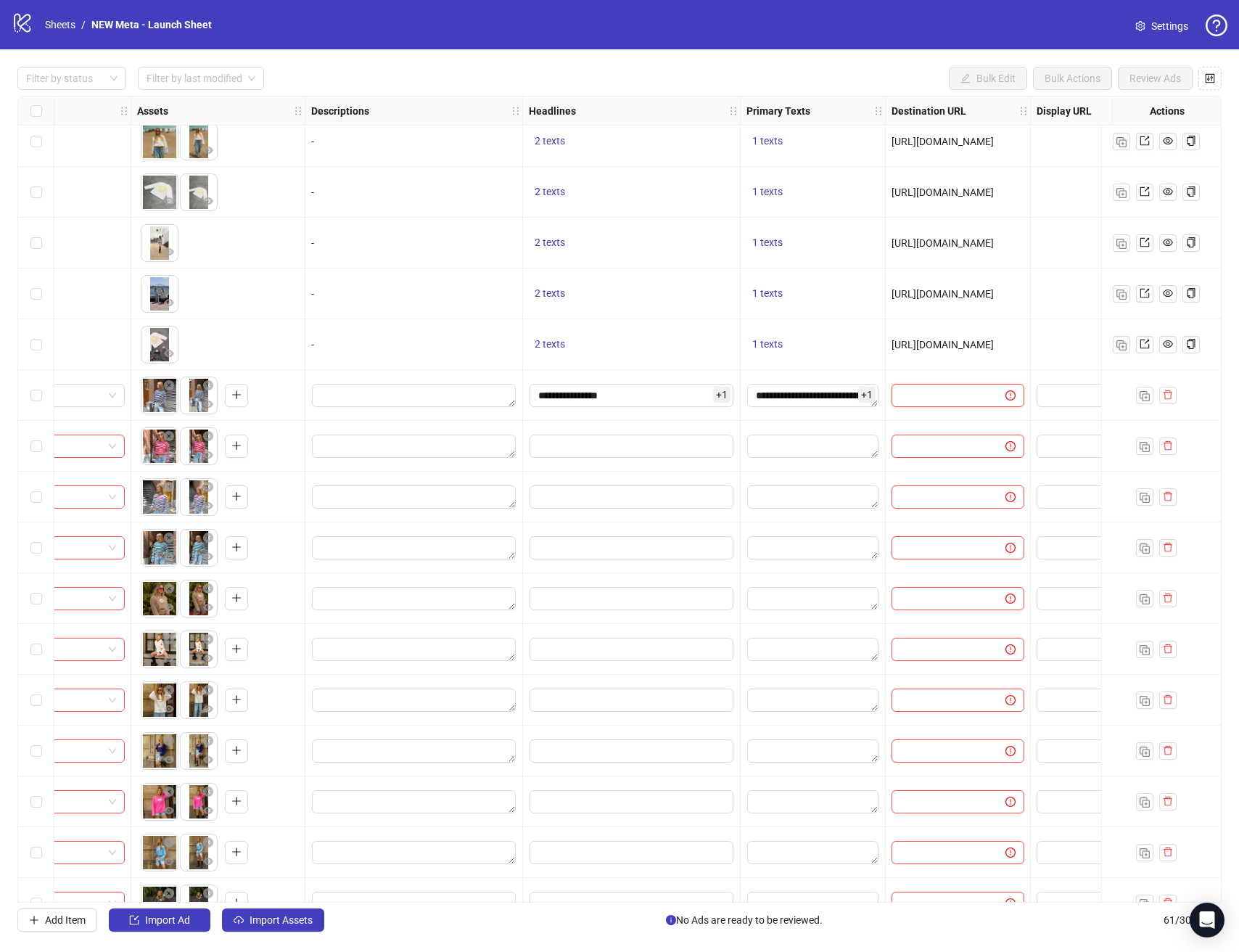
click at [921, 393] on input "text" at bounding box center [941, 395] width 85 height 16
type input "**********"
click at [1028, 379] on div "**********" at bounding box center [958, 395] width 145 height 50
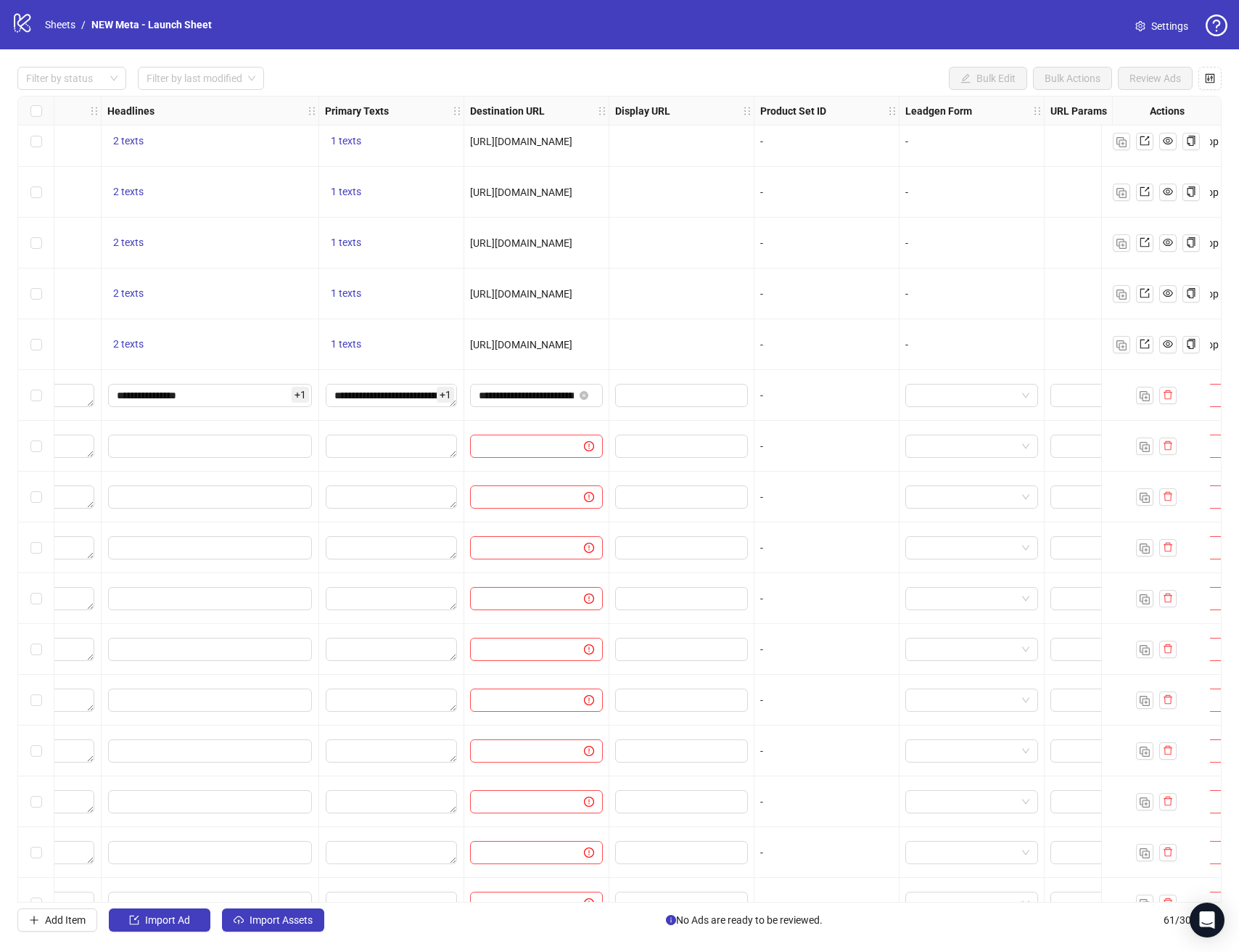
scroll to position [2142, 989]
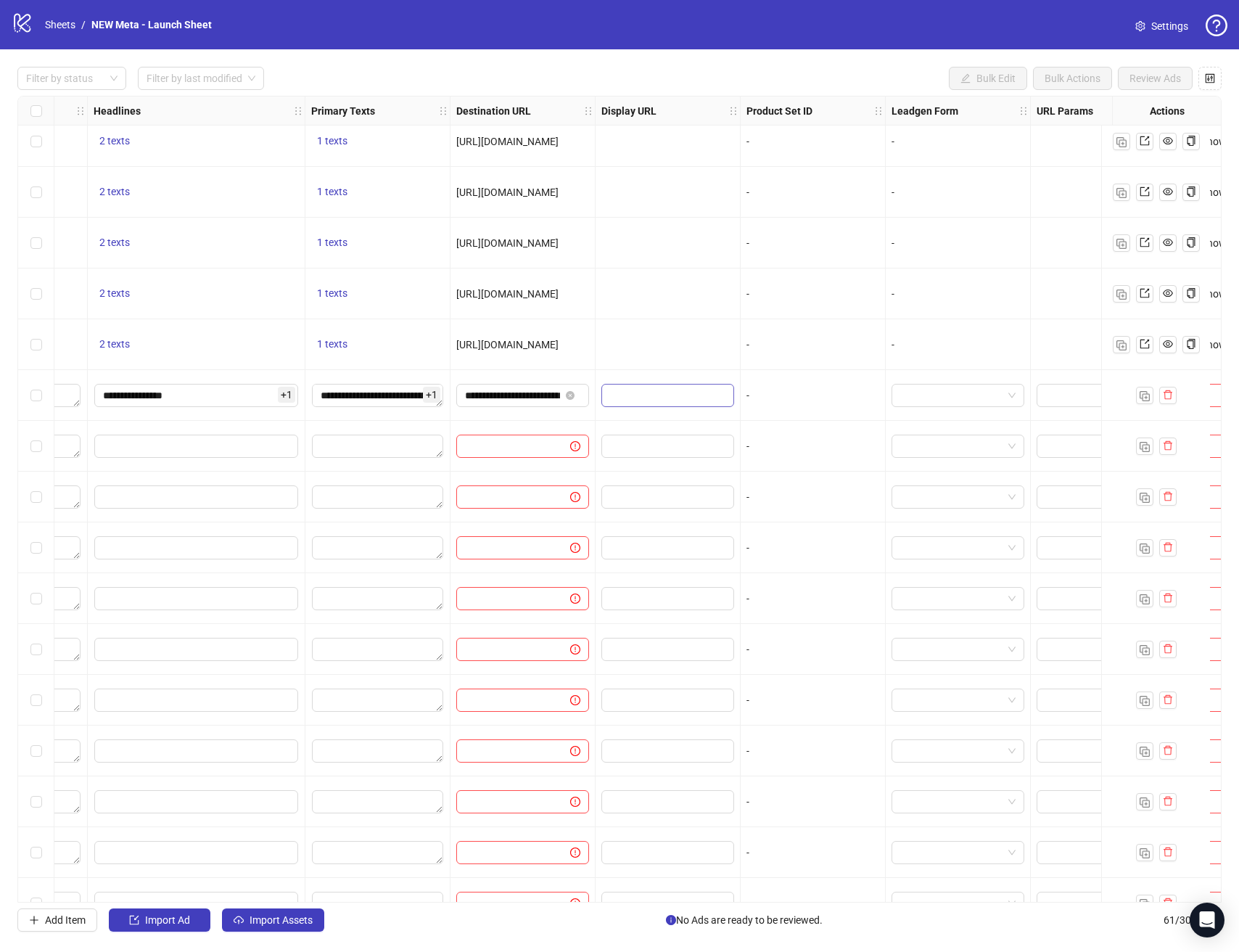
click at [640, 385] on span at bounding box center [668, 395] width 133 height 23
click at [641, 393] on input "text" at bounding box center [666, 395] width 112 height 16
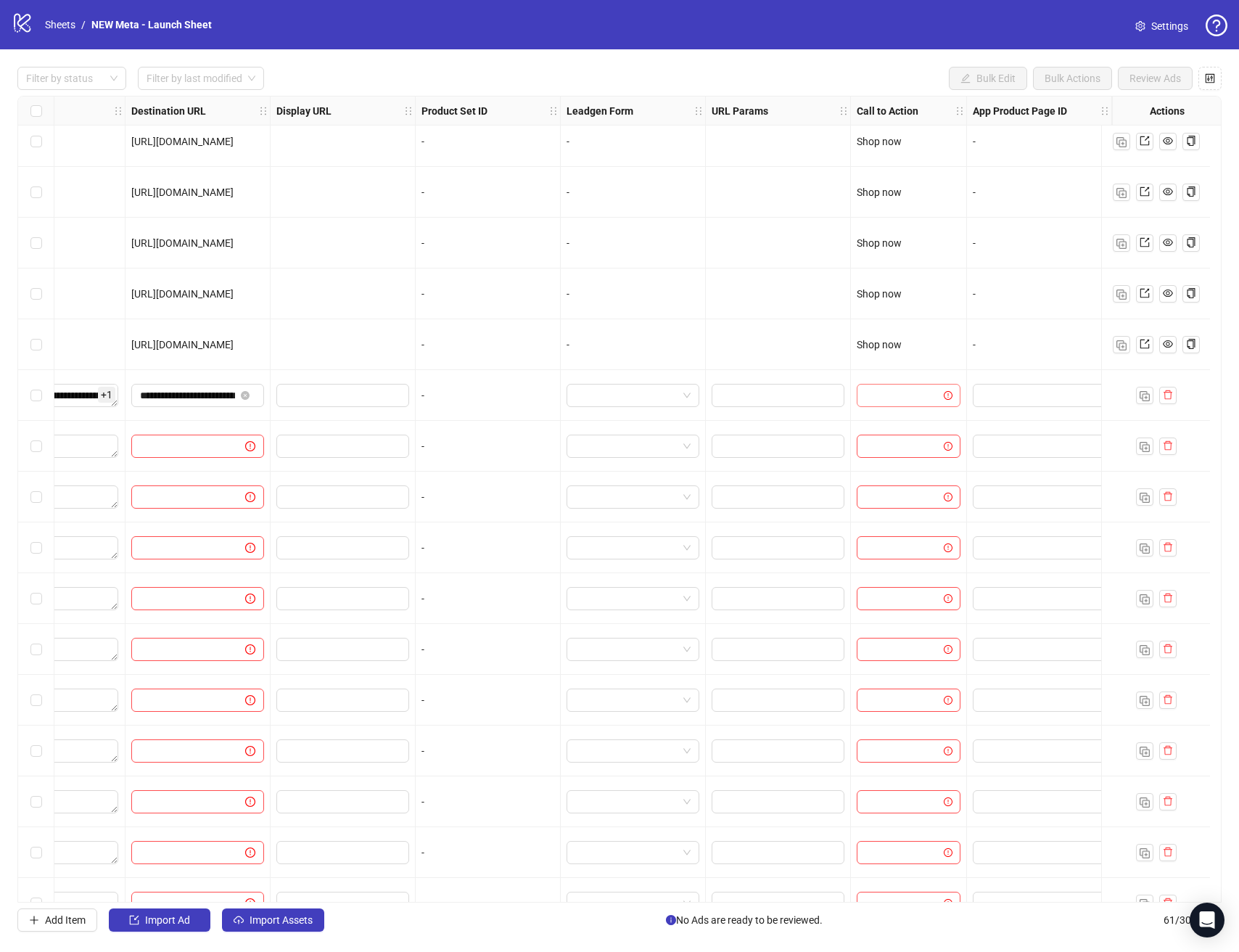
click at [900, 401] on input "search" at bounding box center [901, 395] width 73 height 22
click at [894, 470] on div "Shop now" at bounding box center [897, 471] width 81 height 16
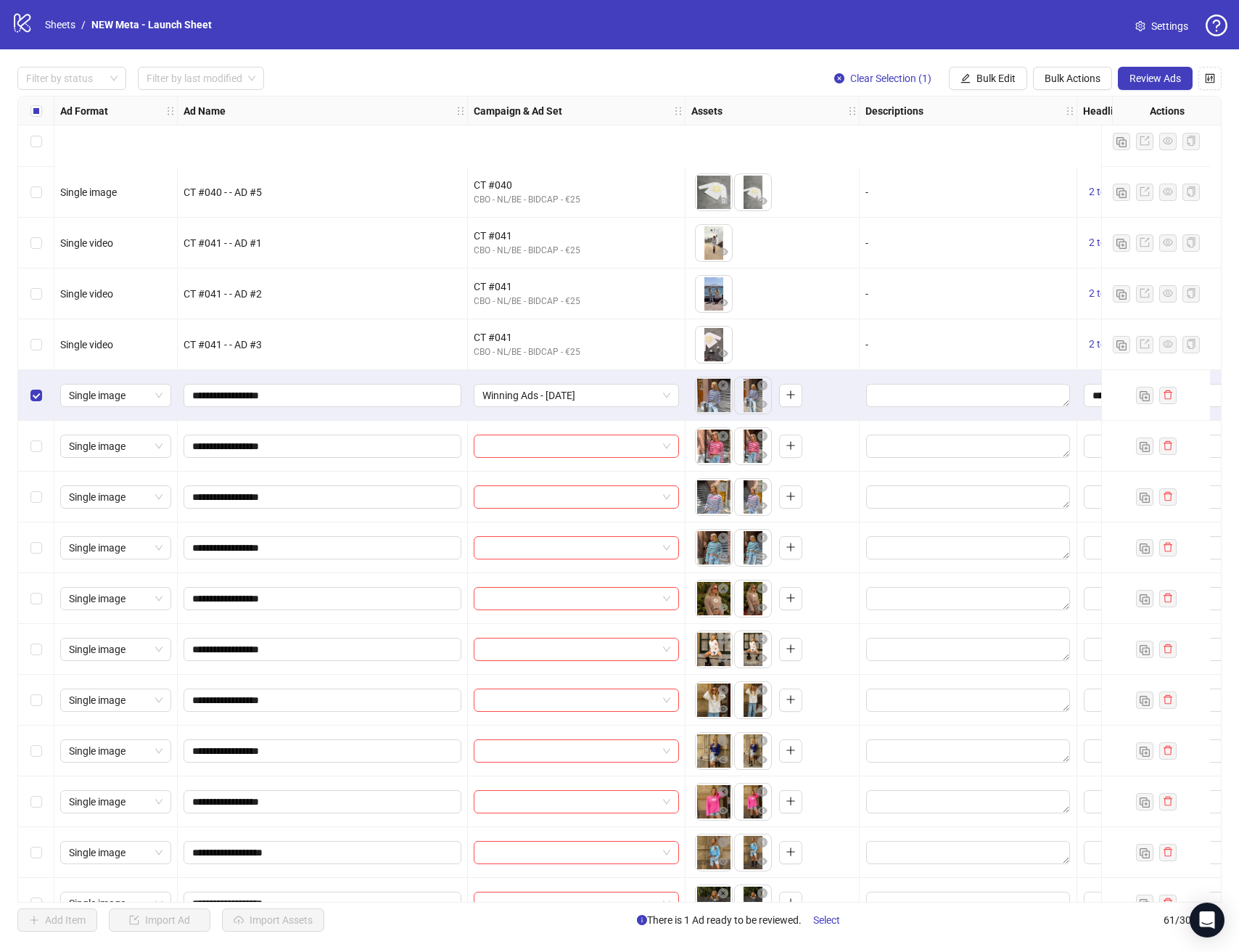
scroll to position [2327, 0]
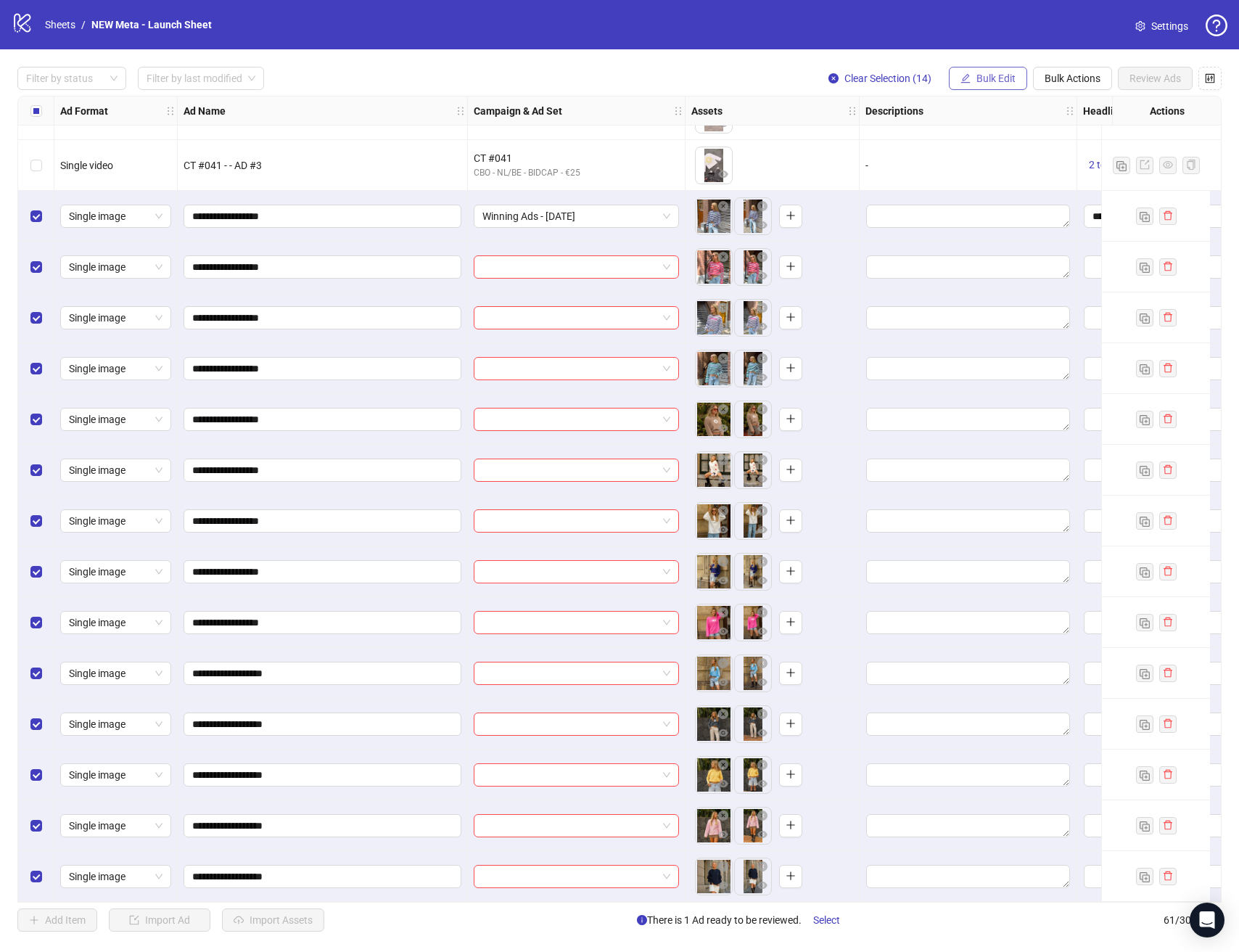
click at [993, 77] on span "Bulk Edit" at bounding box center [995, 78] width 39 height 11
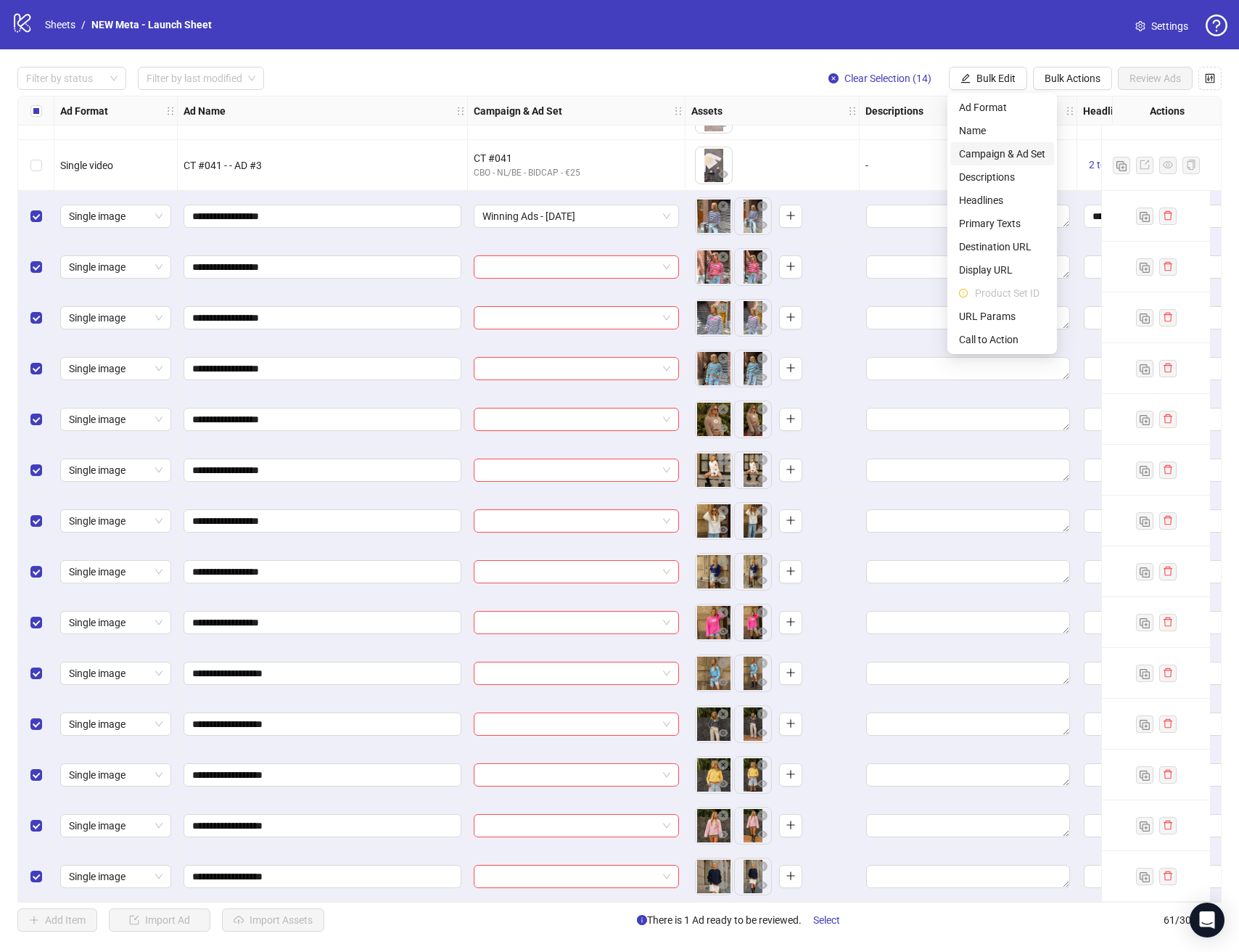
click at [999, 145] on li "Campaign & Ad Set" at bounding box center [1001, 153] width 104 height 23
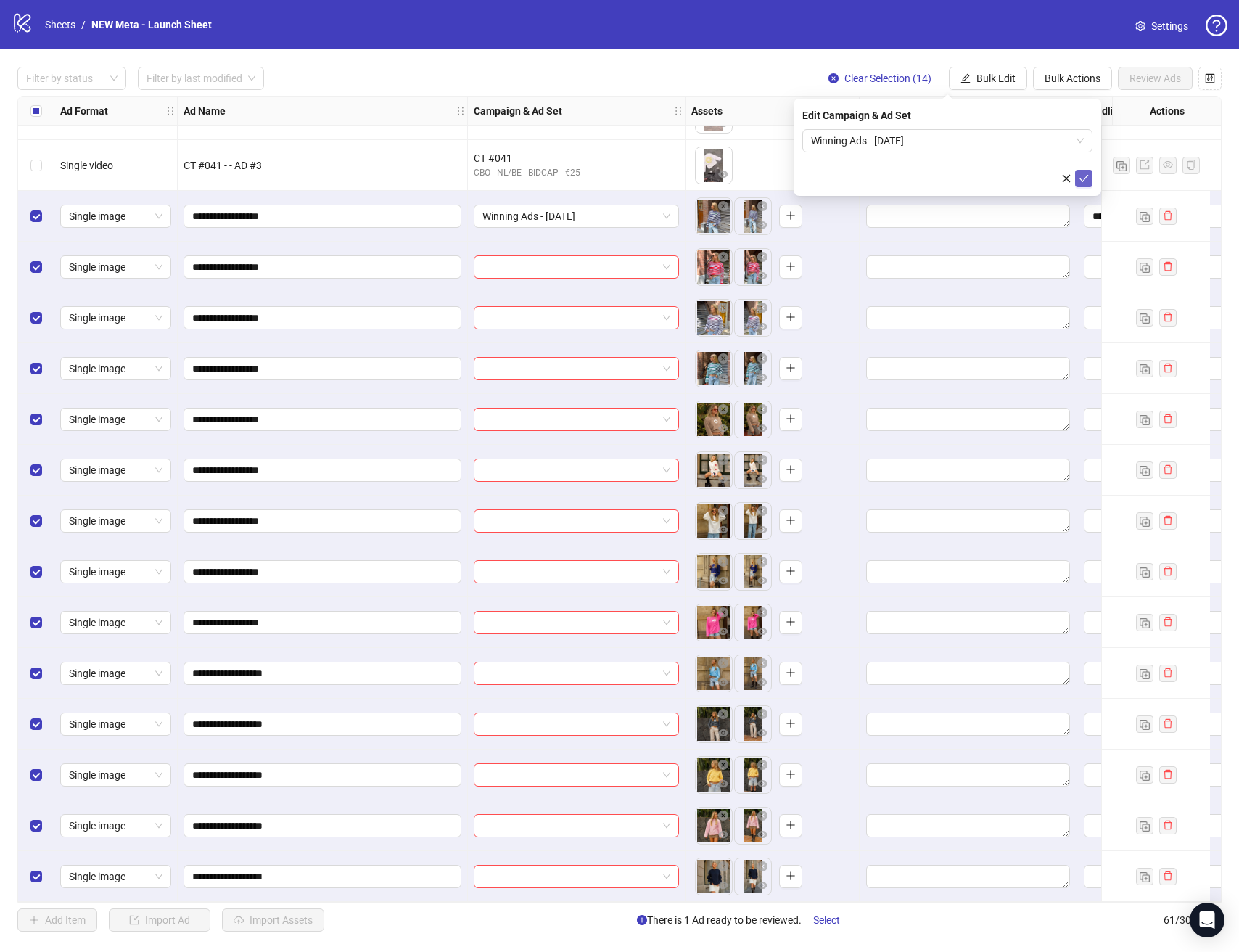
click at [1089, 179] on button "submit" at bounding box center [1083, 178] width 17 height 17
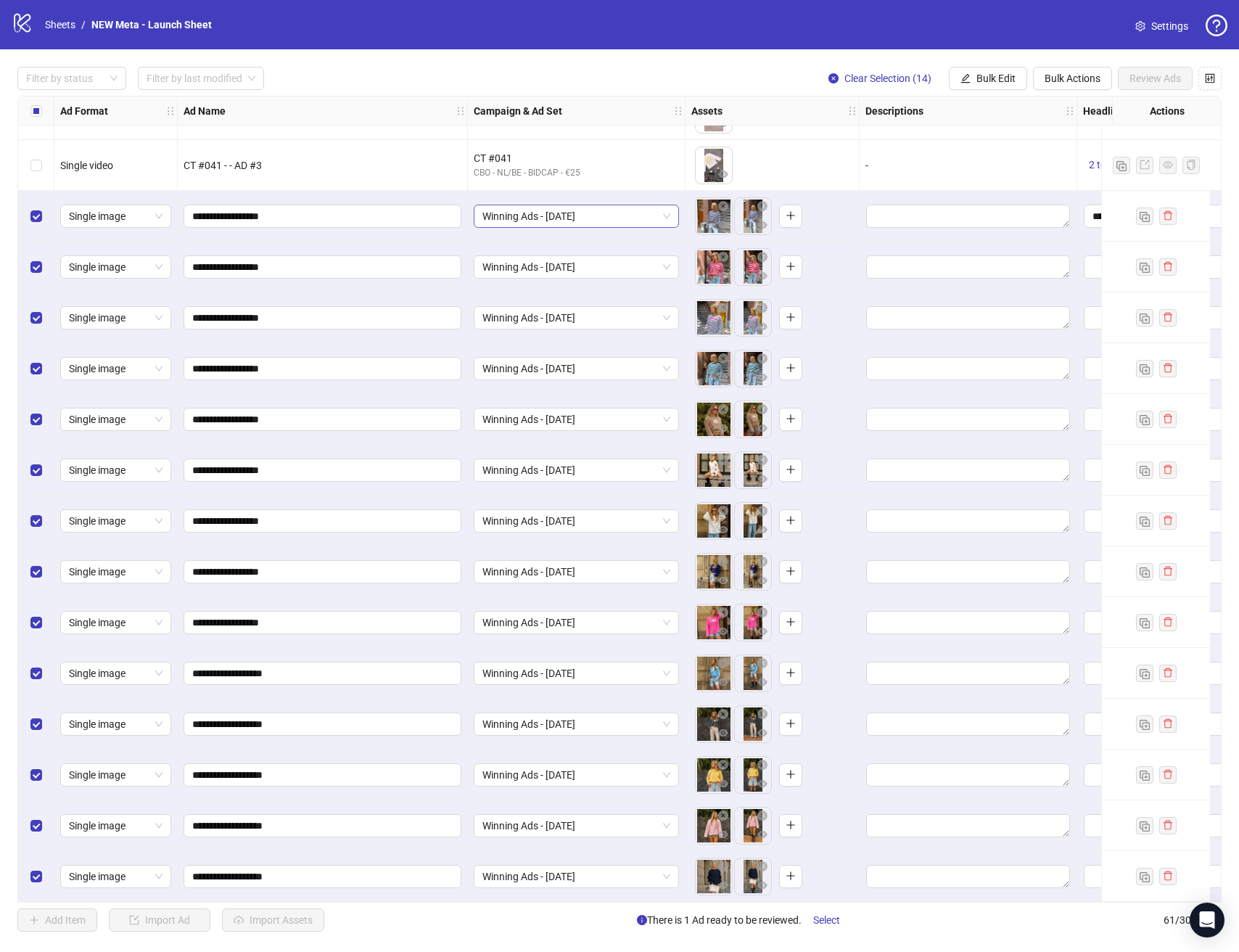
click at [529, 206] on span "Winning Ads - [DATE]" at bounding box center [576, 216] width 188 height 22
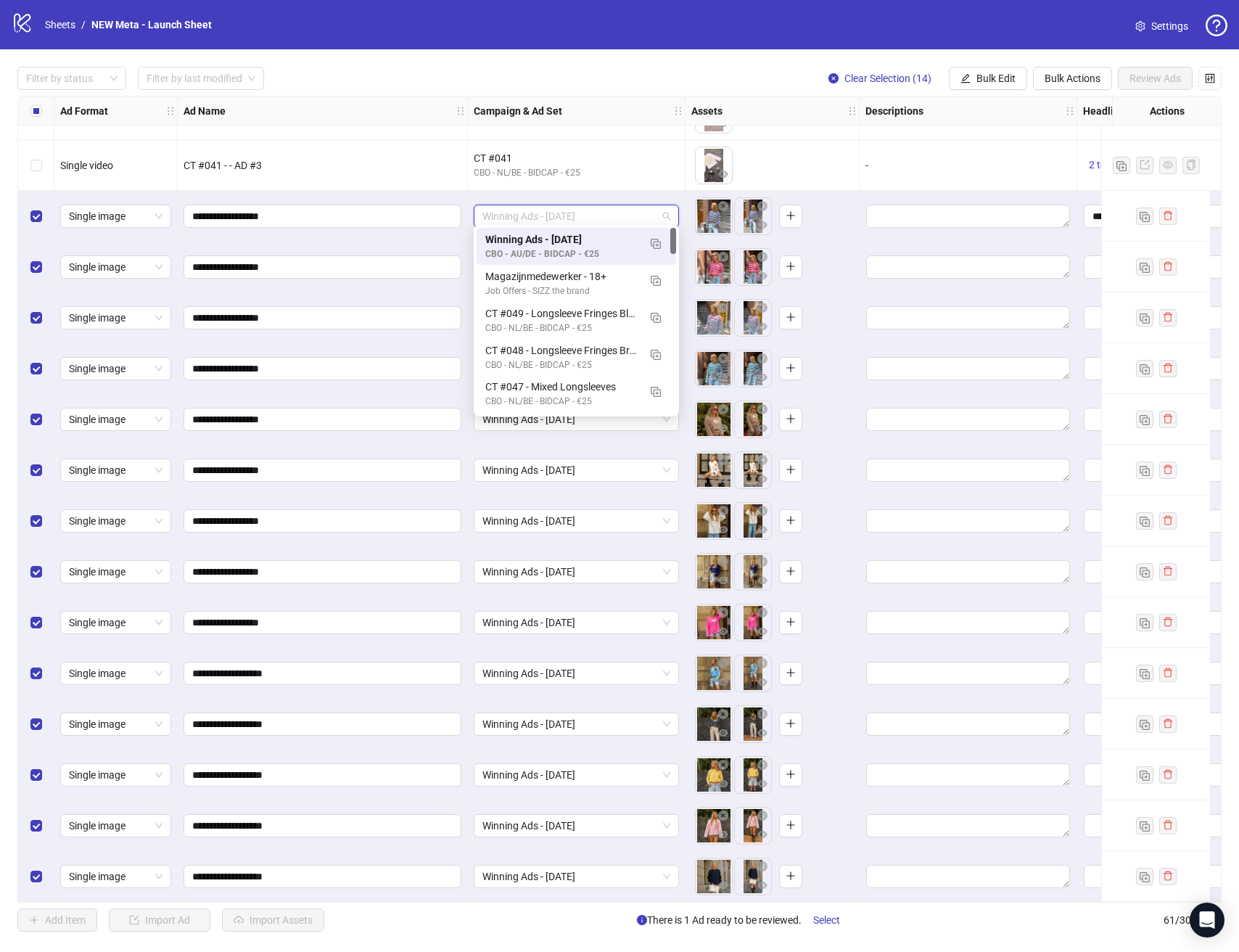
click at [529, 206] on span "Winning Ads - [DATE]" at bounding box center [576, 216] width 188 height 22
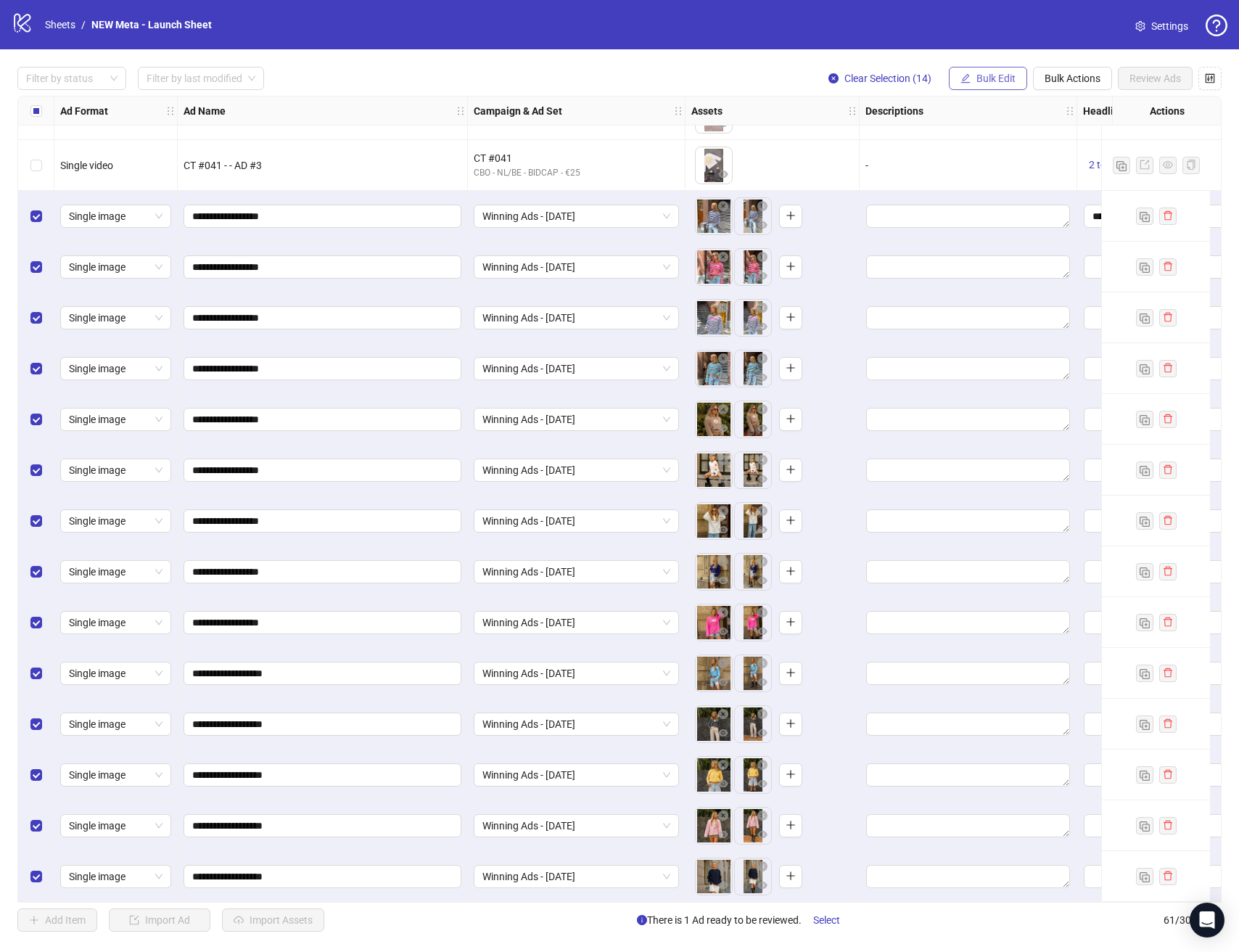
click at [1021, 75] on button "Bulk Edit" at bounding box center [988, 78] width 78 height 23
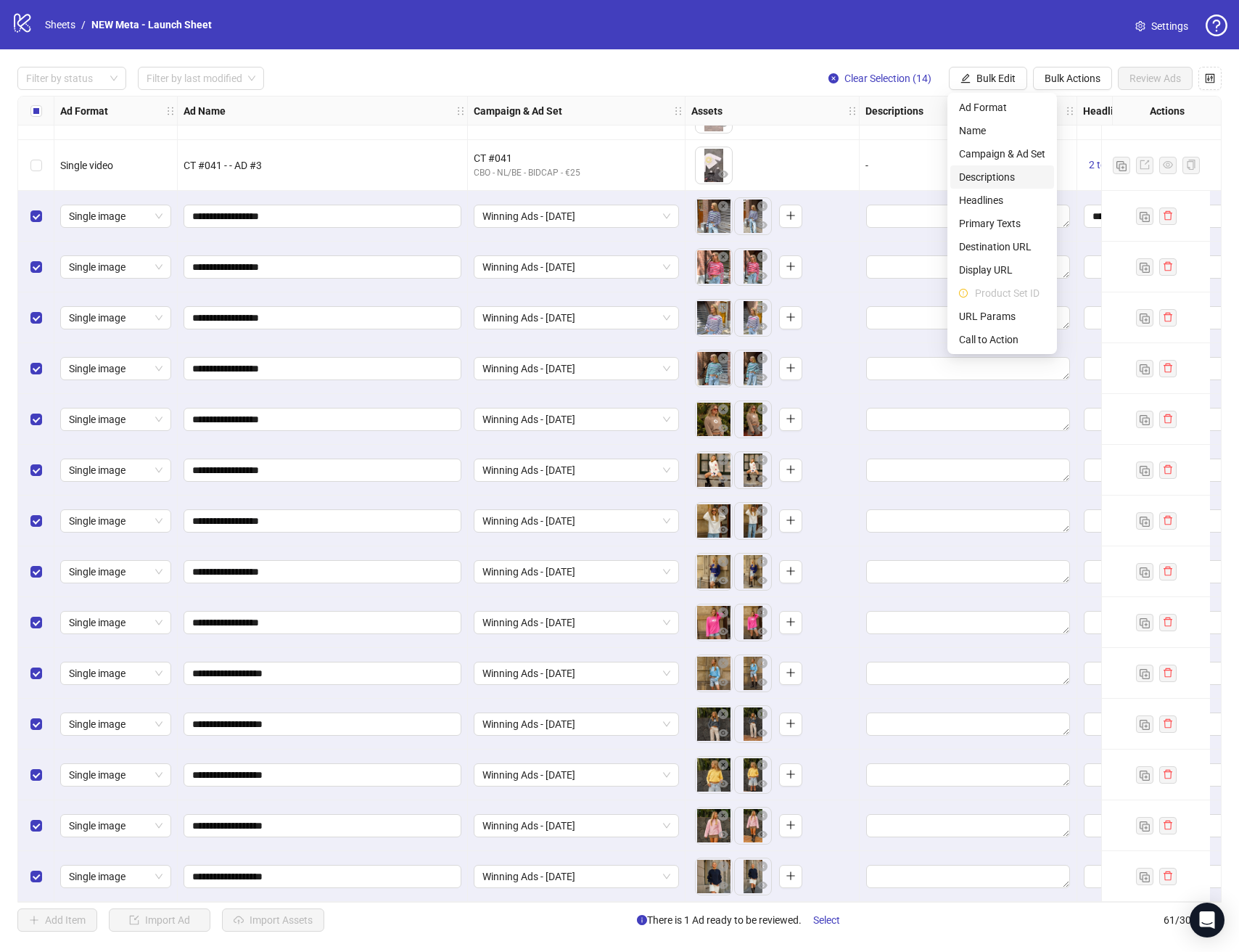
click at [1001, 173] on span "Descriptions" at bounding box center [1001, 177] width 87 height 16
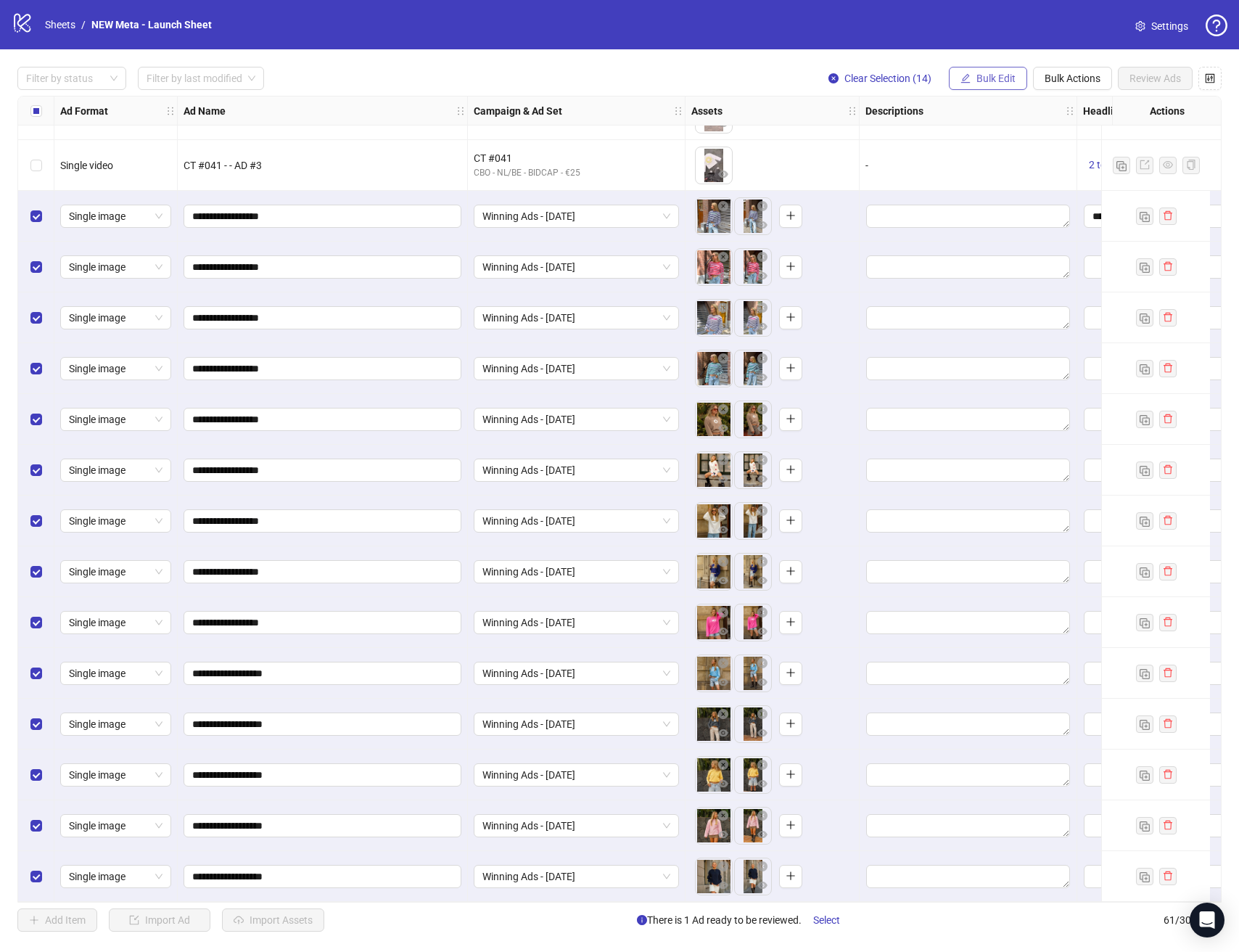
click at [982, 84] on span "Bulk Edit" at bounding box center [995, 78] width 39 height 11
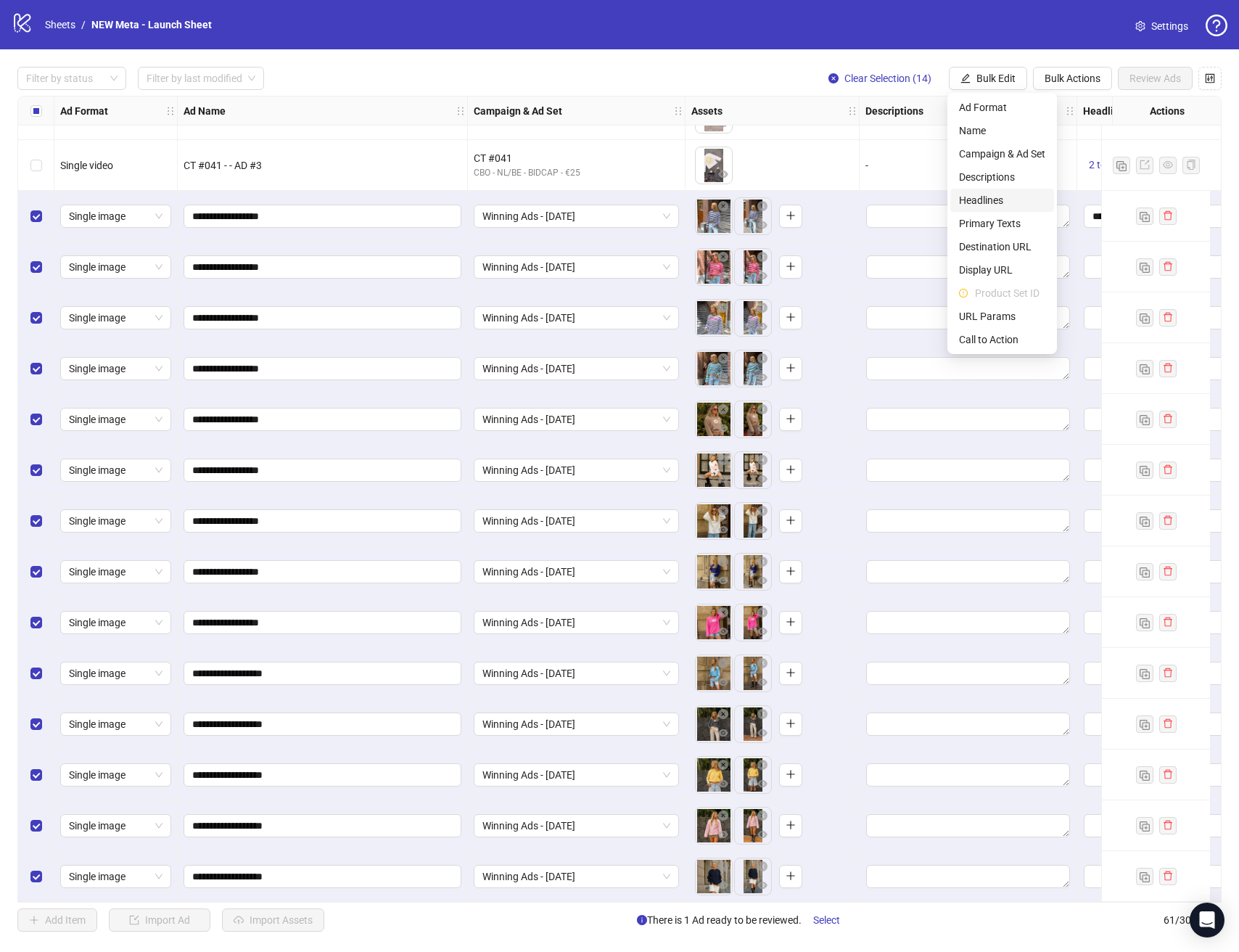
click at [1000, 202] on span "Headlines" at bounding box center [1001, 200] width 87 height 16
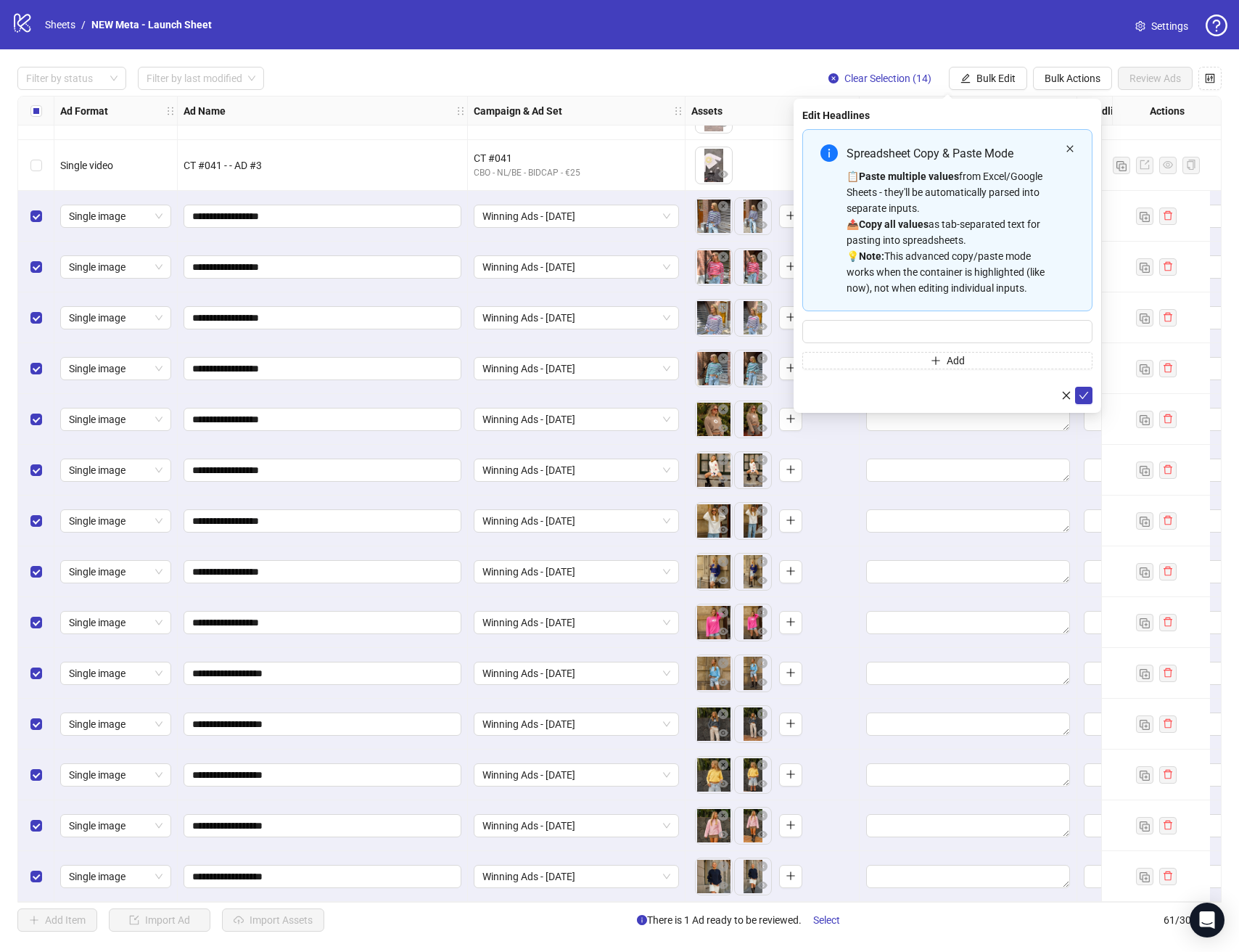
click at [1068, 151] on icon "close" at bounding box center [1069, 148] width 9 height 9
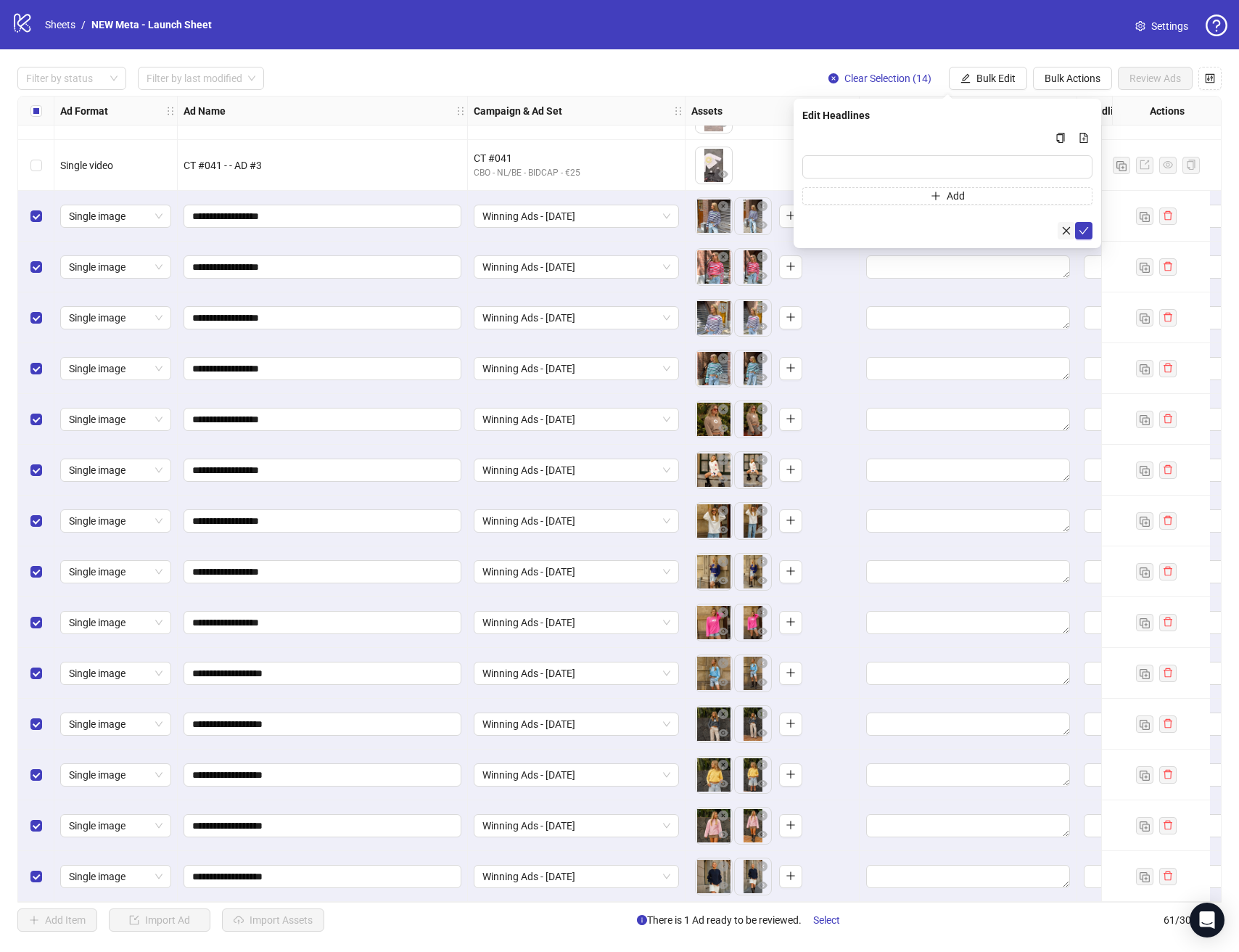
click at [1061, 234] on icon "close" at bounding box center [1066, 230] width 10 height 10
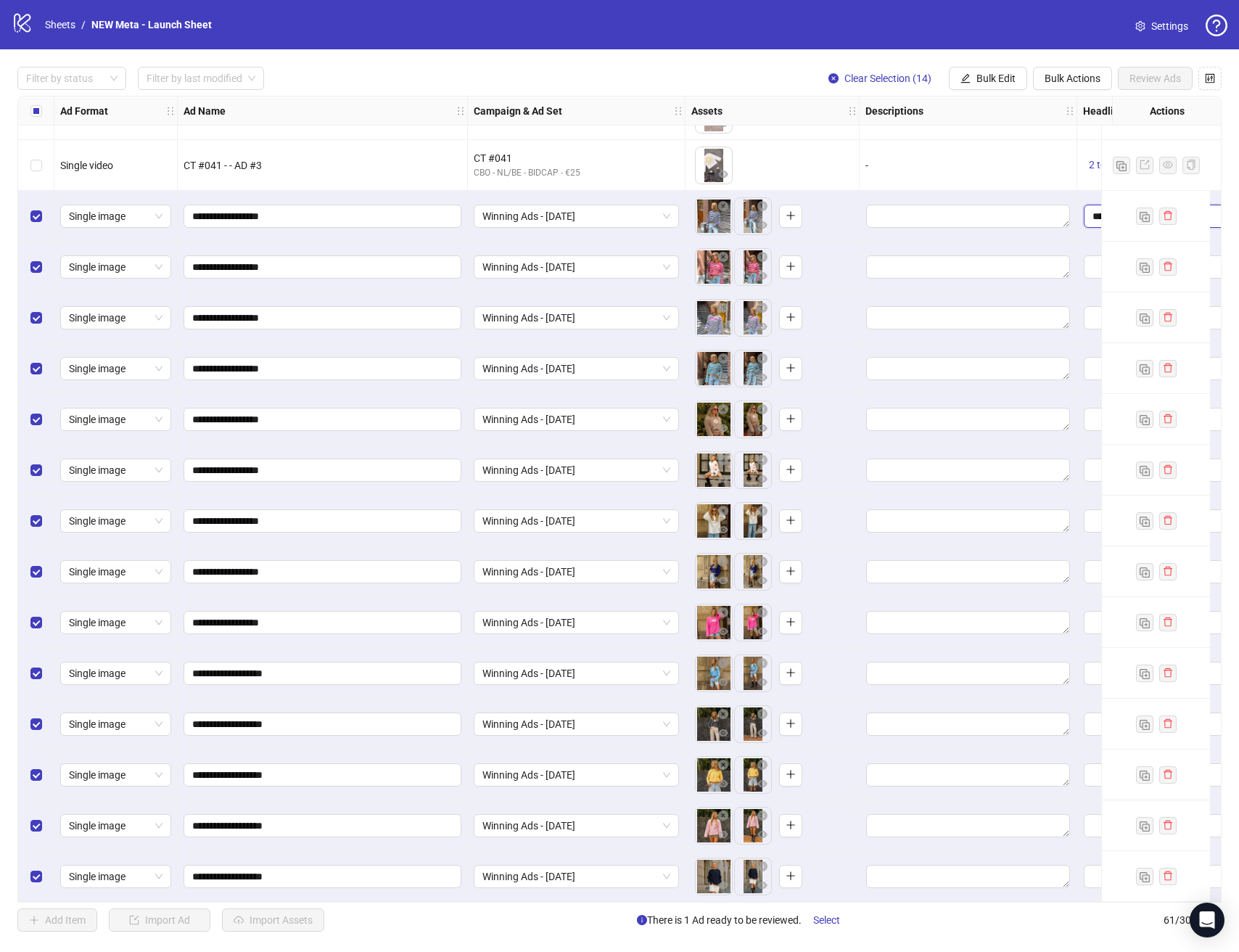
click at [1090, 215] on input "**********" at bounding box center [1185, 216] width 203 height 23
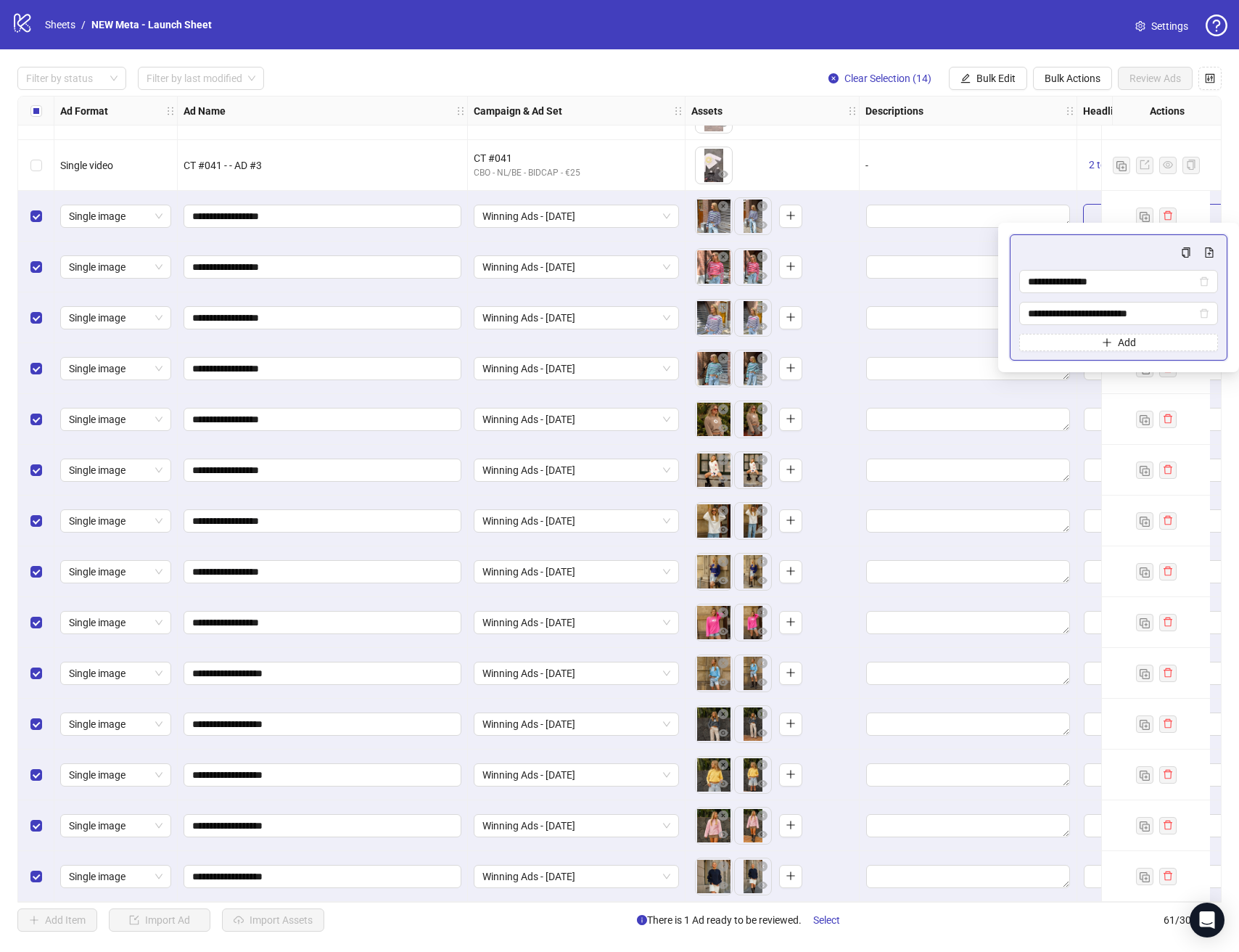
click at [1037, 147] on div "-" at bounding box center [968, 165] width 218 height 50
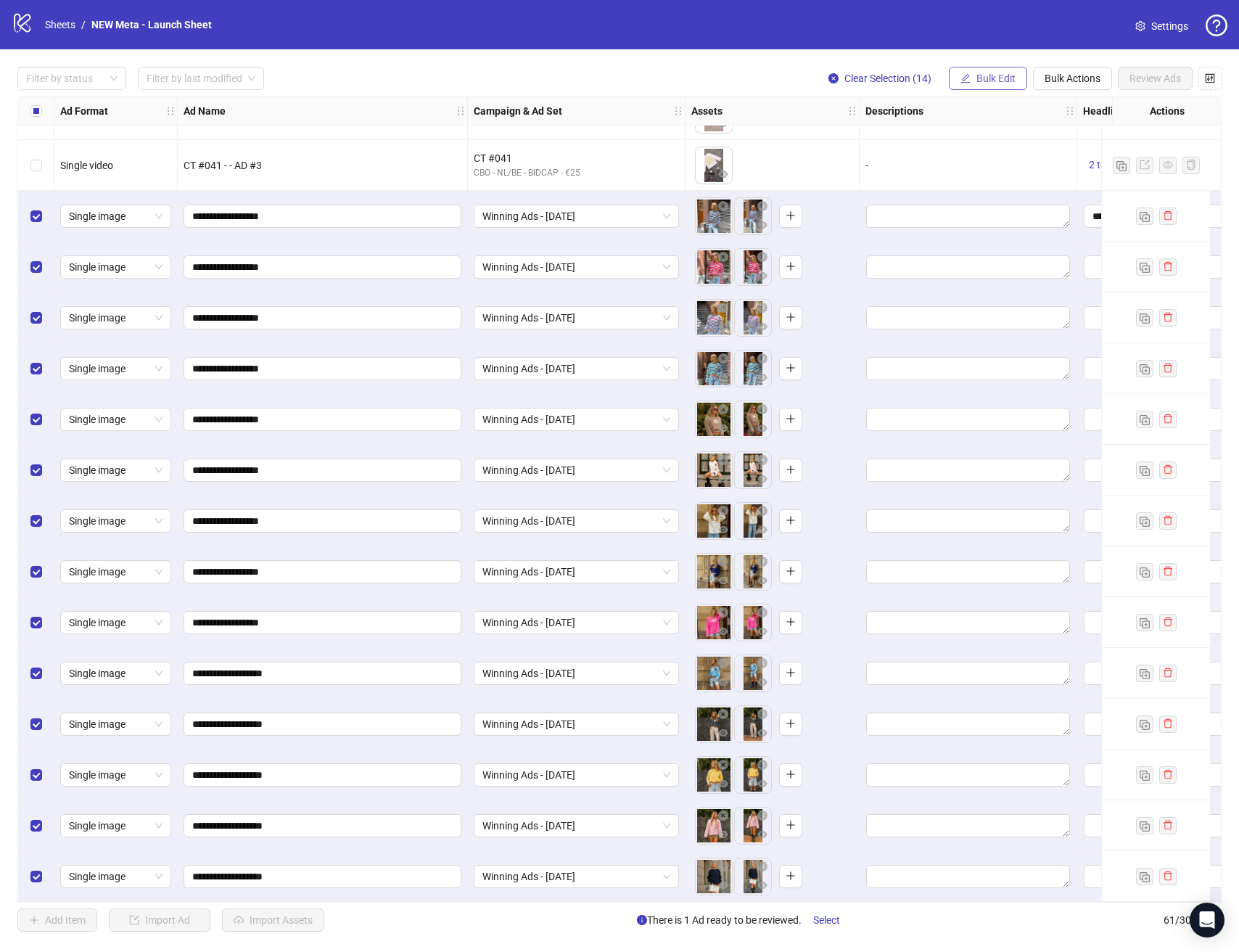
click at [1003, 74] on span "Bulk Edit" at bounding box center [995, 78] width 39 height 11
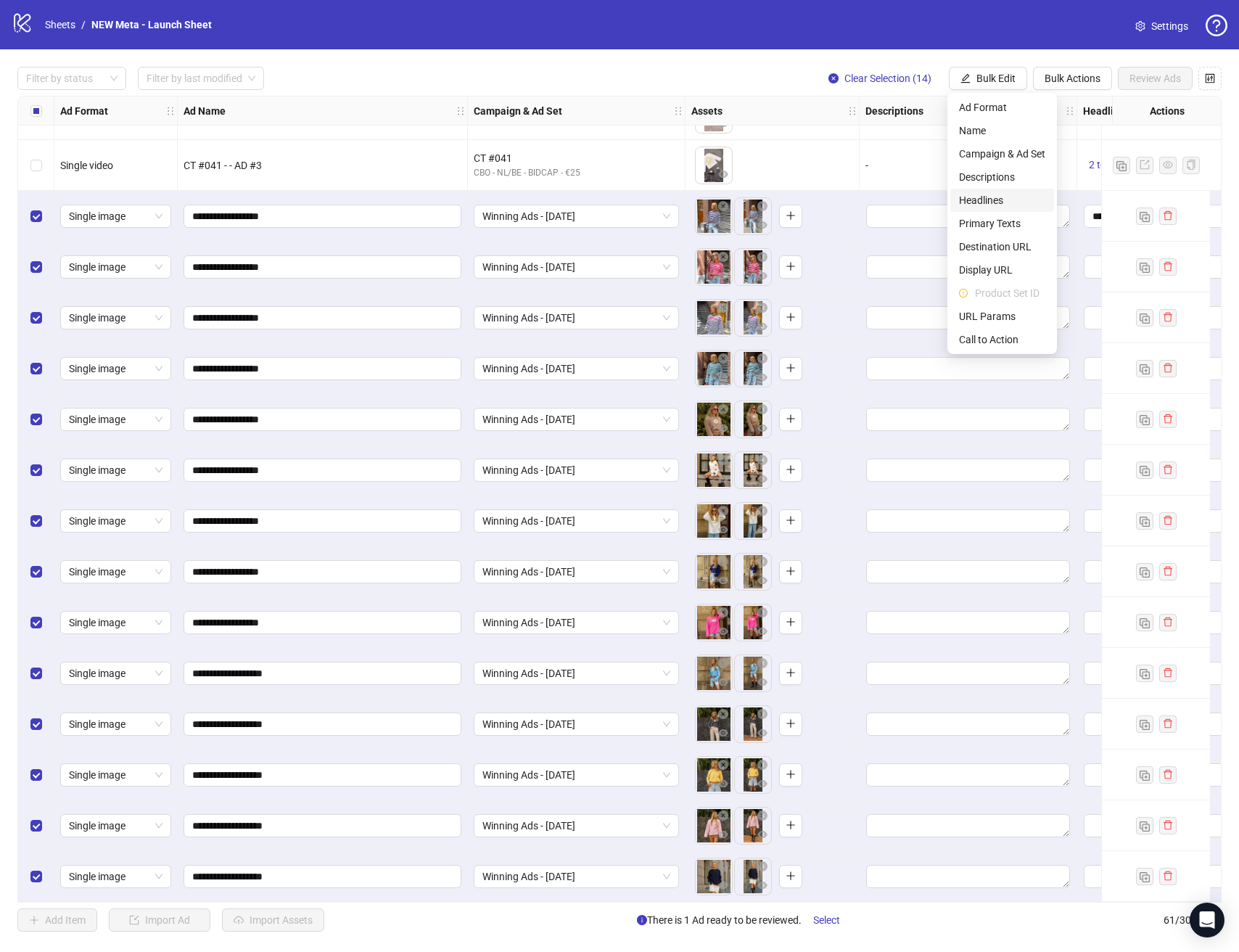
click at [1011, 206] on span "Headlines" at bounding box center [1001, 200] width 87 height 16
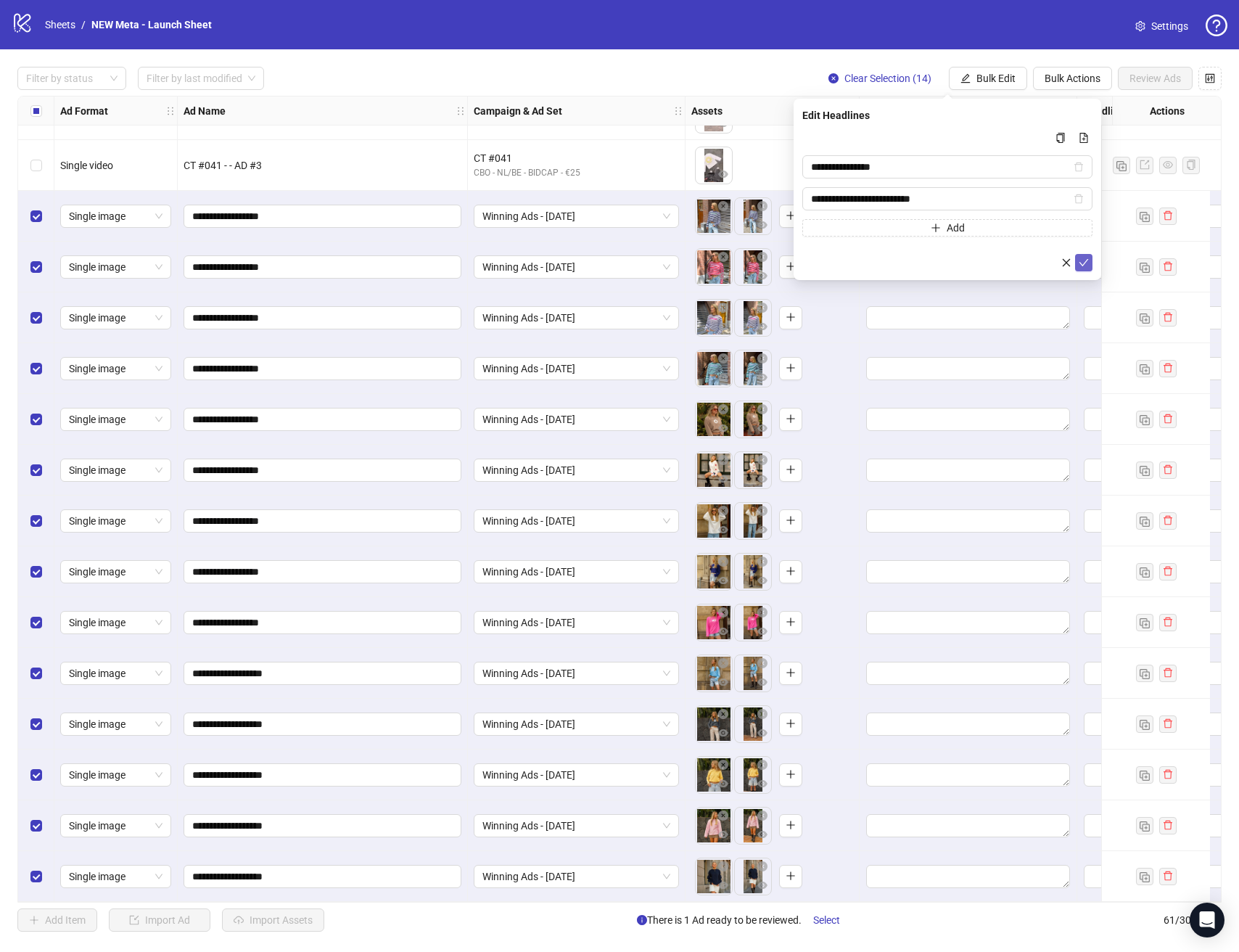
click at [1086, 266] on icon "check" at bounding box center [1083, 262] width 10 height 10
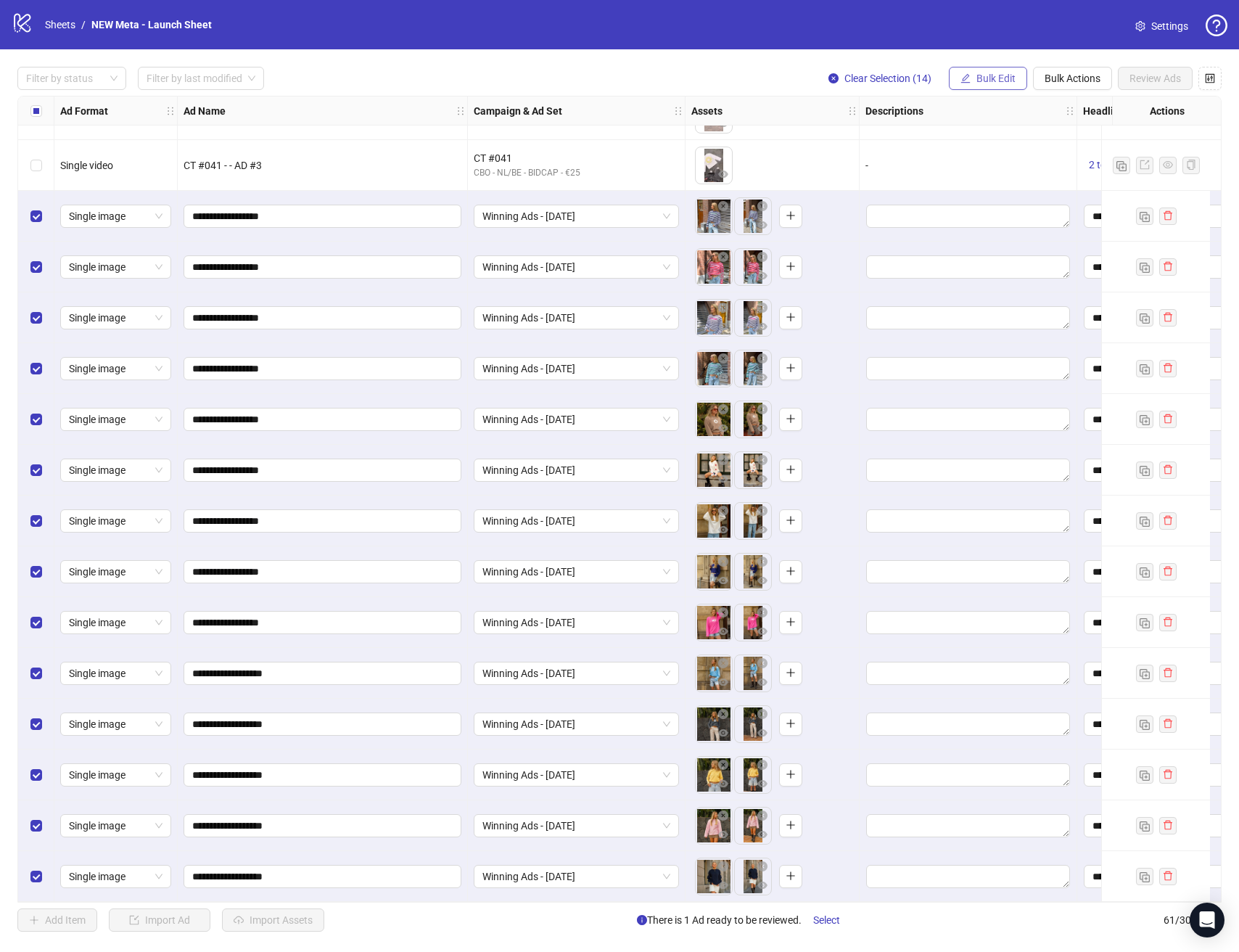
click at [1013, 87] on button "Bulk Edit" at bounding box center [988, 78] width 78 height 23
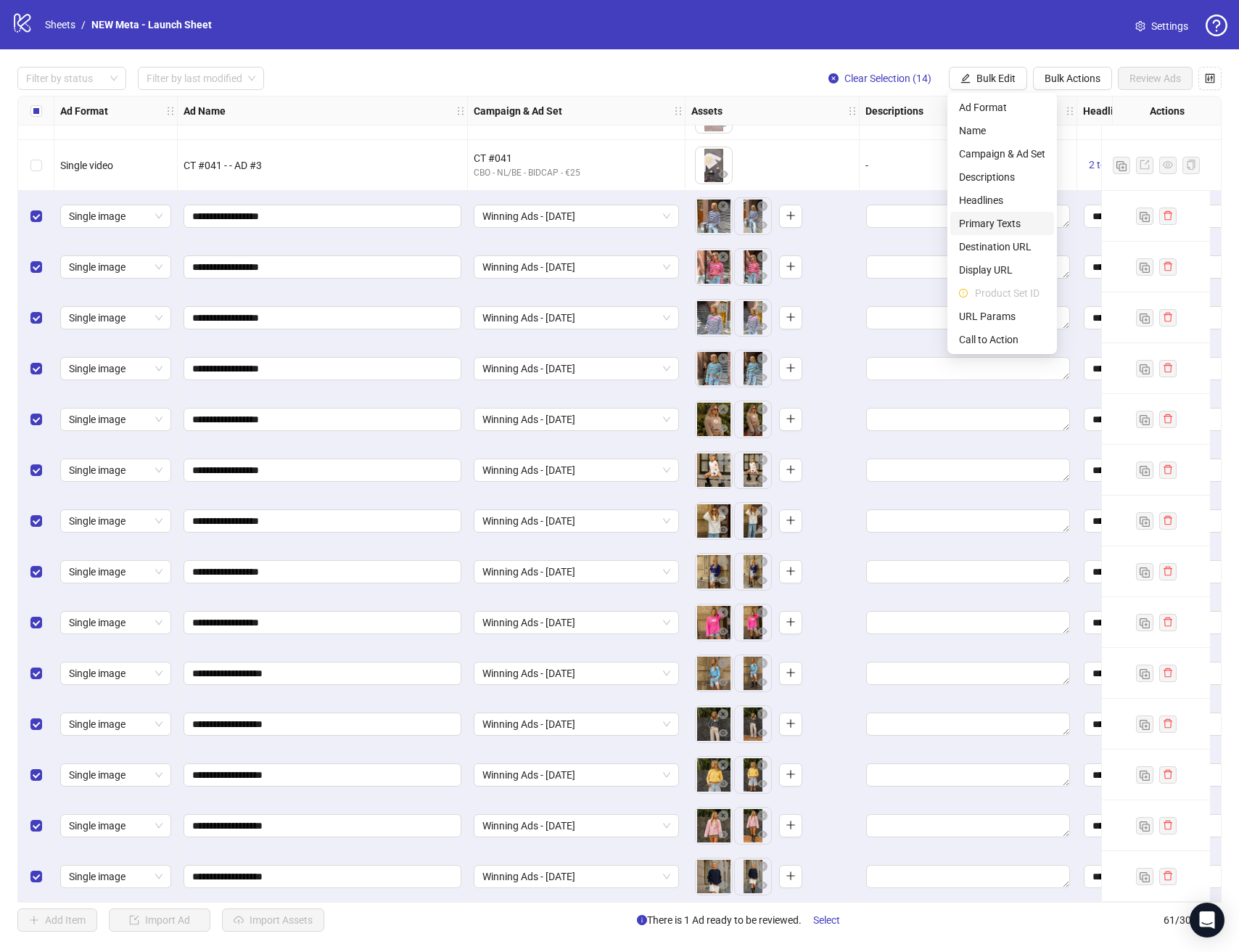
click at [1023, 225] on span "Primary Texts" at bounding box center [1001, 223] width 87 height 16
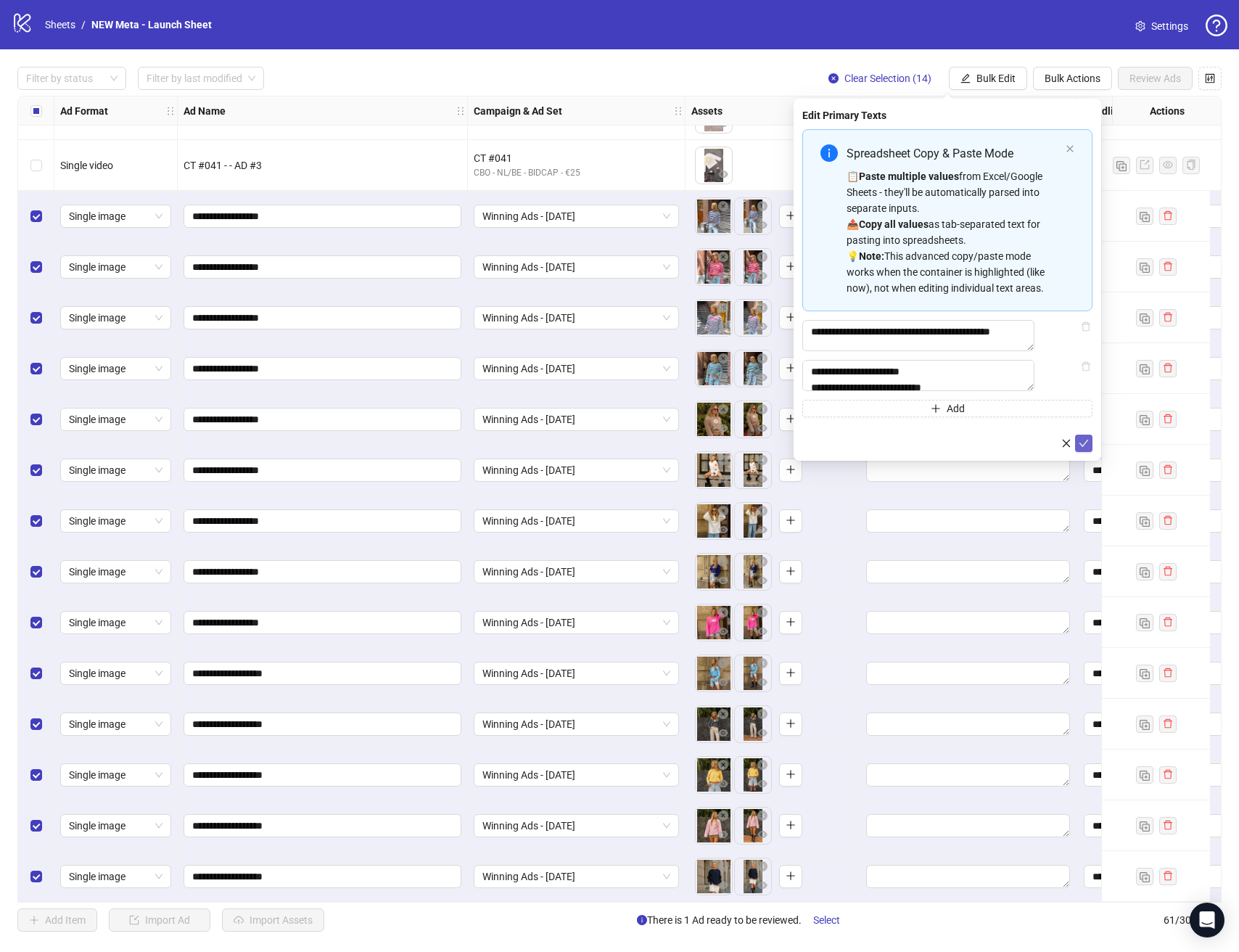
click at [1080, 448] on icon "check" at bounding box center [1083, 443] width 10 height 10
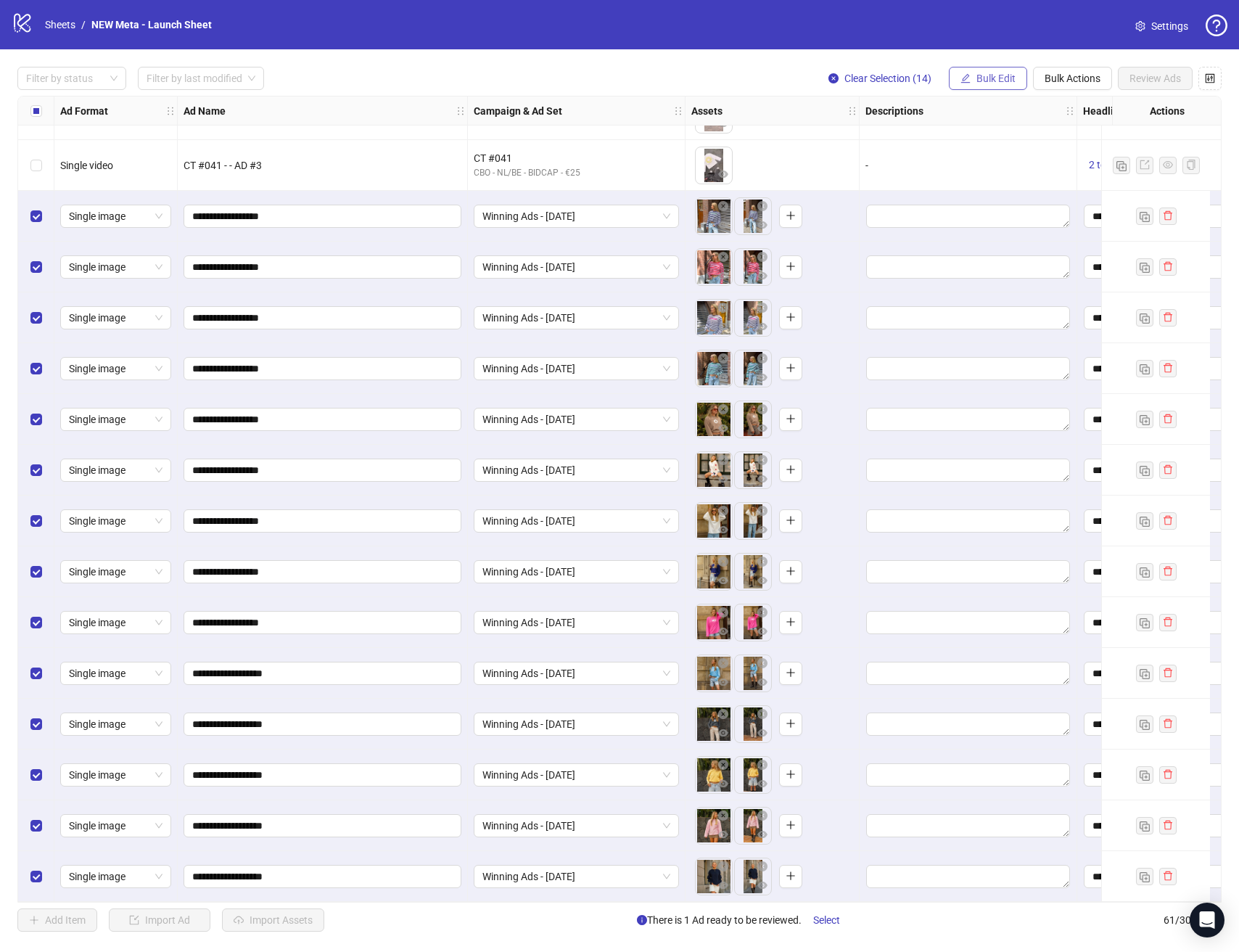
click at [998, 80] on span "Bulk Edit" at bounding box center [995, 78] width 39 height 11
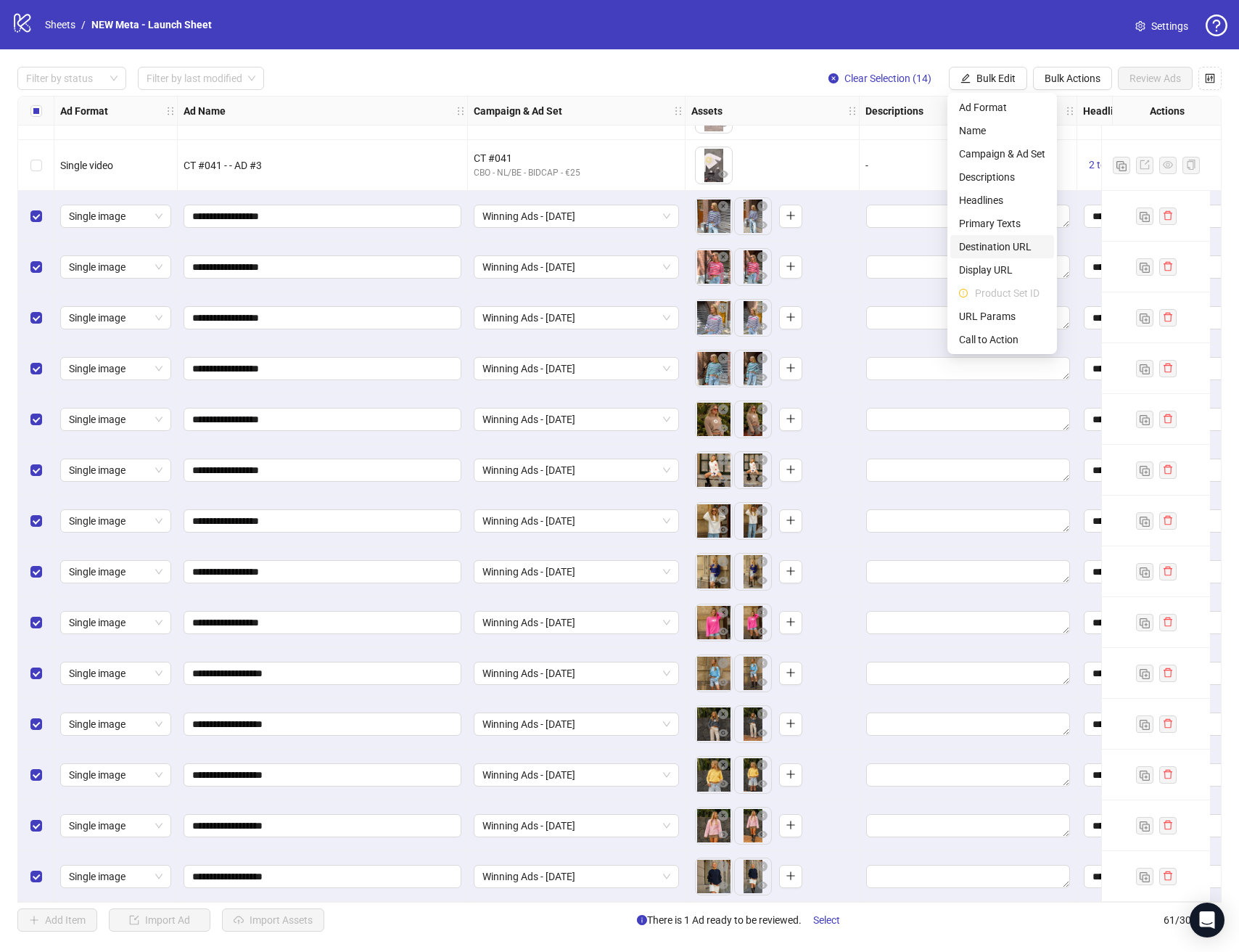
click at [1010, 242] on span "Destination URL" at bounding box center [1001, 246] width 87 height 16
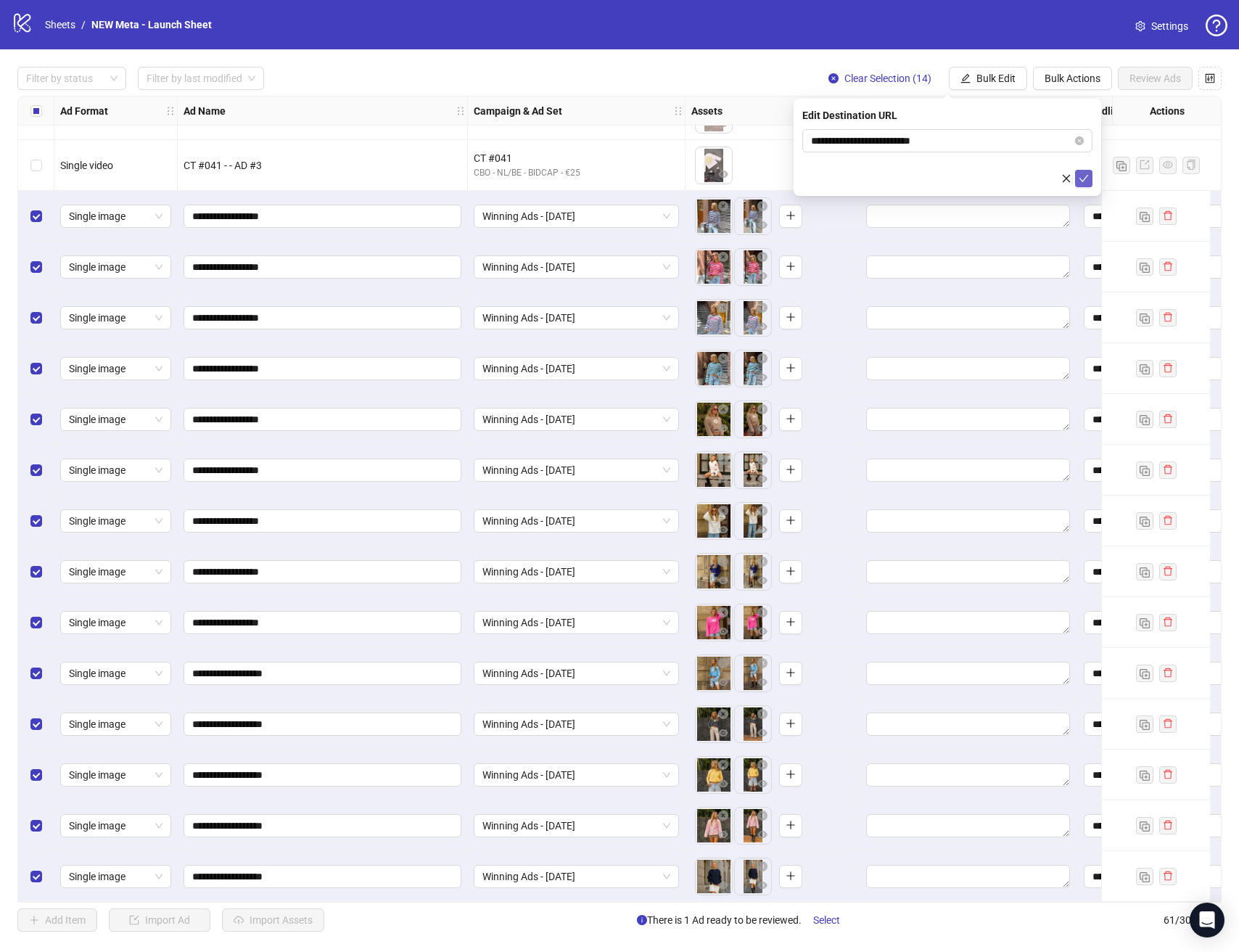
click at [1082, 185] on button "submit" at bounding box center [1083, 178] width 17 height 17
click at [1006, 84] on button "Bulk Edit" at bounding box center [988, 78] width 78 height 23
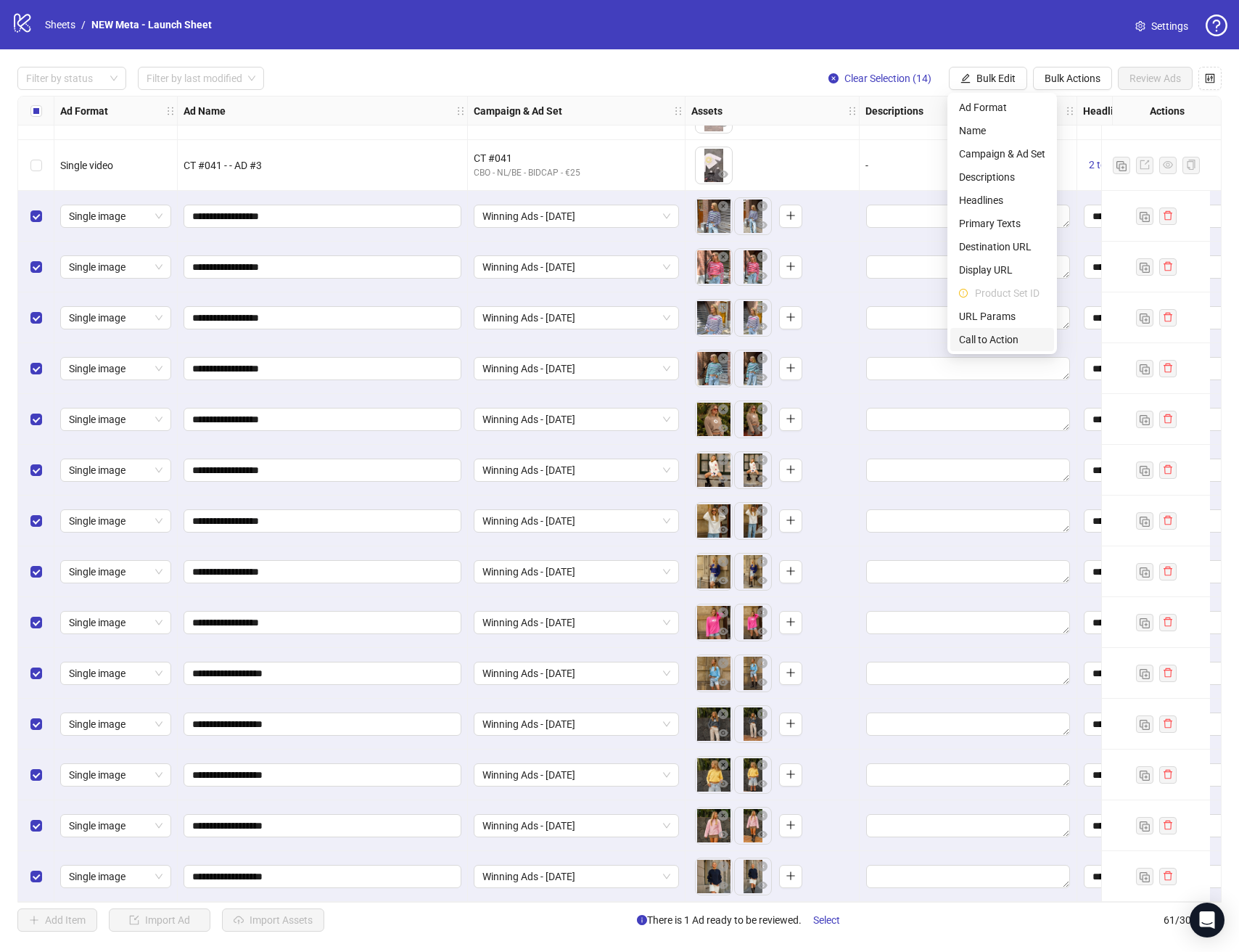
click at [1006, 336] on span "Call to Action" at bounding box center [1001, 340] width 87 height 16
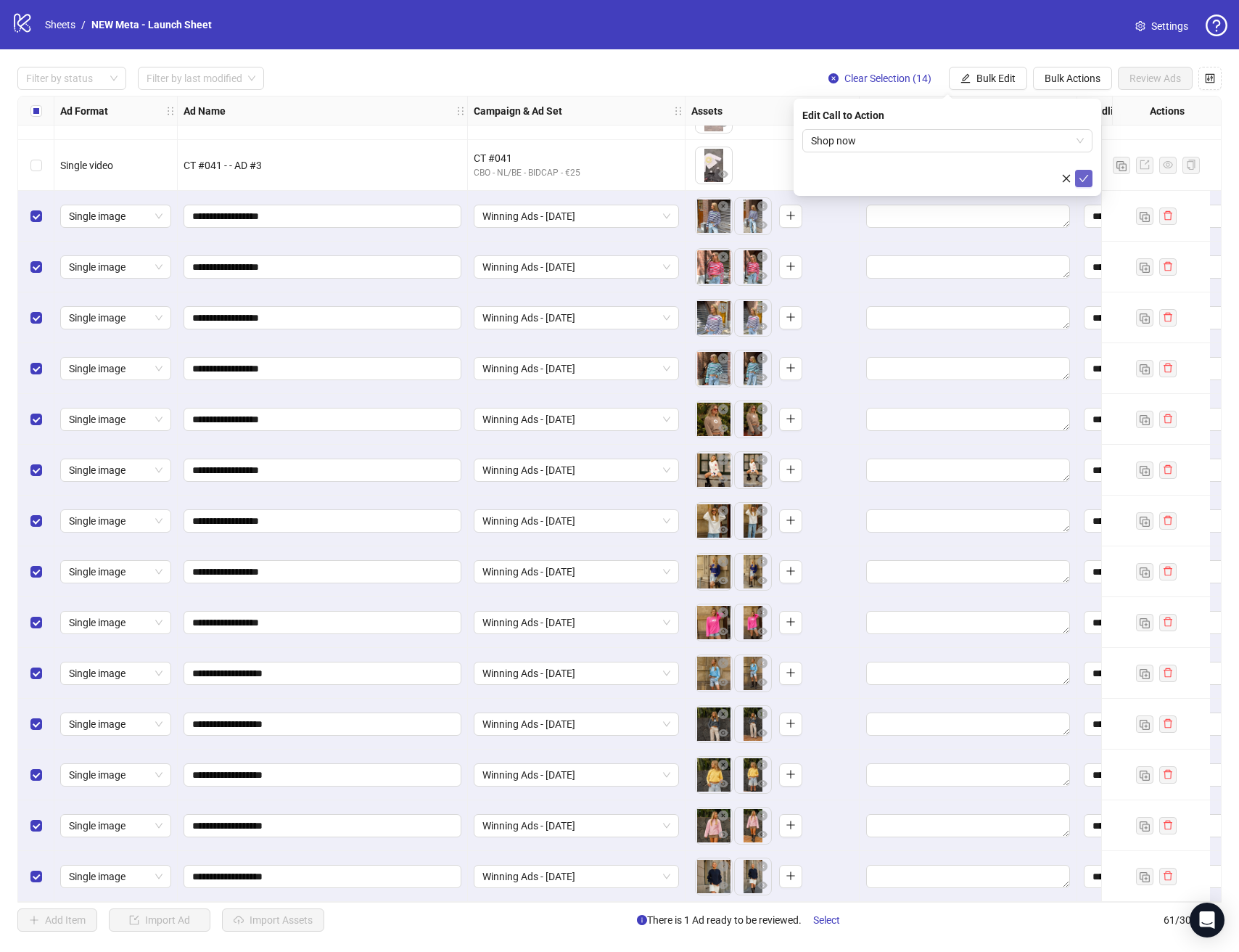
click at [1089, 179] on button "submit" at bounding box center [1083, 178] width 17 height 17
click at [1147, 82] on span "Review Ads" at bounding box center [1154, 78] width 51 height 11
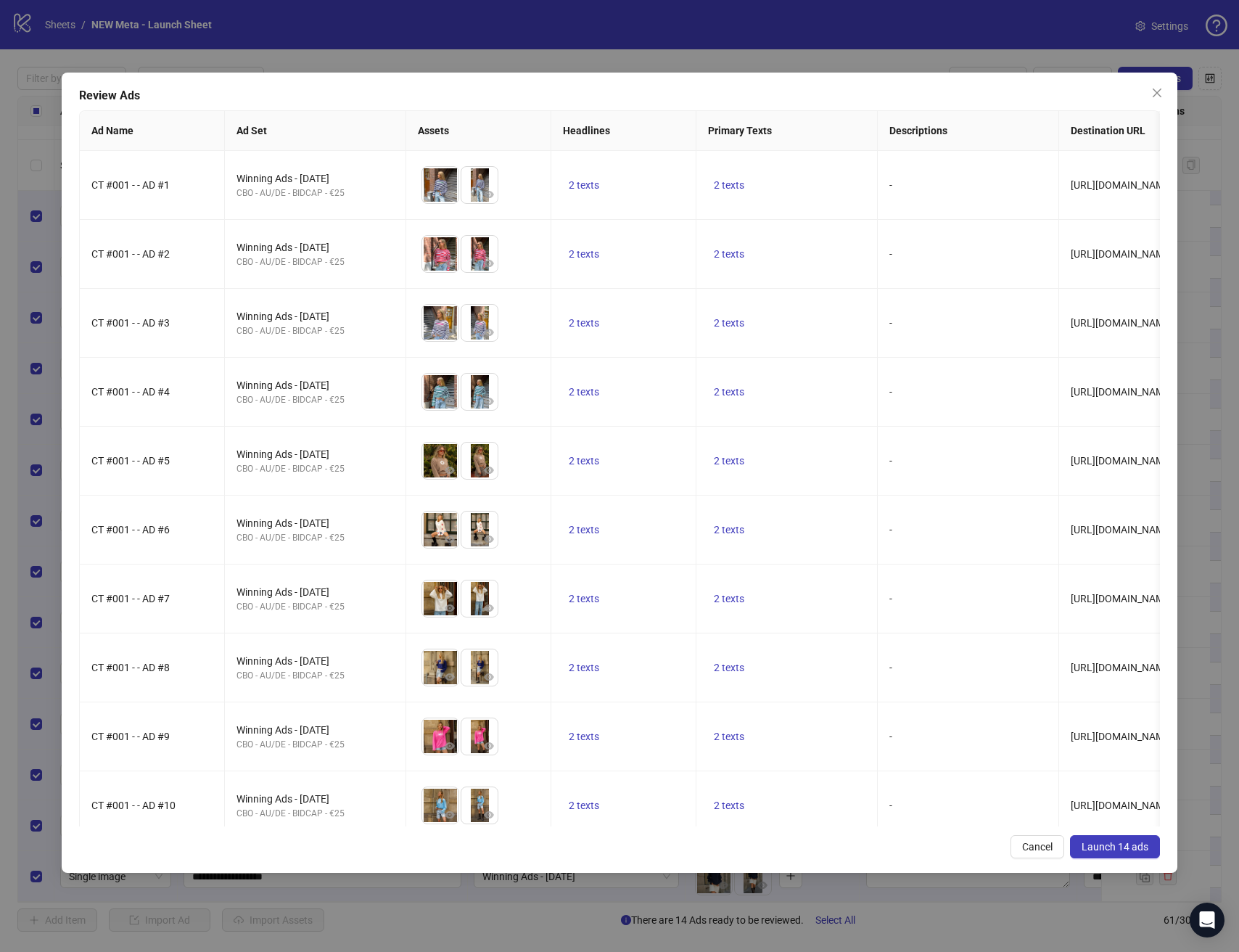
click at [1111, 849] on span "Launch 14 ads" at bounding box center [1114, 846] width 67 height 11
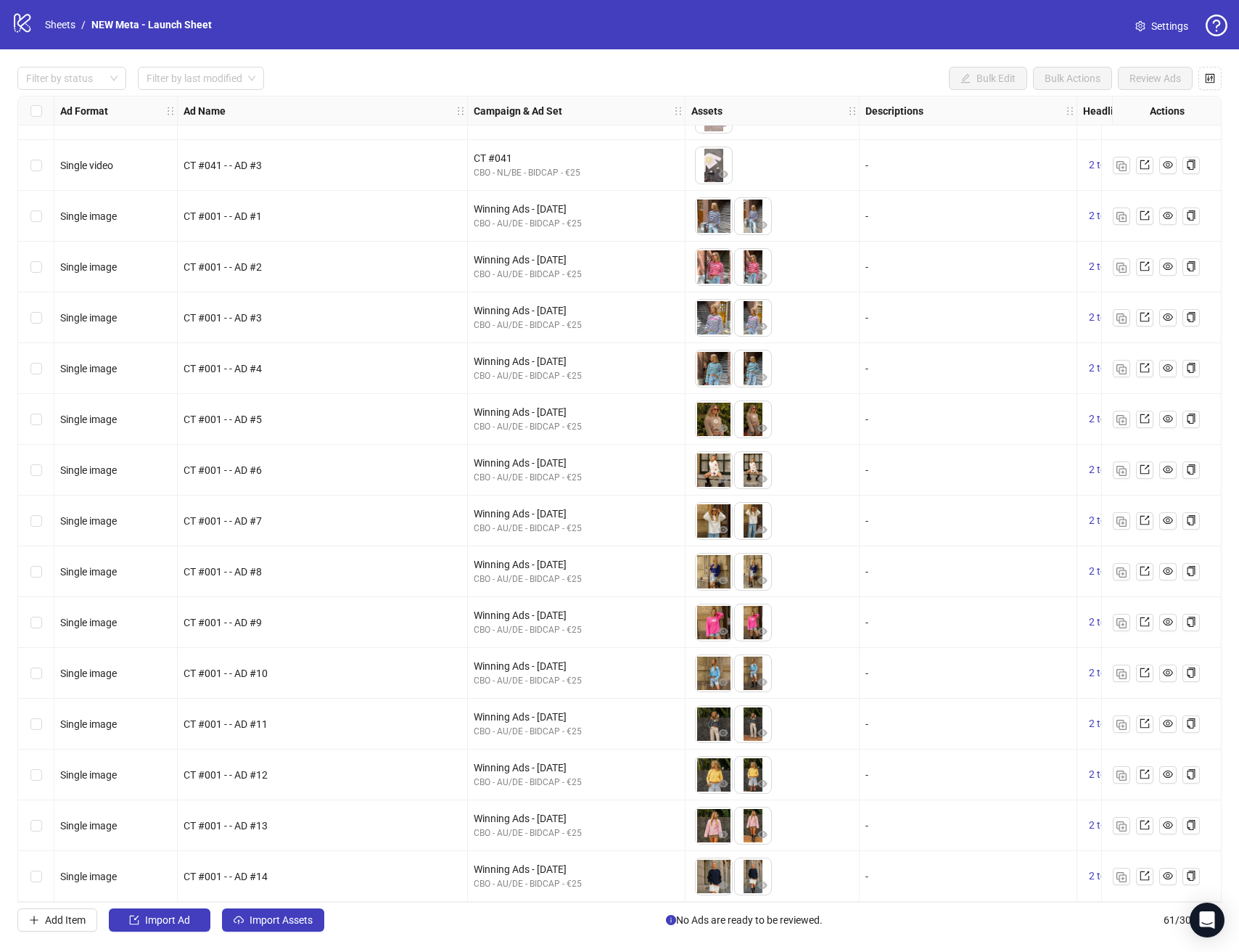
scroll to position [2327, 1325]
